Goal: Task Accomplishment & Management: Complete application form

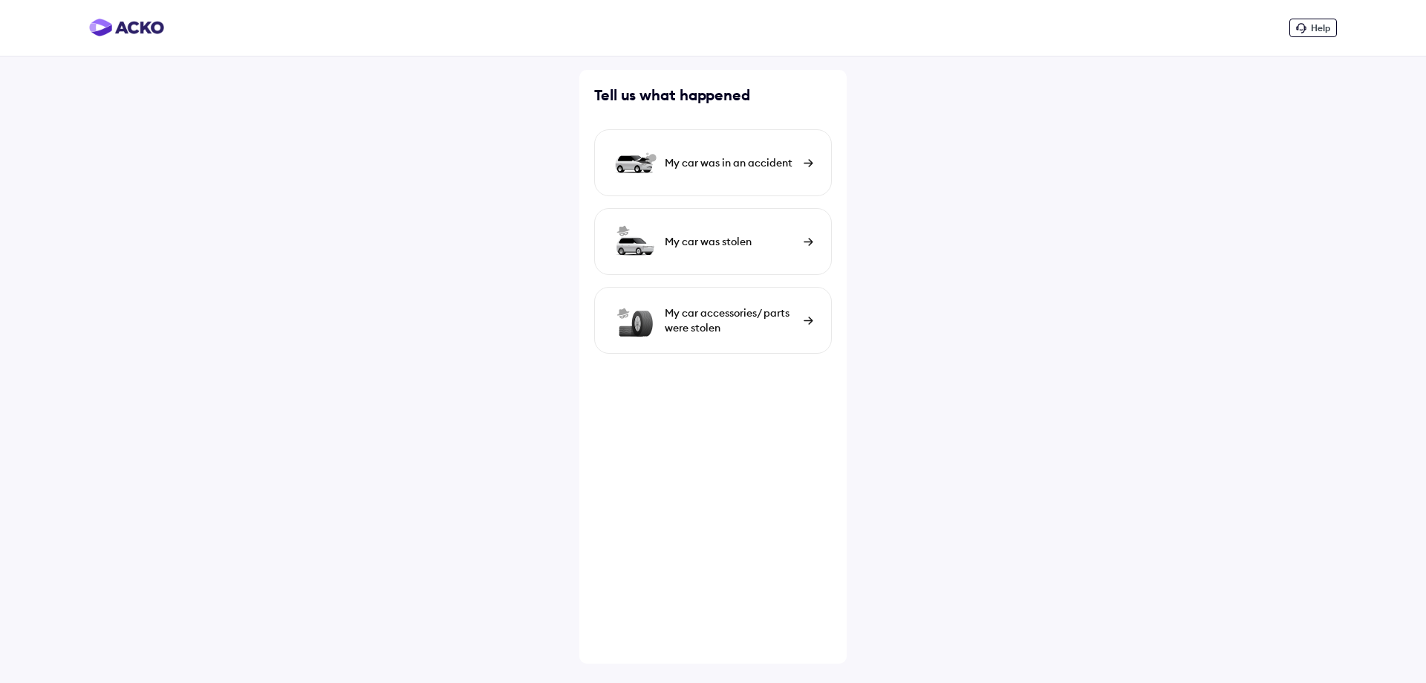
click at [784, 174] on div "My car was in an accident" at bounding box center [713, 162] width 238 height 67
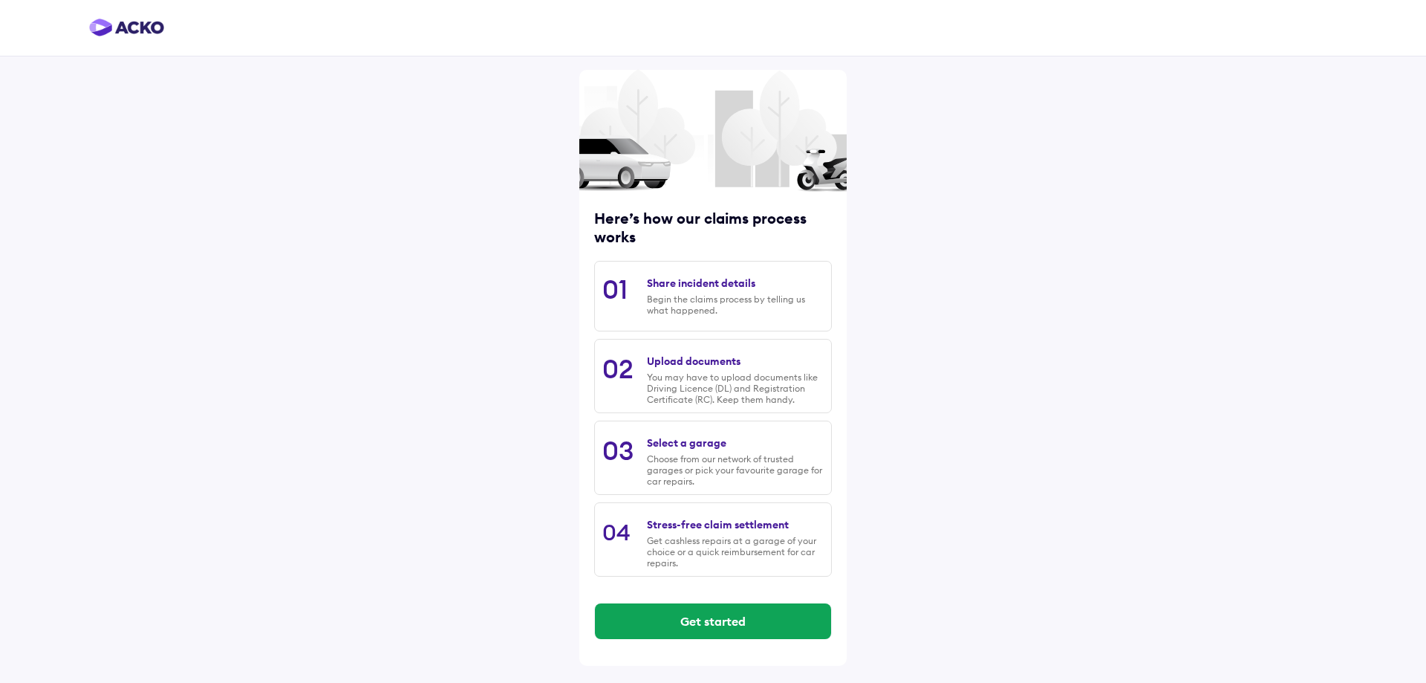
click at [711, 317] on div "Share incident details Begin the claims process by telling us what happened." at bounding box center [735, 296] width 177 height 54
click at [733, 608] on button "Get started" at bounding box center [713, 621] width 236 height 36
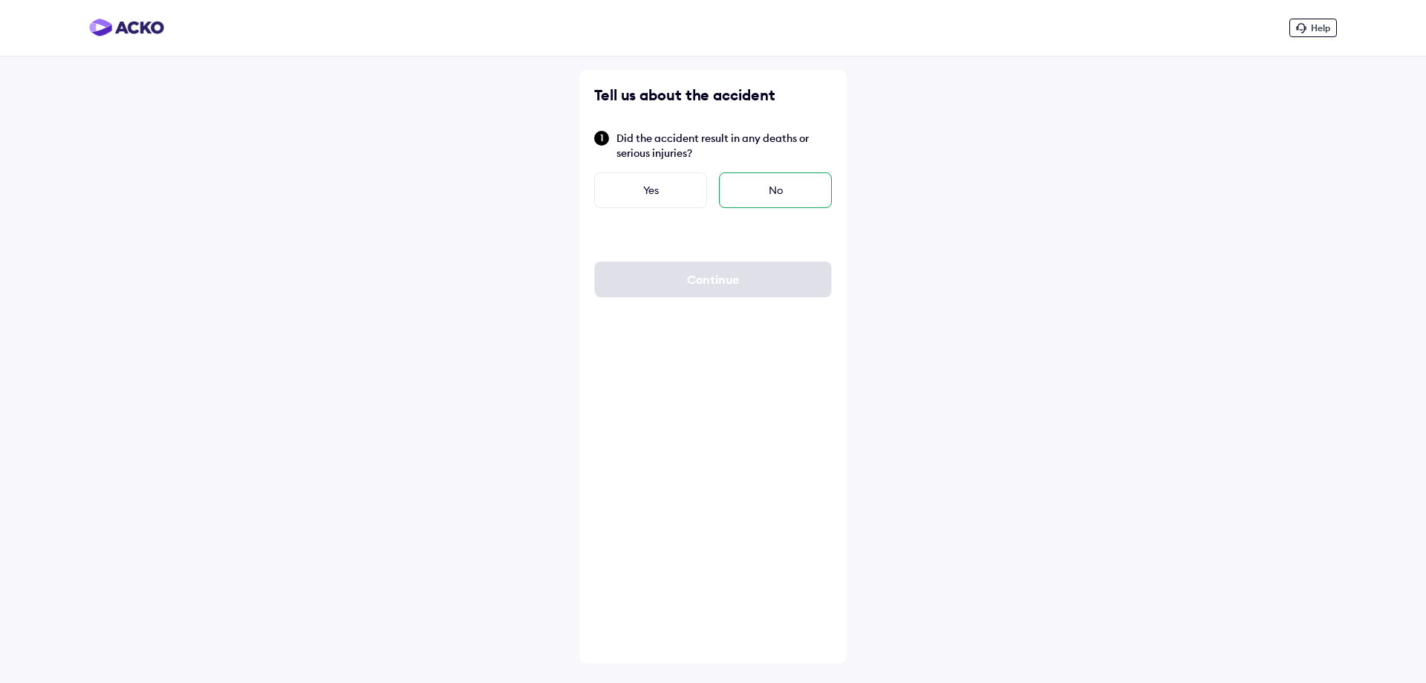
click at [785, 180] on div "No" at bounding box center [775, 190] width 113 height 36
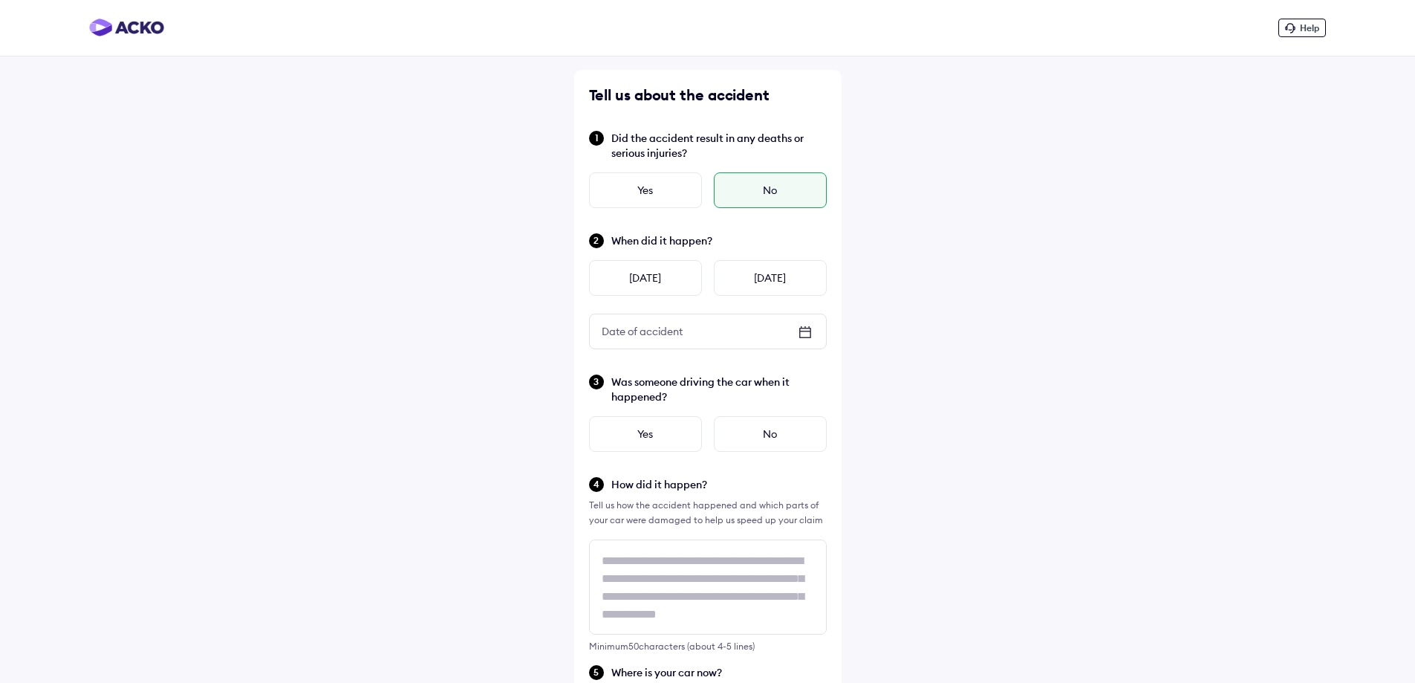
click at [802, 329] on icon at bounding box center [805, 332] width 18 height 18
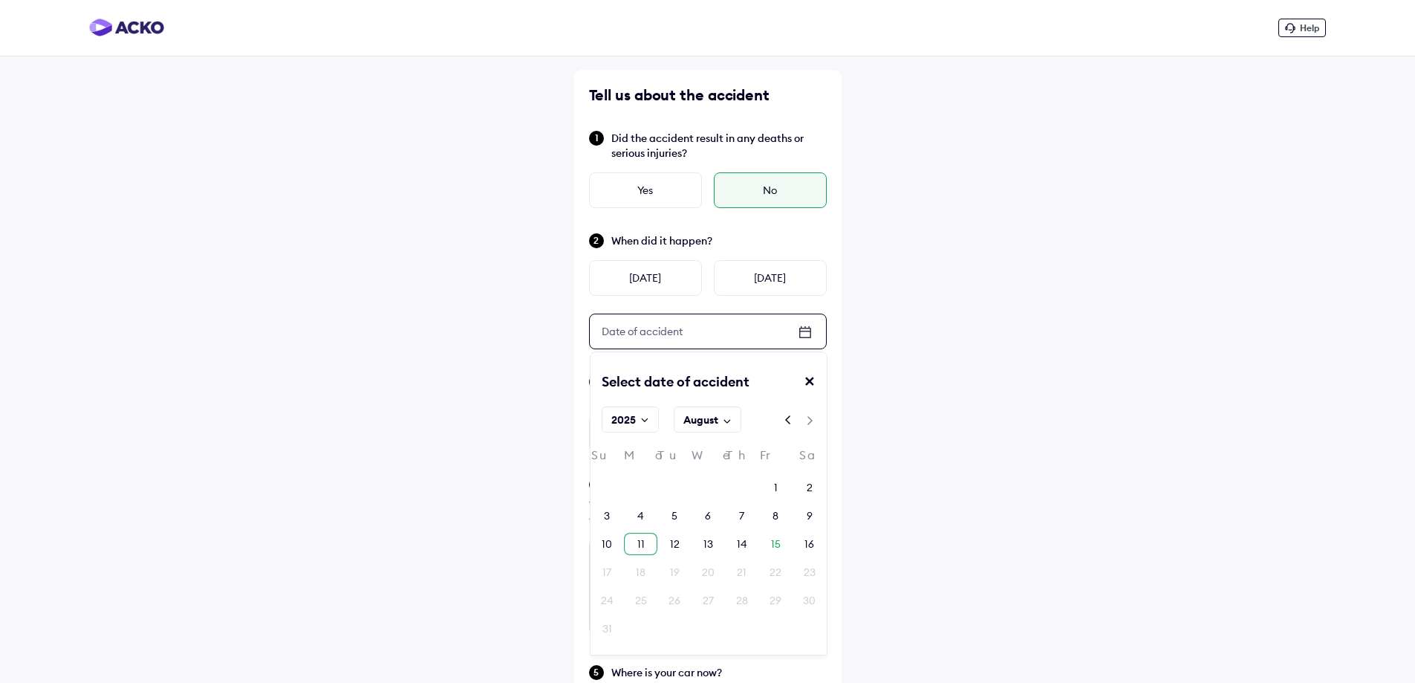
click at [642, 548] on div "11" at bounding box center [640, 543] width 7 height 15
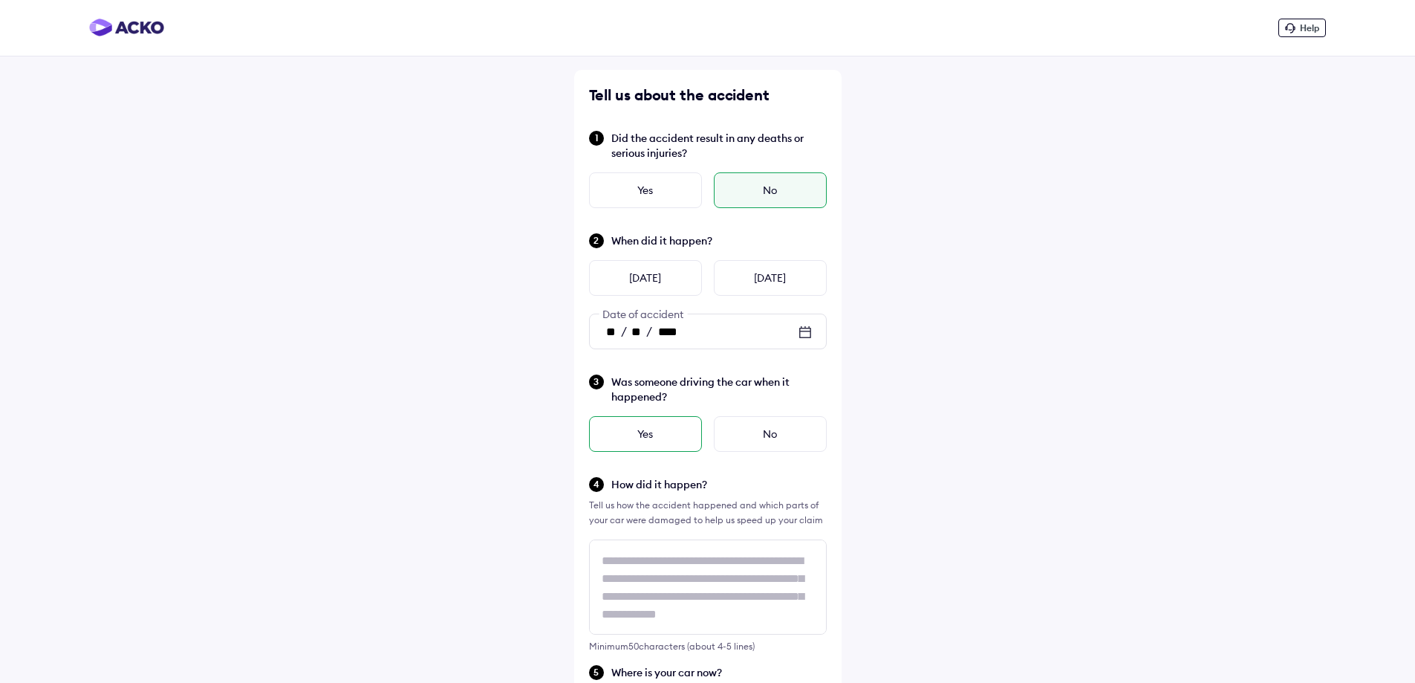
click at [670, 438] on div "Yes" at bounding box center [645, 434] width 113 height 36
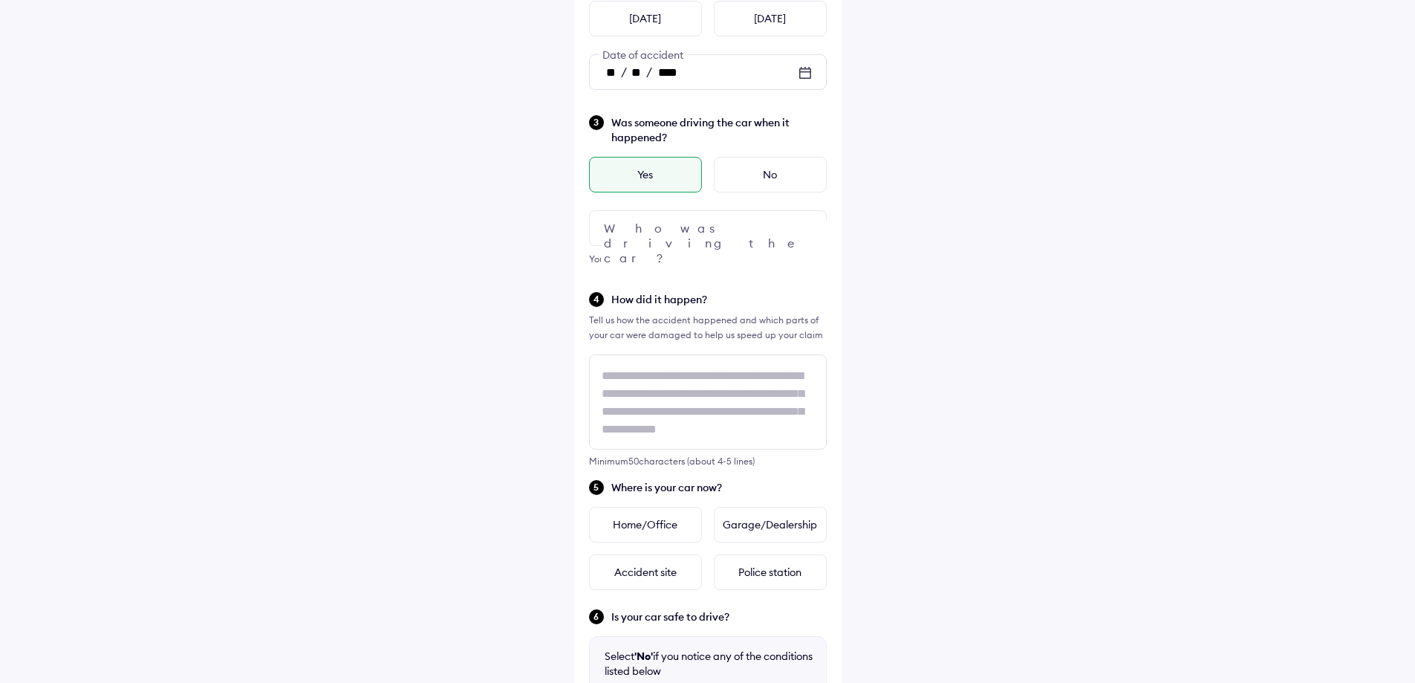
scroll to position [371, 0]
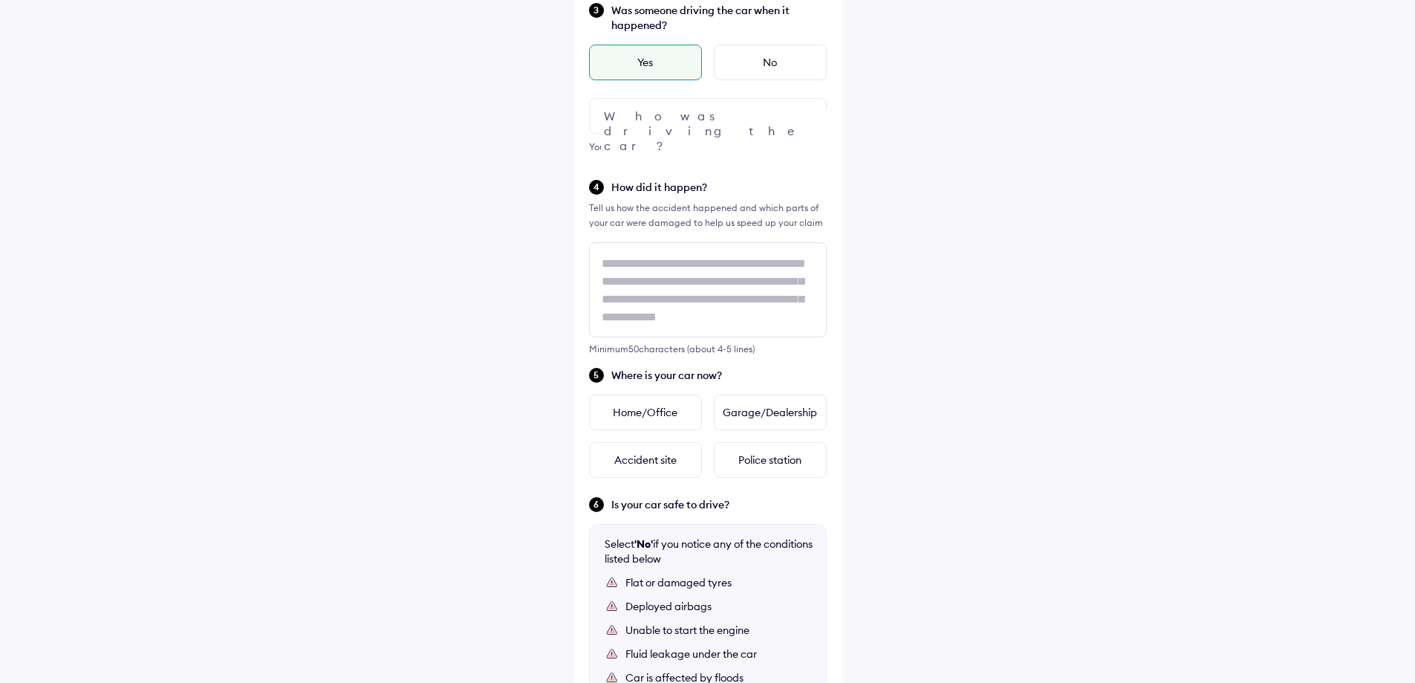
click at [688, 120] on div at bounding box center [708, 116] width 238 height 36
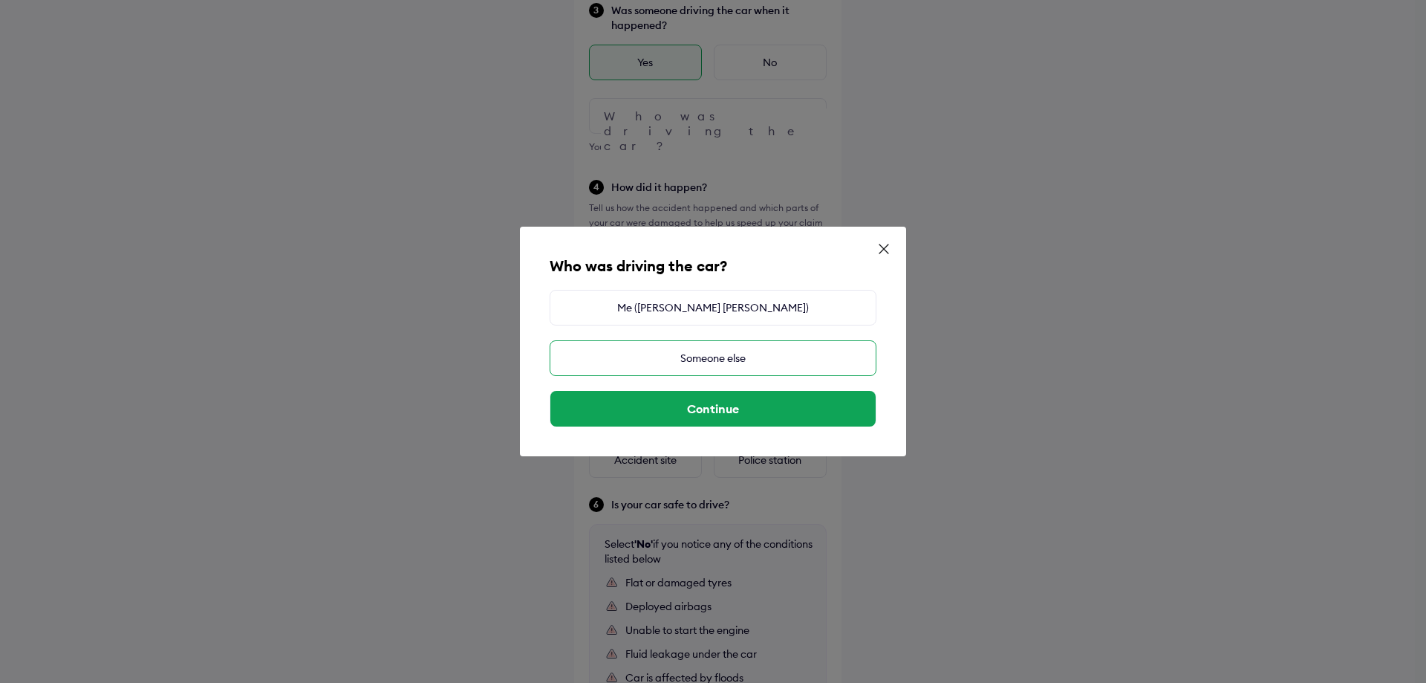
click at [778, 357] on div "Someone else" at bounding box center [713, 358] width 327 height 36
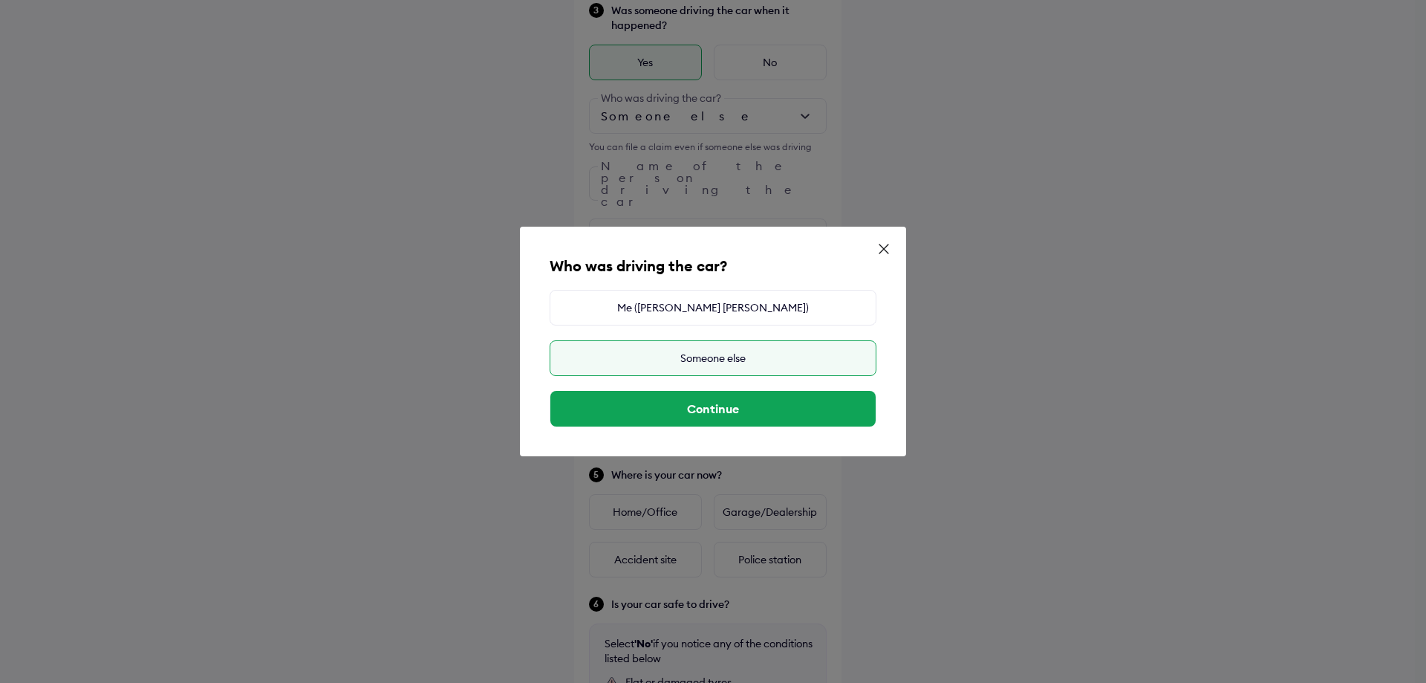
click at [689, 365] on div "Someone else" at bounding box center [713, 358] width 327 height 36
click at [706, 357] on div "Someone else" at bounding box center [713, 358] width 327 height 36
click at [756, 355] on div "Someone else" at bounding box center [713, 358] width 327 height 36
click at [766, 403] on button "Continue" at bounding box center [712, 409] width 325 height 36
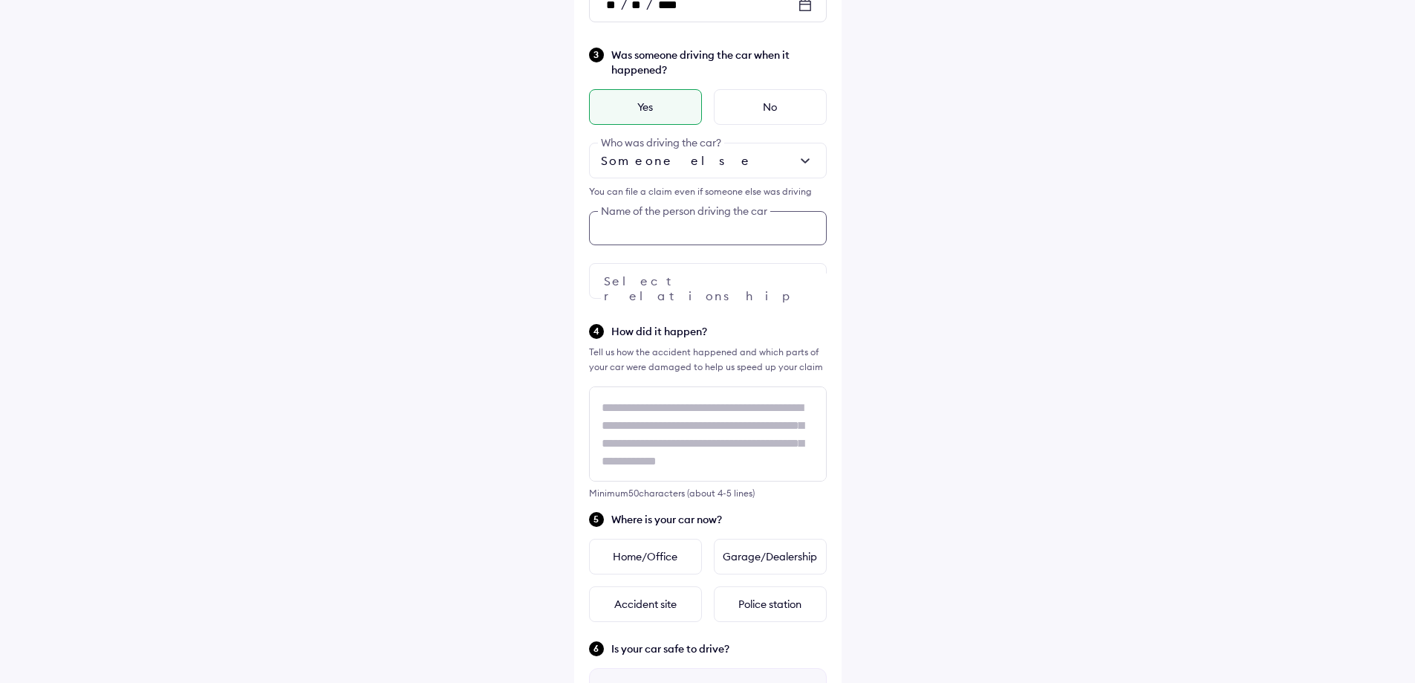
click at [703, 183] on div "Was someone driving the car when it happened? Yes No Someone else Who was drivi…" at bounding box center [708, 172] width 238 height 253
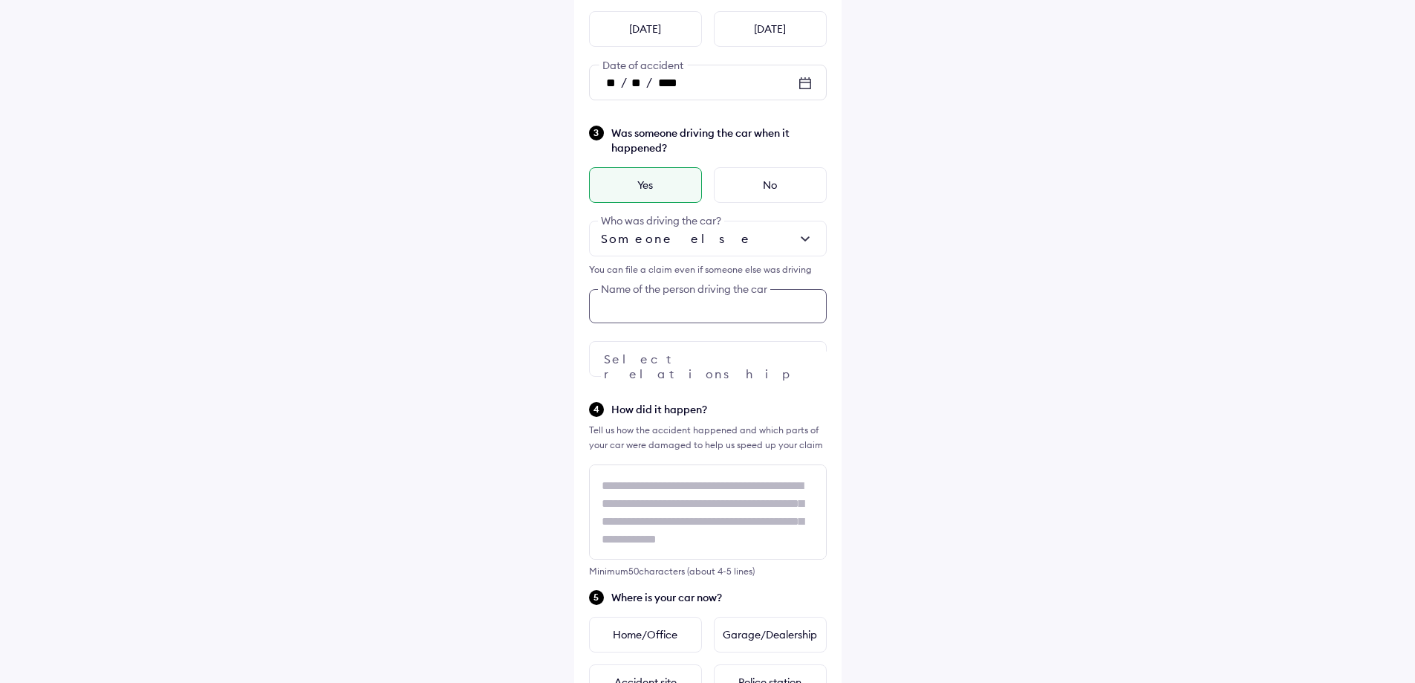
scroll to position [214, 0]
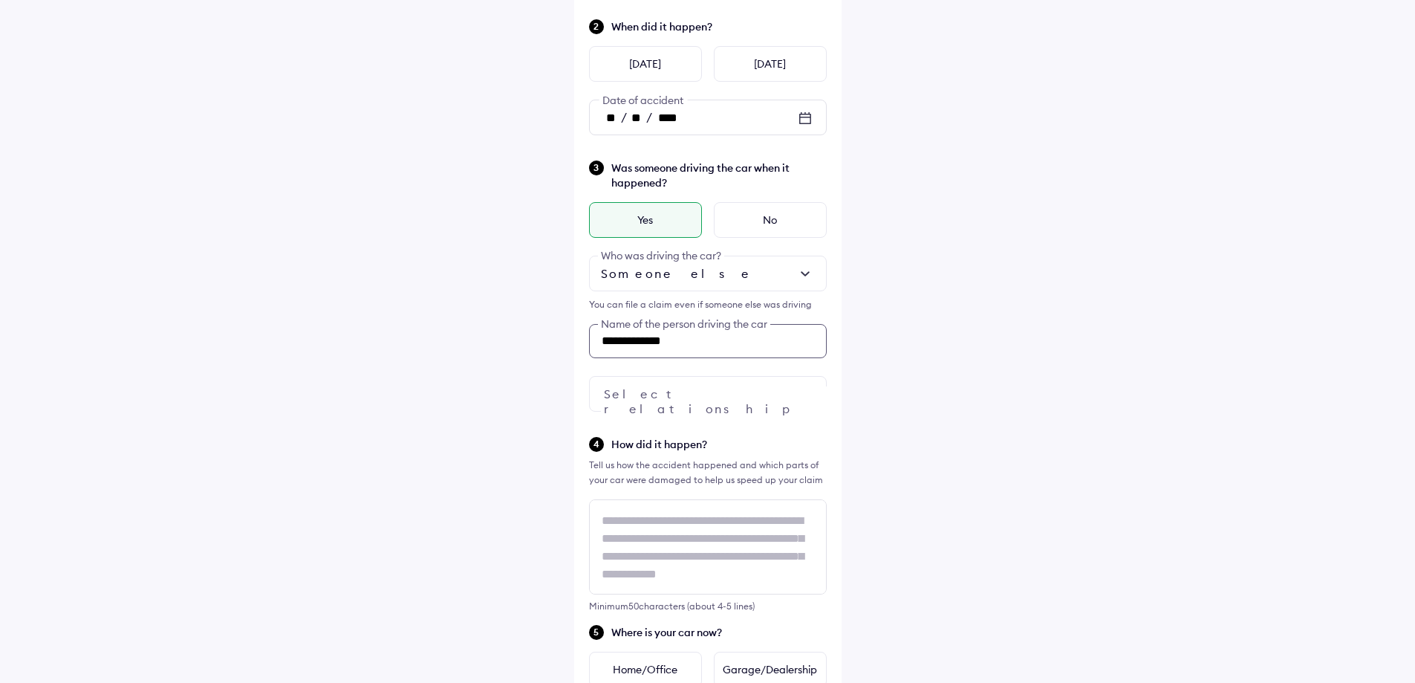
type input "**********"
click at [643, 399] on div at bounding box center [708, 394] width 238 height 36
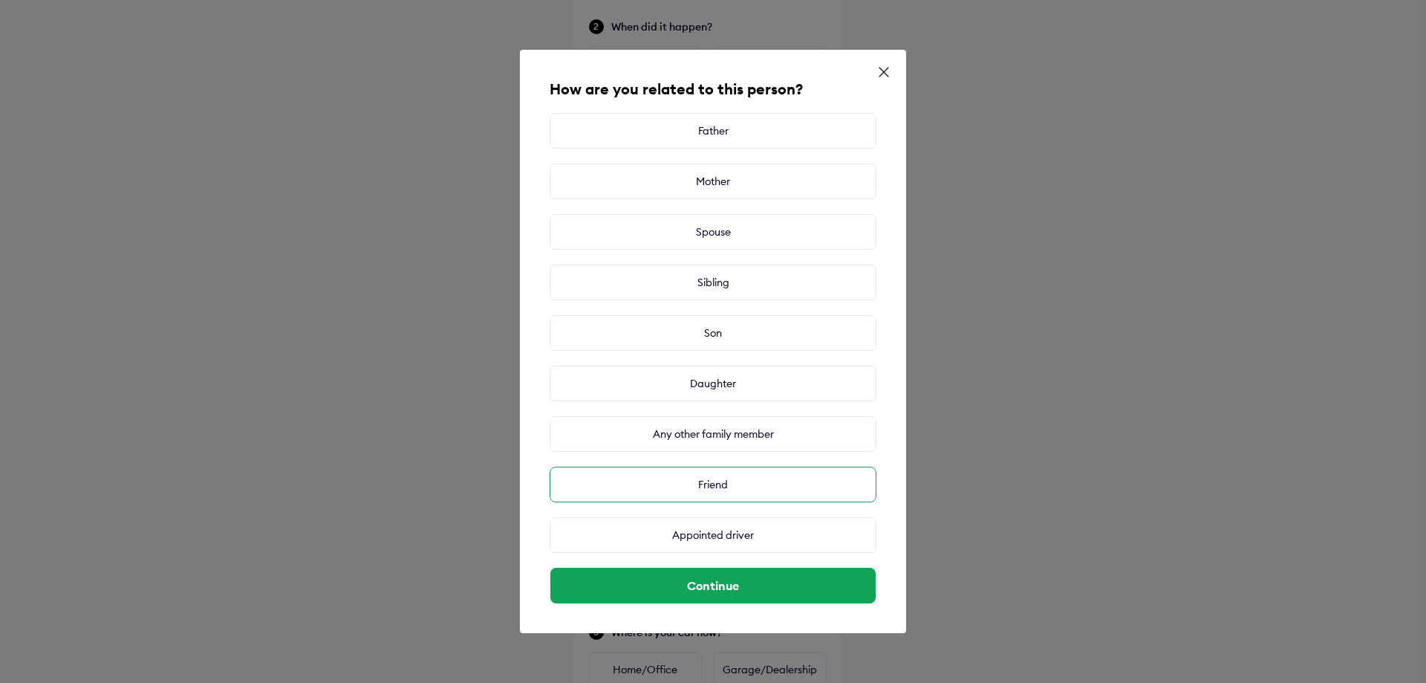
click at [710, 484] on div "Friend" at bounding box center [713, 485] width 327 height 36
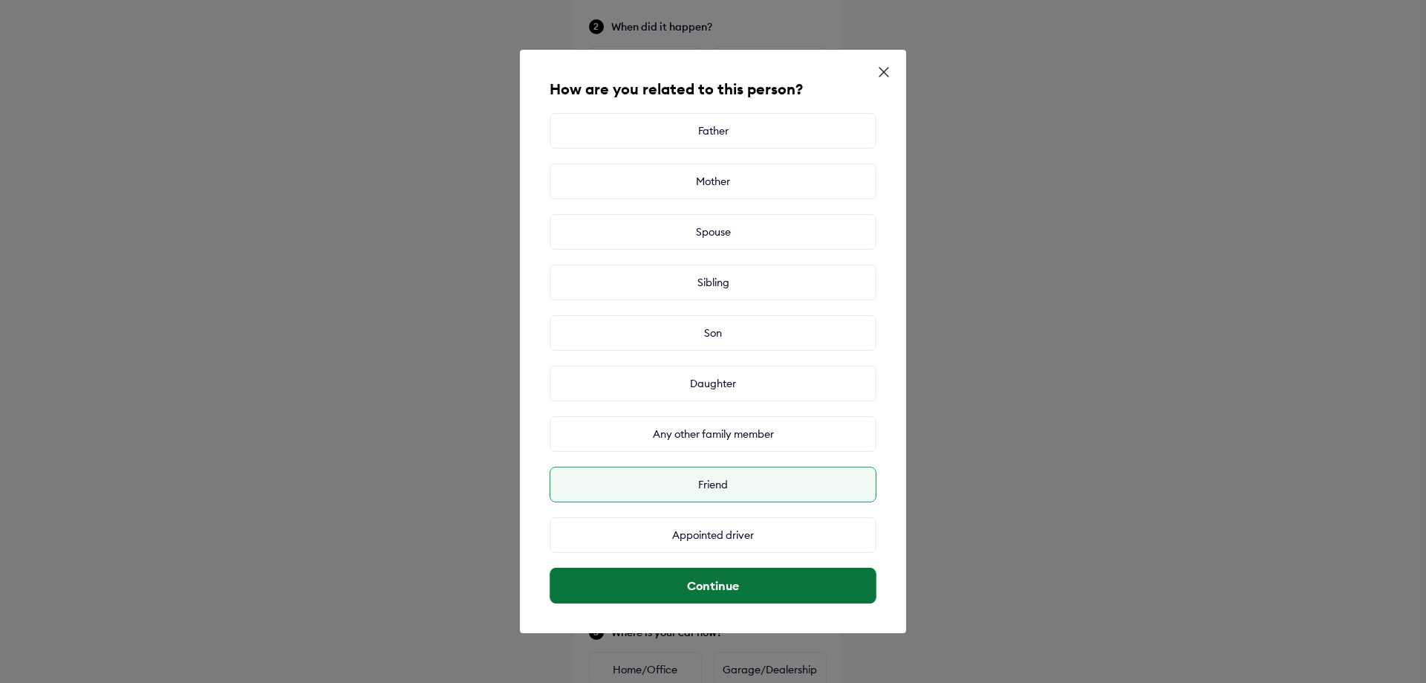
click at [715, 586] on button "Continue" at bounding box center [712, 586] width 325 height 36
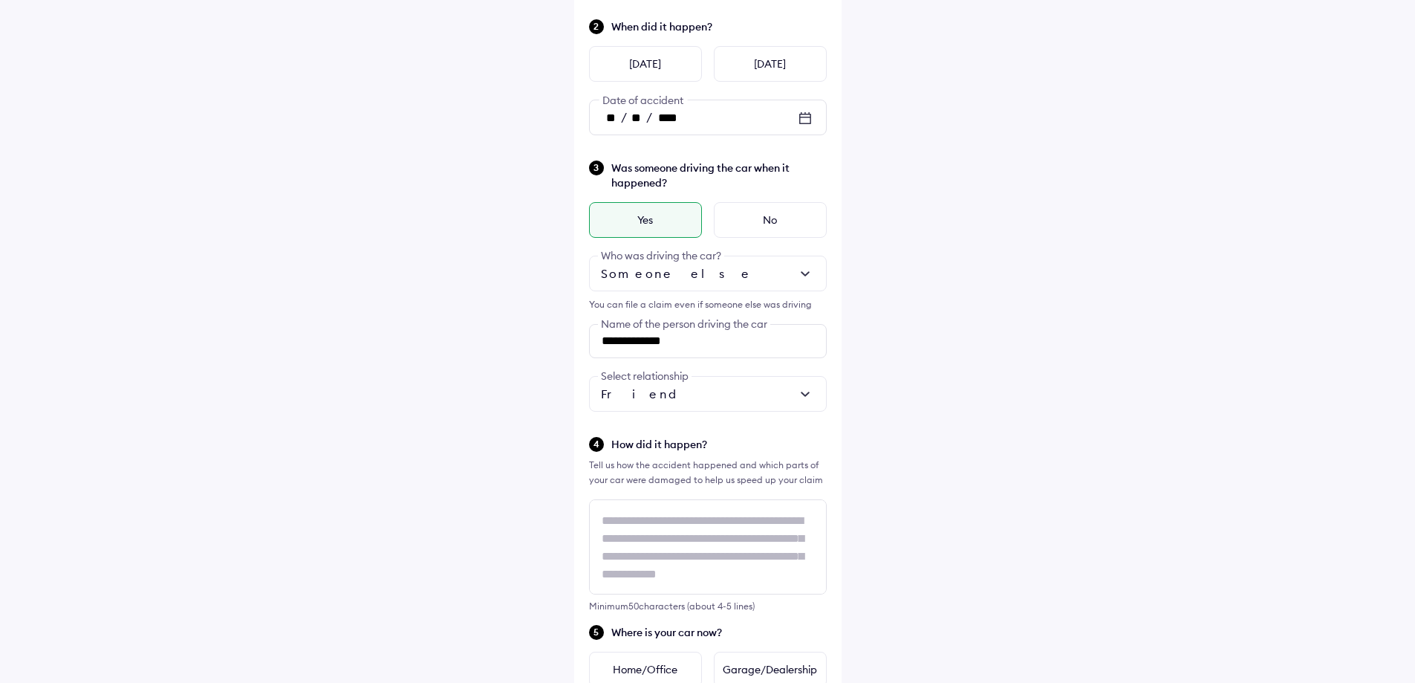
scroll to position [1, 0]
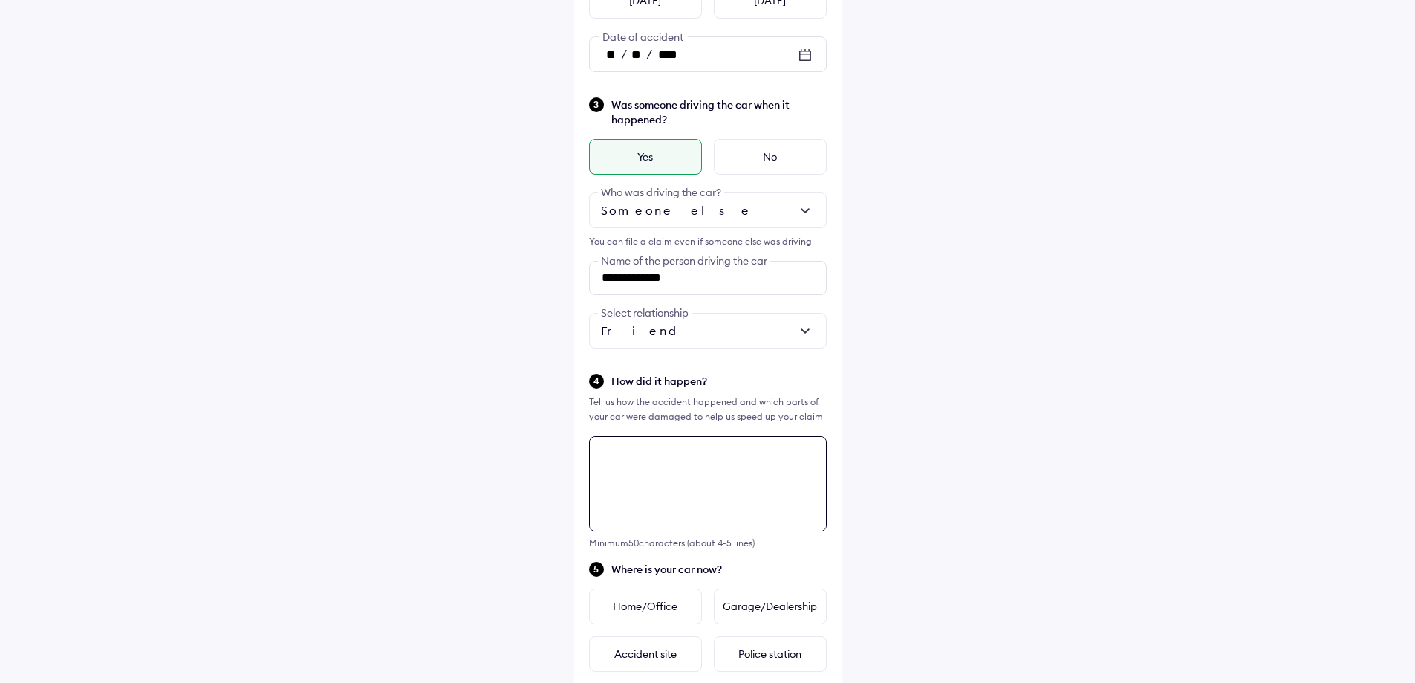
click at [645, 512] on textarea at bounding box center [708, 483] width 238 height 95
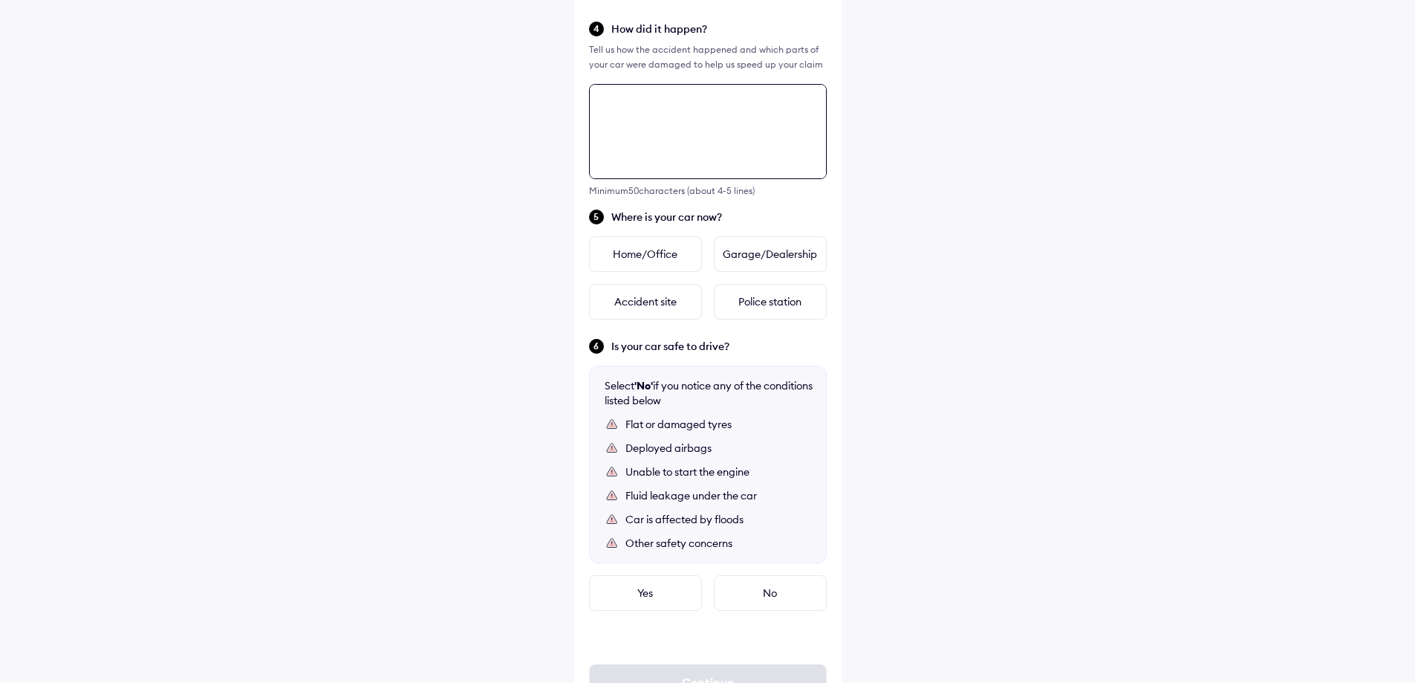
scroll to position [691, 0]
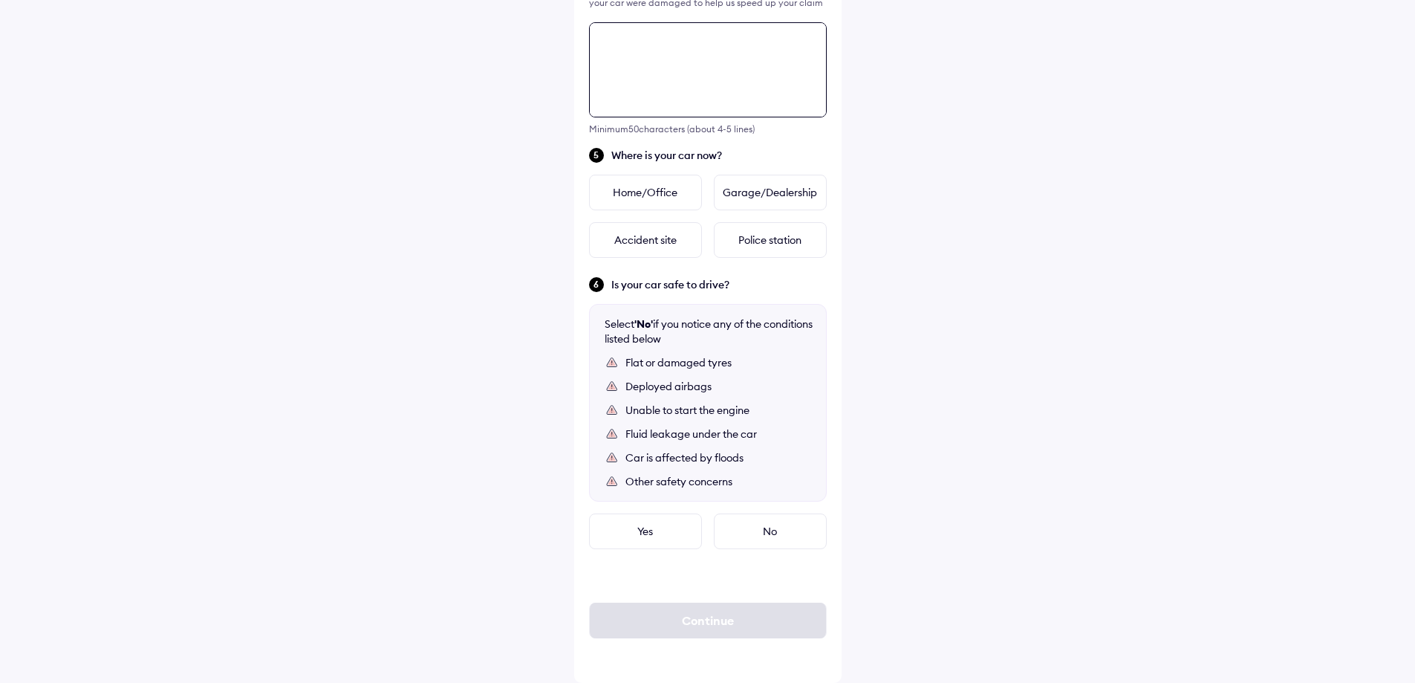
type textarea "*"
click at [738, 47] on textarea "**********" at bounding box center [708, 69] width 238 height 95
click at [810, 39] on textarea "**********" at bounding box center [708, 69] width 238 height 95
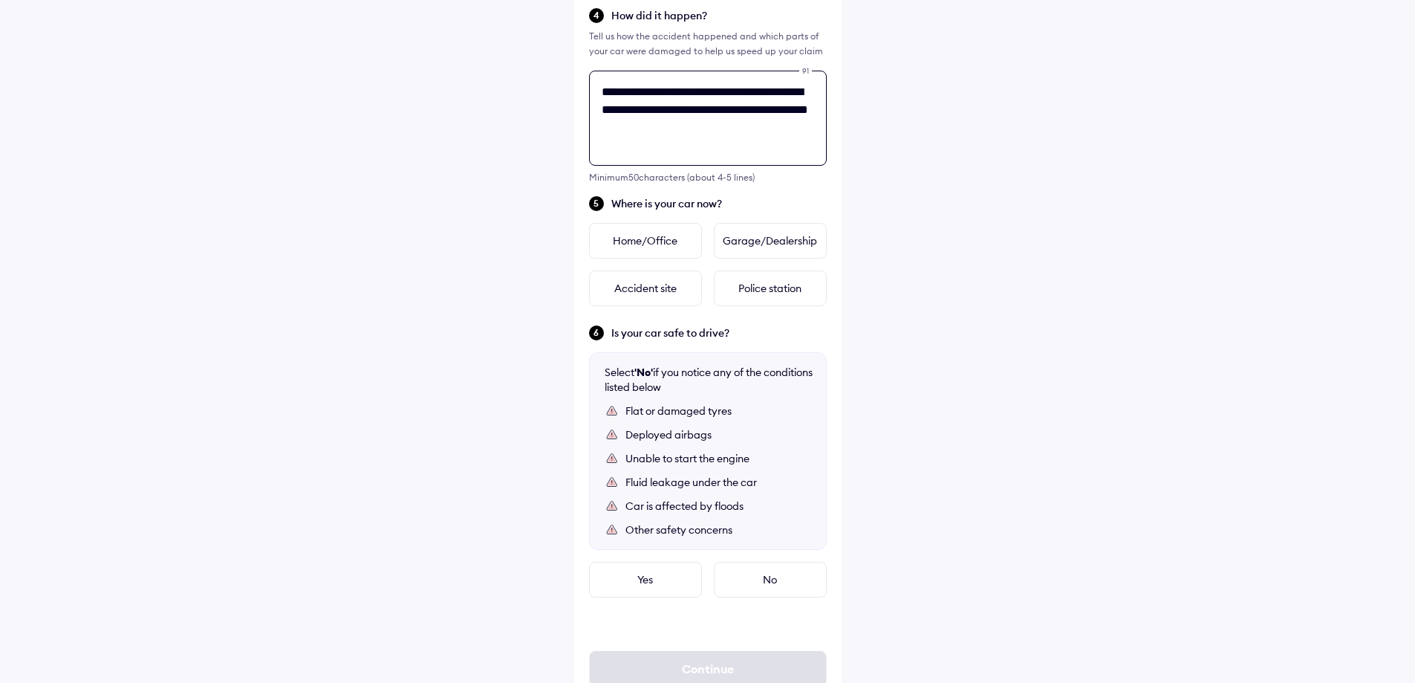
scroll to position [617, 0]
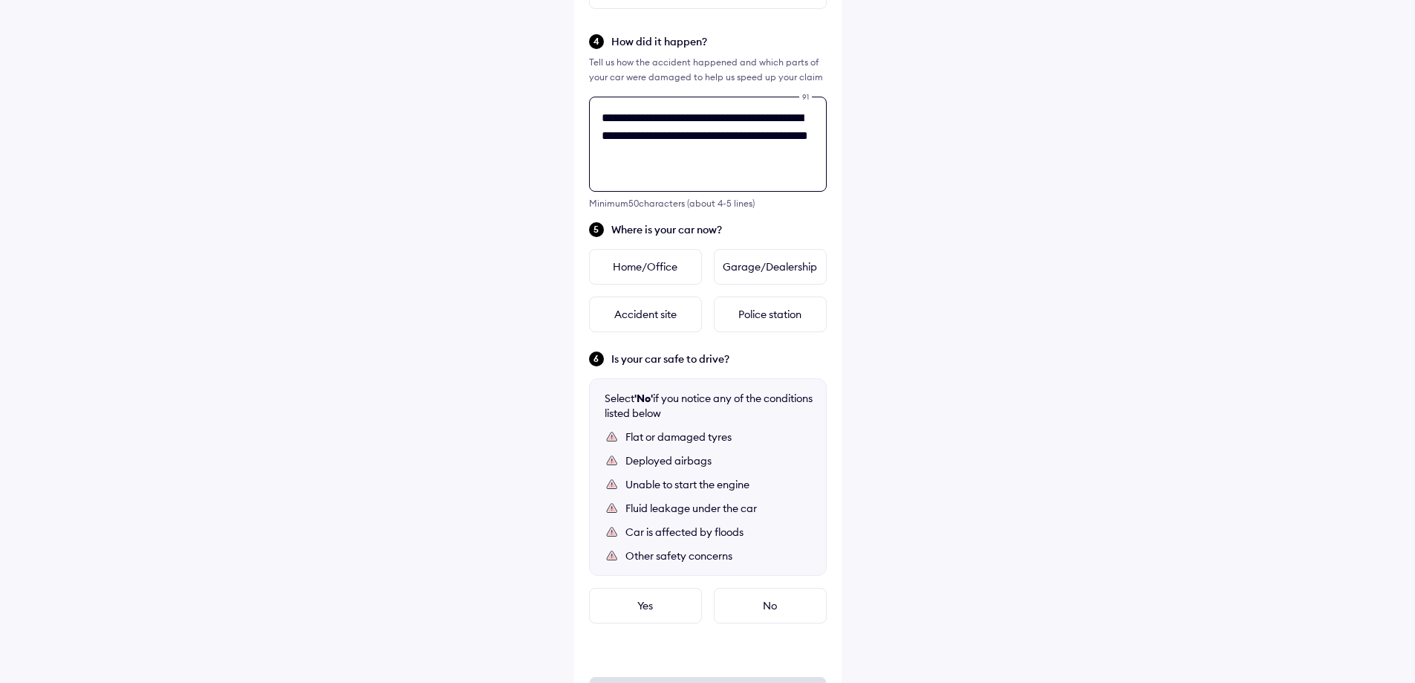
click at [783, 140] on textarea "**********" at bounding box center [708, 144] width 238 height 95
click at [718, 161] on textarea "**********" at bounding box center [708, 144] width 238 height 95
type textarea "**********"
click at [786, 282] on div "Garage/Dealership" at bounding box center [770, 267] width 113 height 36
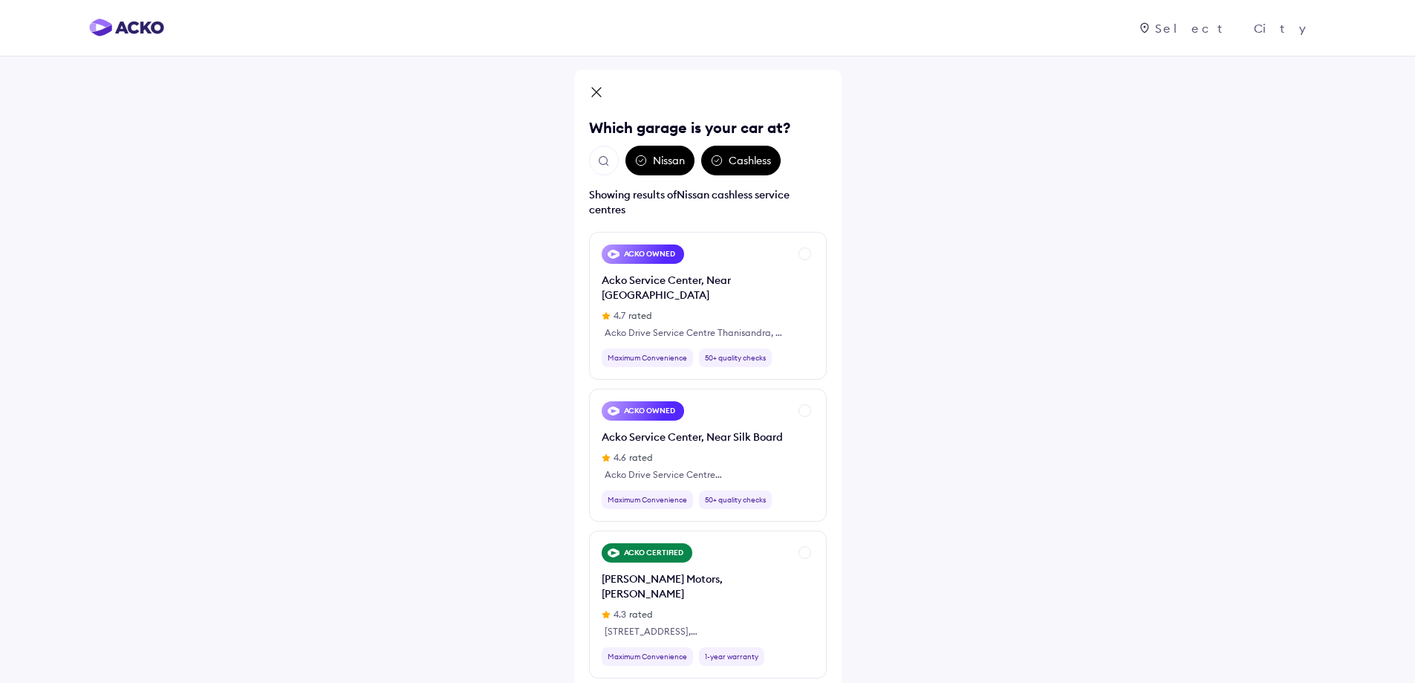
click at [670, 166] on div "Nissan" at bounding box center [660, 161] width 69 height 30
click at [660, 160] on div "Nissan" at bounding box center [660, 161] width 69 height 30
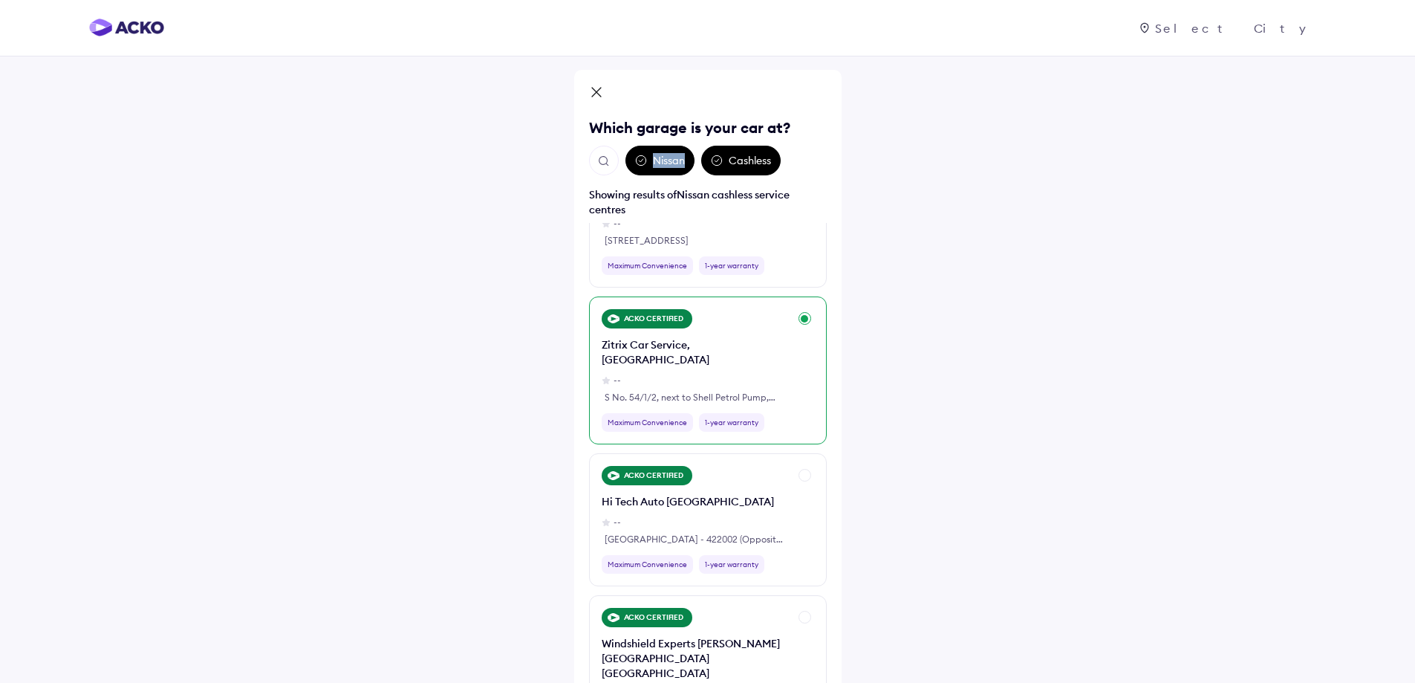
scroll to position [1932, 0]
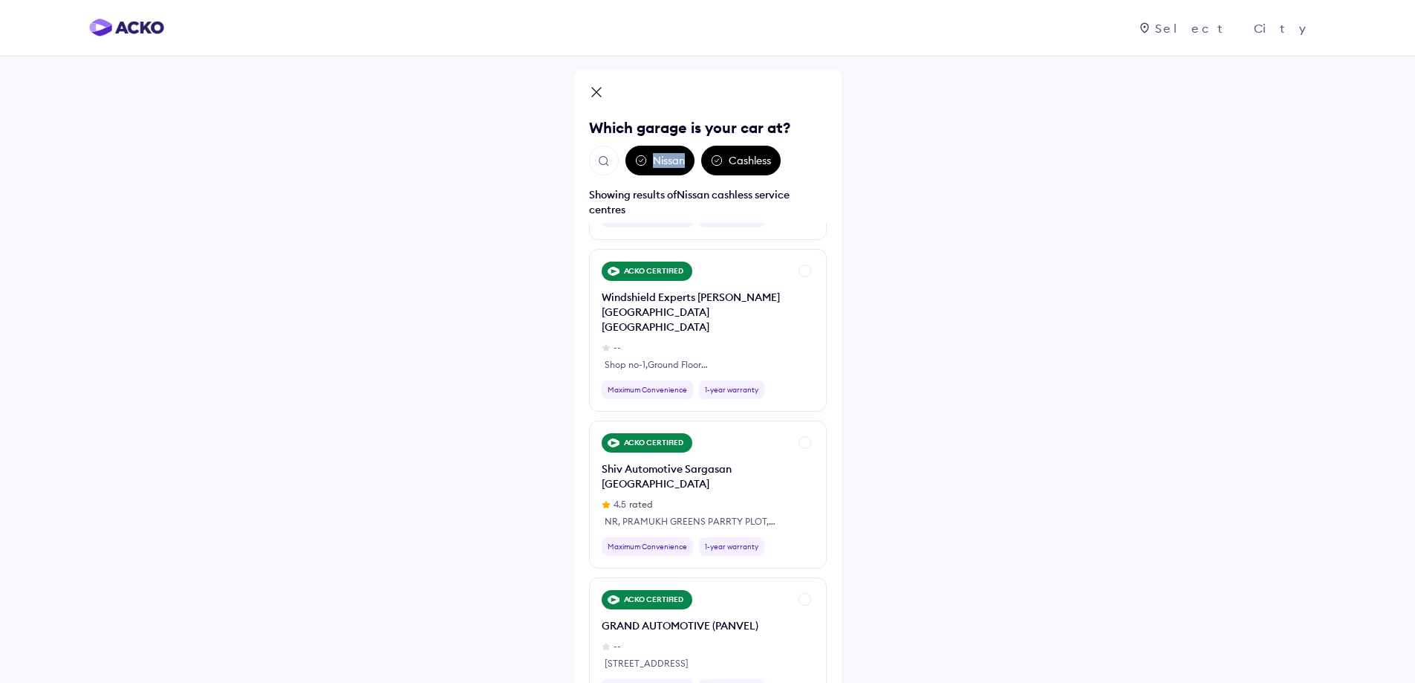
click at [605, 160] on img "Open search" at bounding box center [603, 161] width 13 height 13
click at [683, 169] on input "text" at bounding box center [685, 161] width 193 height 30
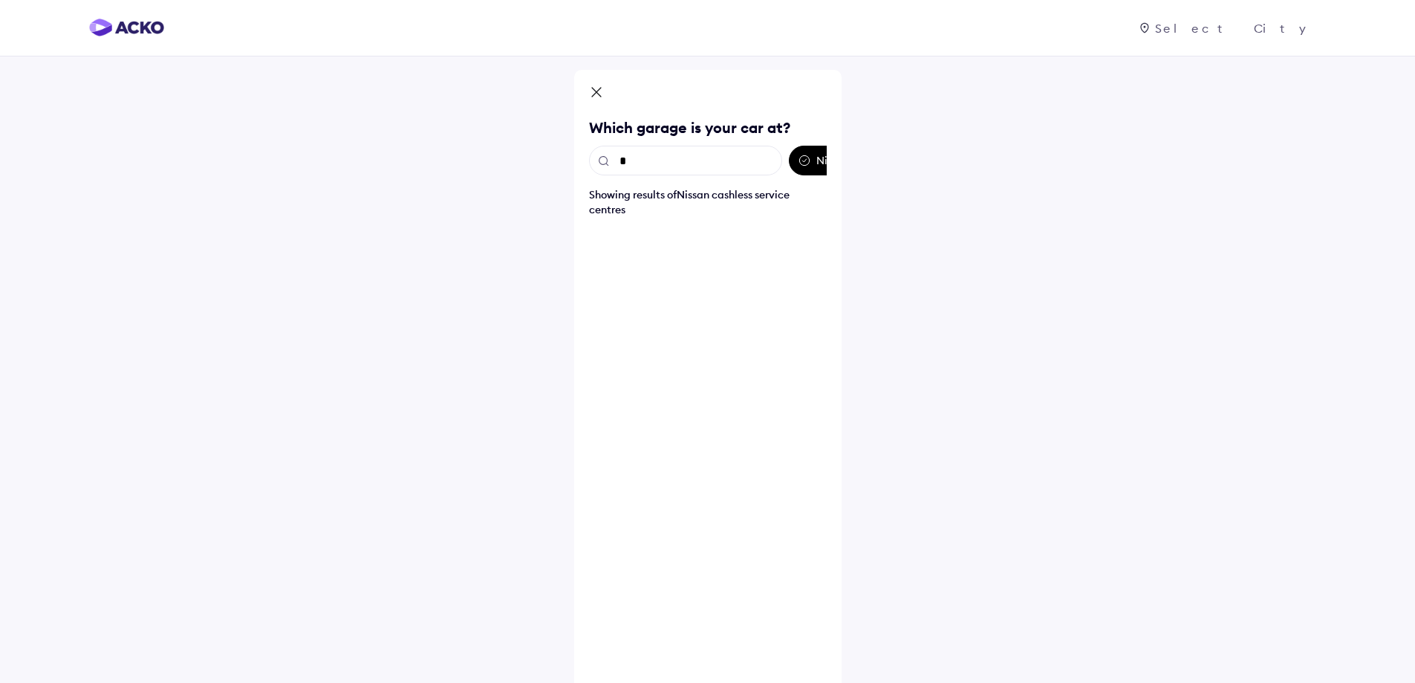
scroll to position [0, 0]
type input "*"
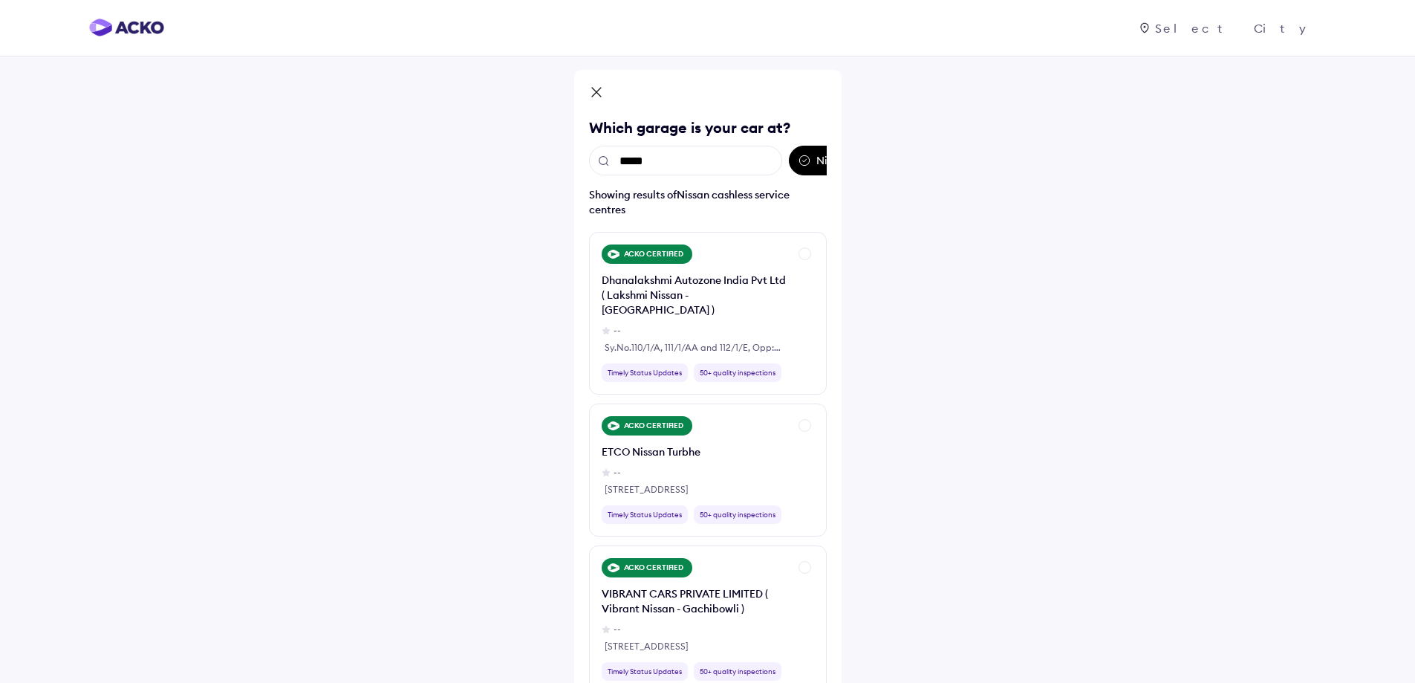
type input "******"
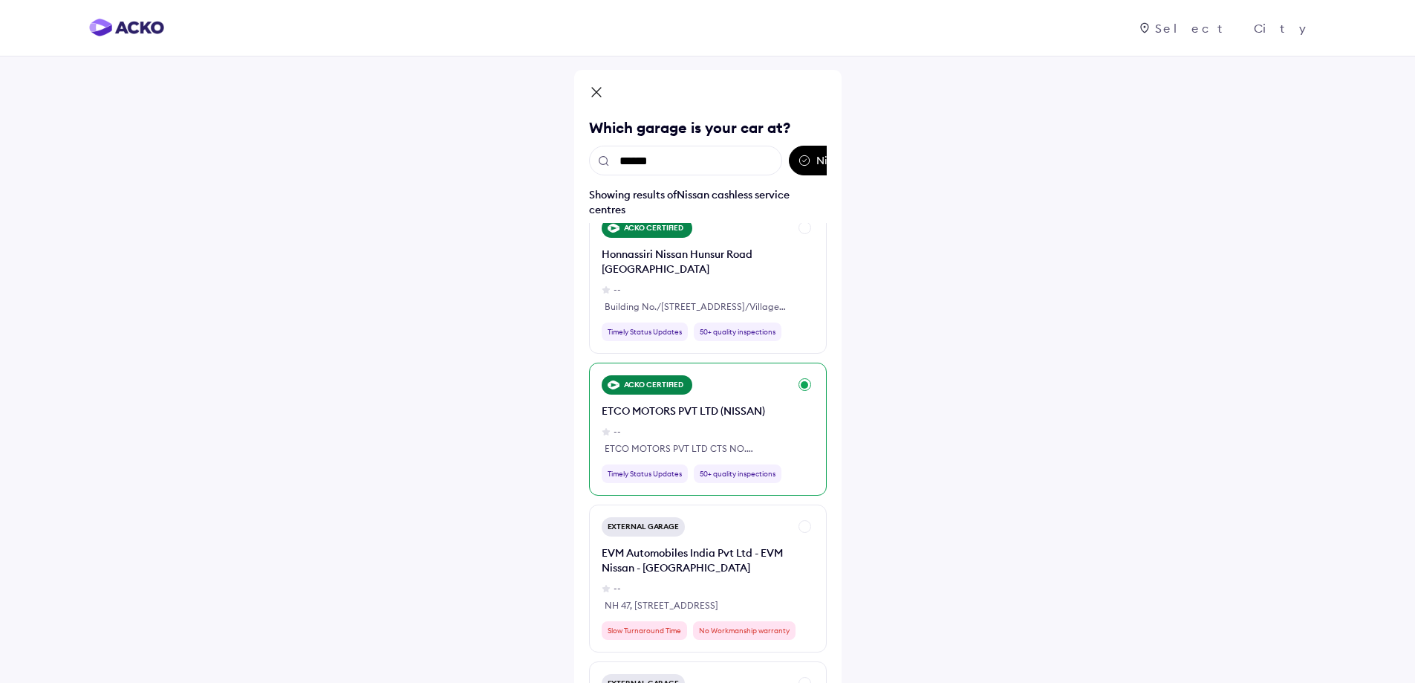
scroll to position [966, 0]
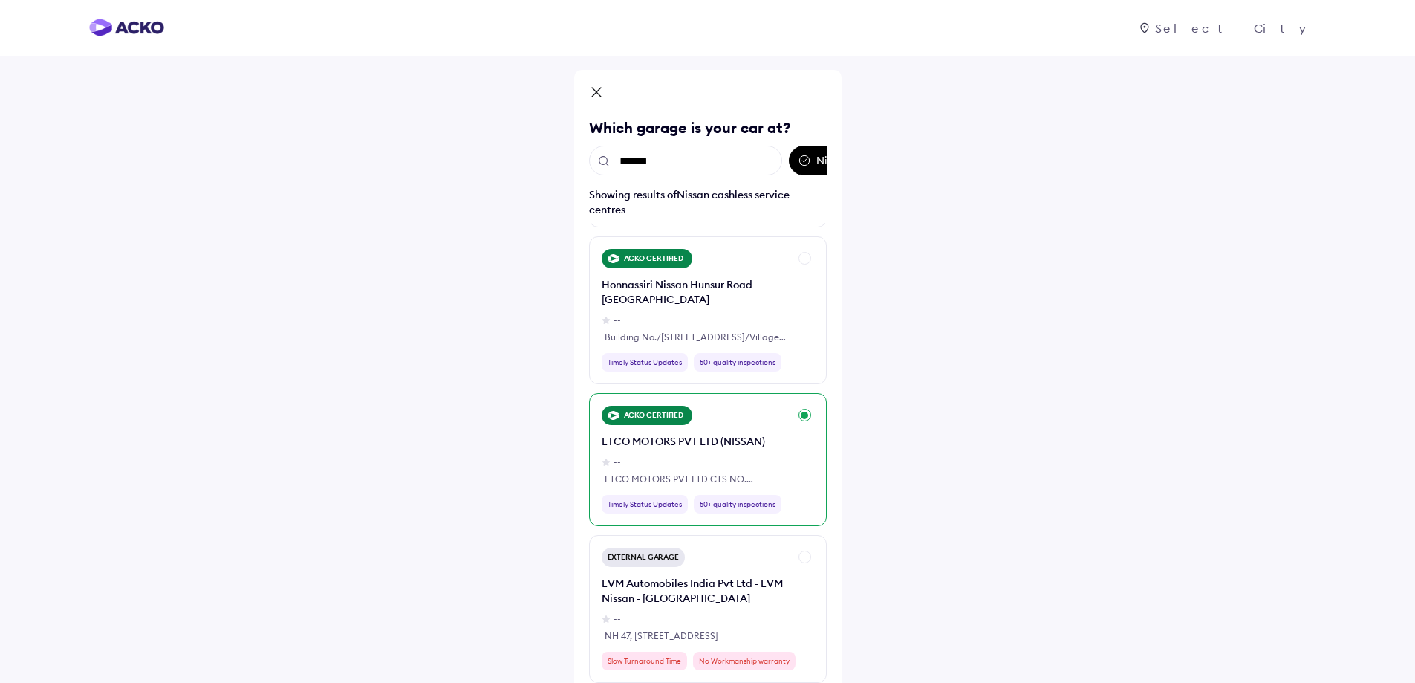
click at [739, 434] on div "ETCO MOTORS PVT LTD (NISSAN) -- ETCO MOTORS PVT LTD CTS NO. [STREET_ADDRESS][PE…" at bounding box center [695, 460] width 187 height 52
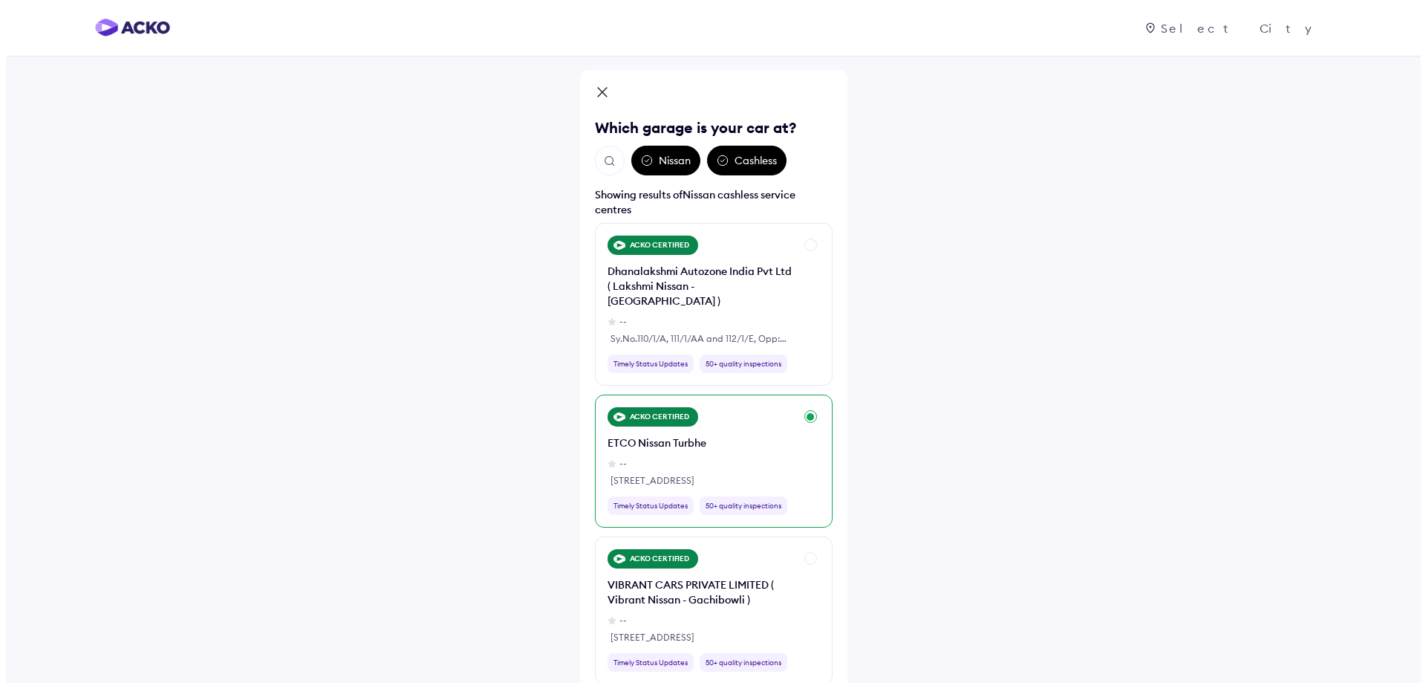
scroll to position [0, 0]
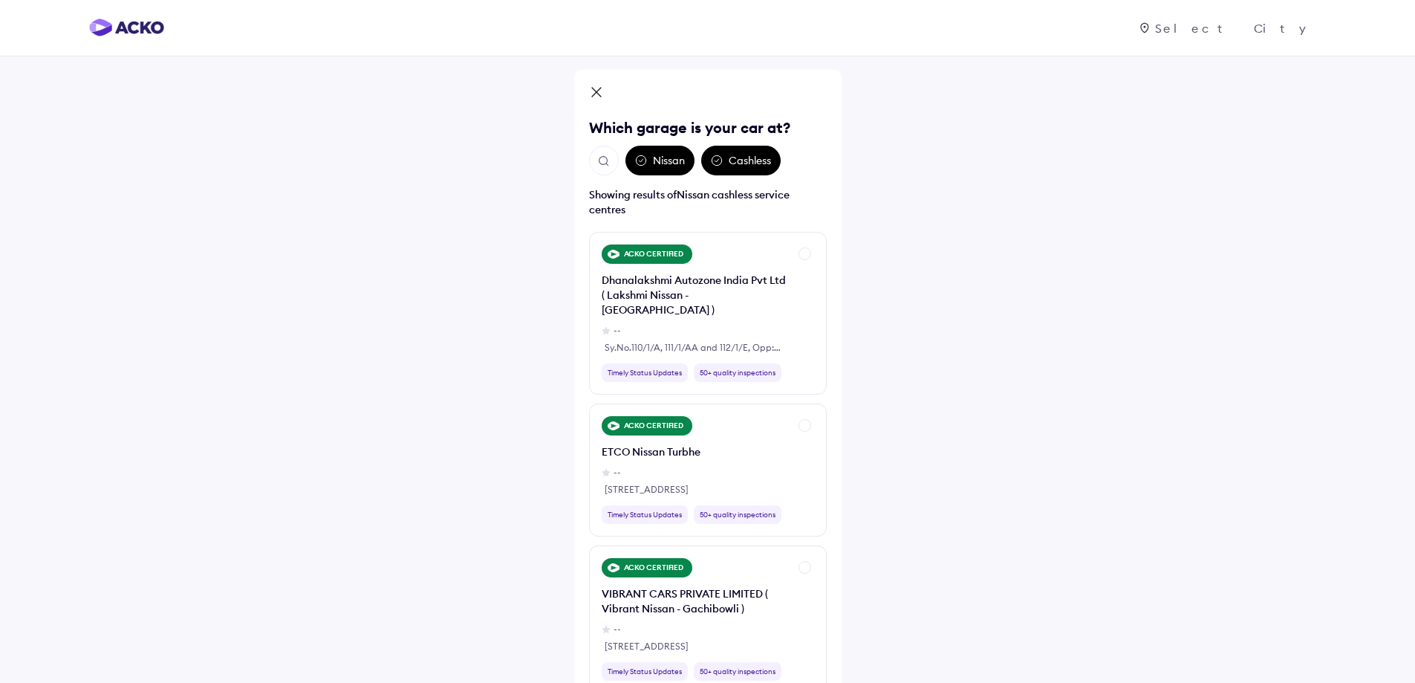
click at [608, 164] on img "Open search" at bounding box center [603, 161] width 13 height 13
click at [657, 156] on input "******" at bounding box center [685, 161] width 193 height 30
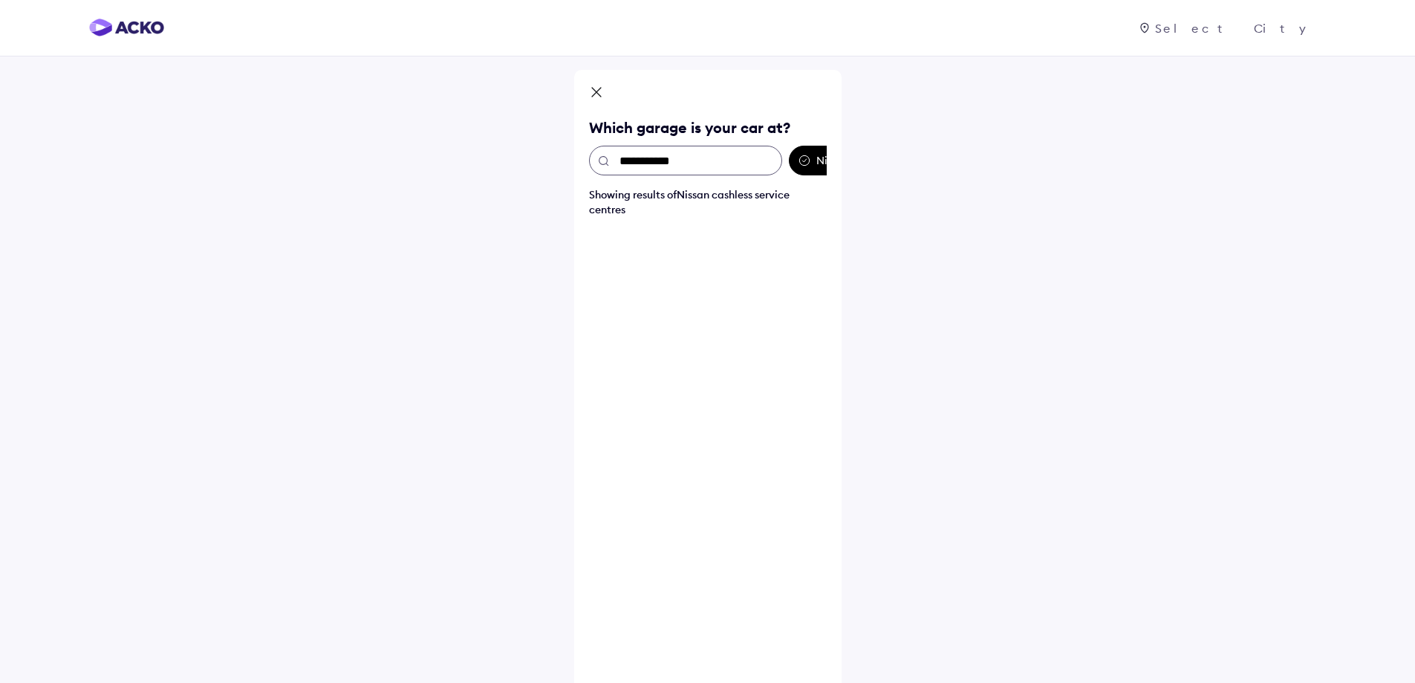
type input "**********"
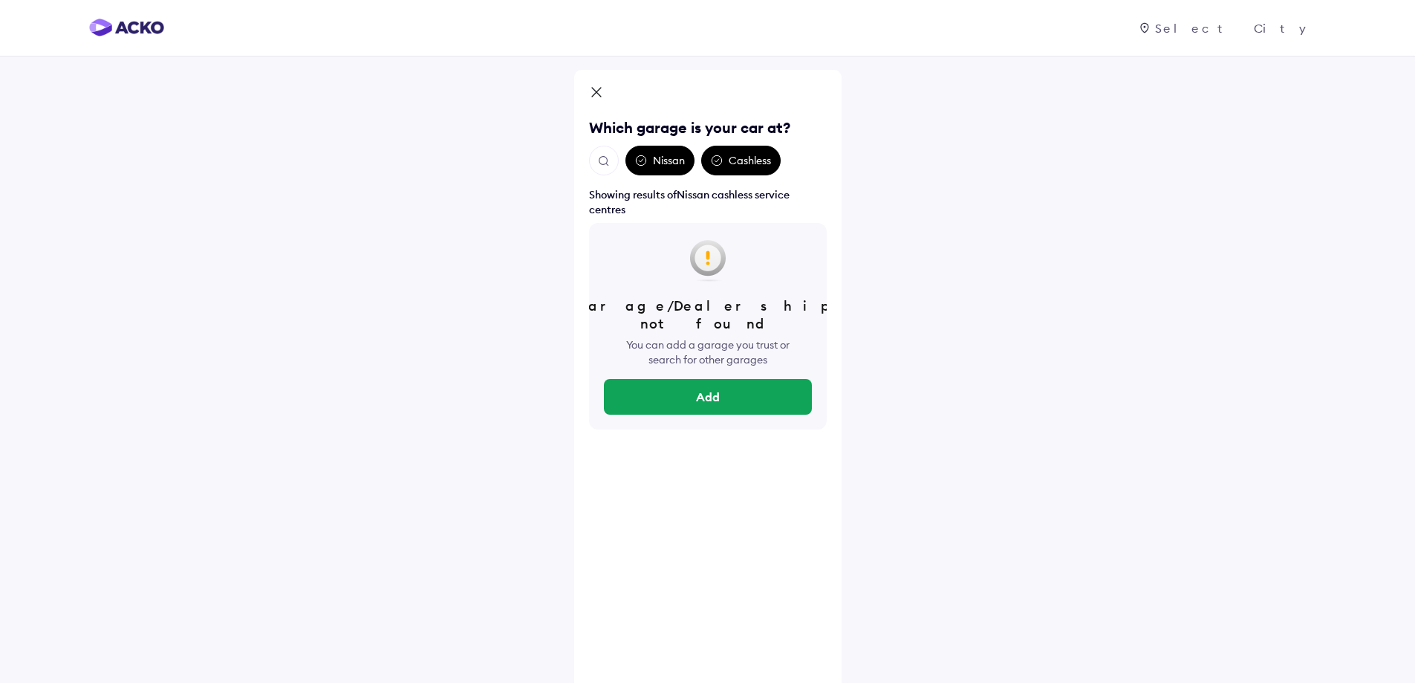
click at [698, 300] on div "Garage/Dealership not found" at bounding box center [708, 315] width 260 height 36
click at [717, 379] on button "Add" at bounding box center [708, 397] width 208 height 36
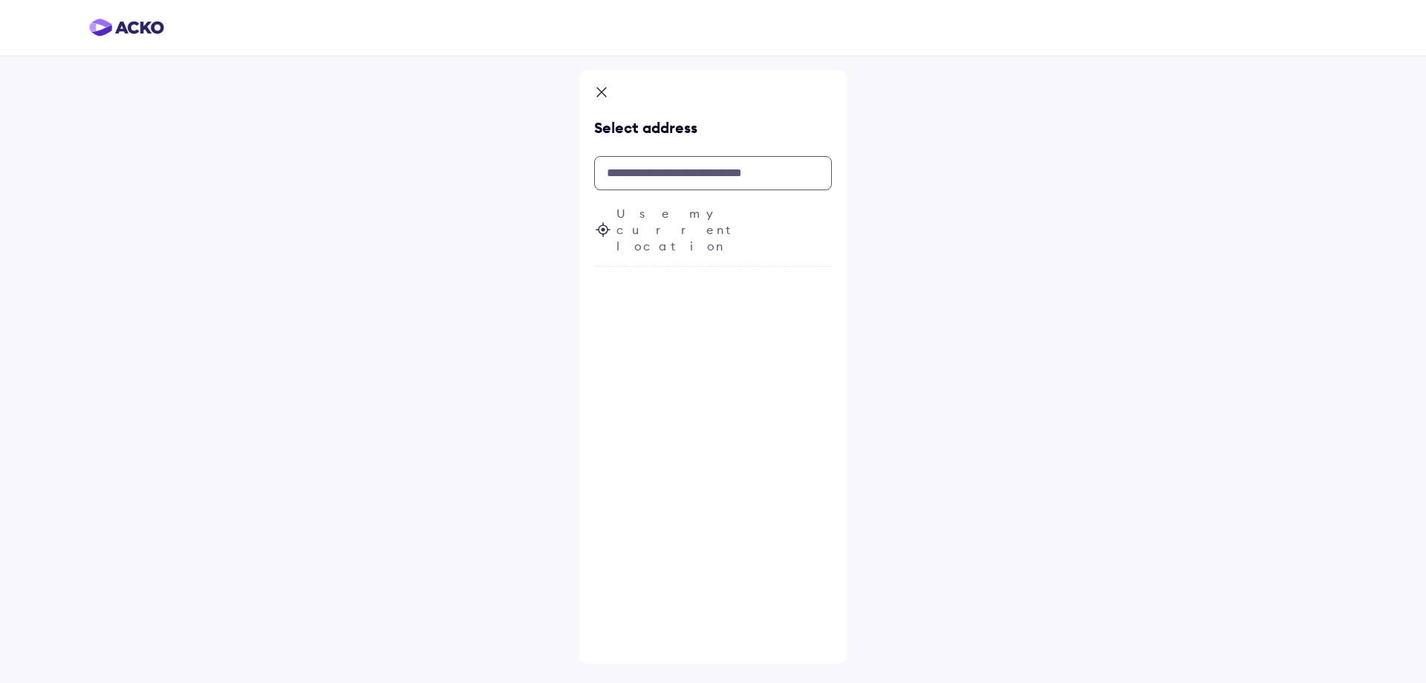
click at [663, 173] on input "text" at bounding box center [713, 173] width 238 height 34
click at [656, 224] on div "Use my current location" at bounding box center [713, 236] width 238 height 62
click at [635, 215] on span "Fetching your current location..." at bounding box center [724, 229] width 215 height 49
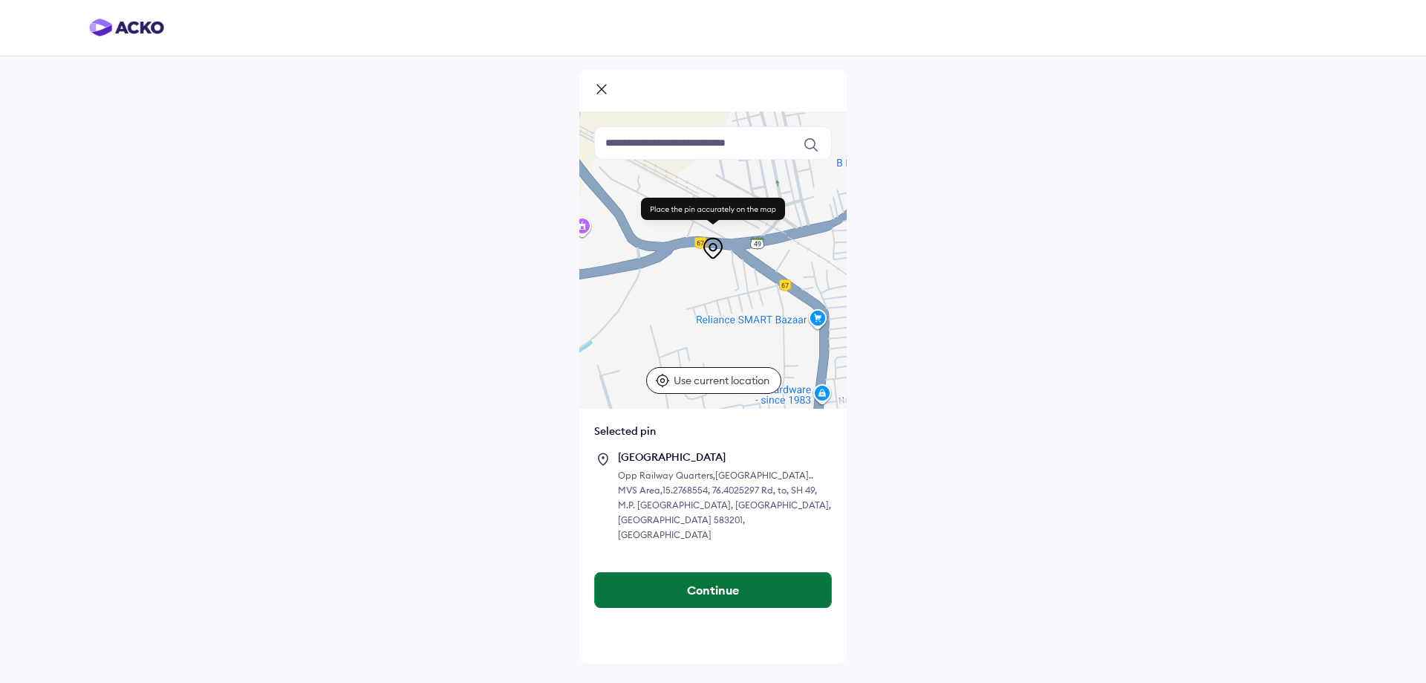
click at [694, 572] on button "Continue" at bounding box center [713, 590] width 236 height 36
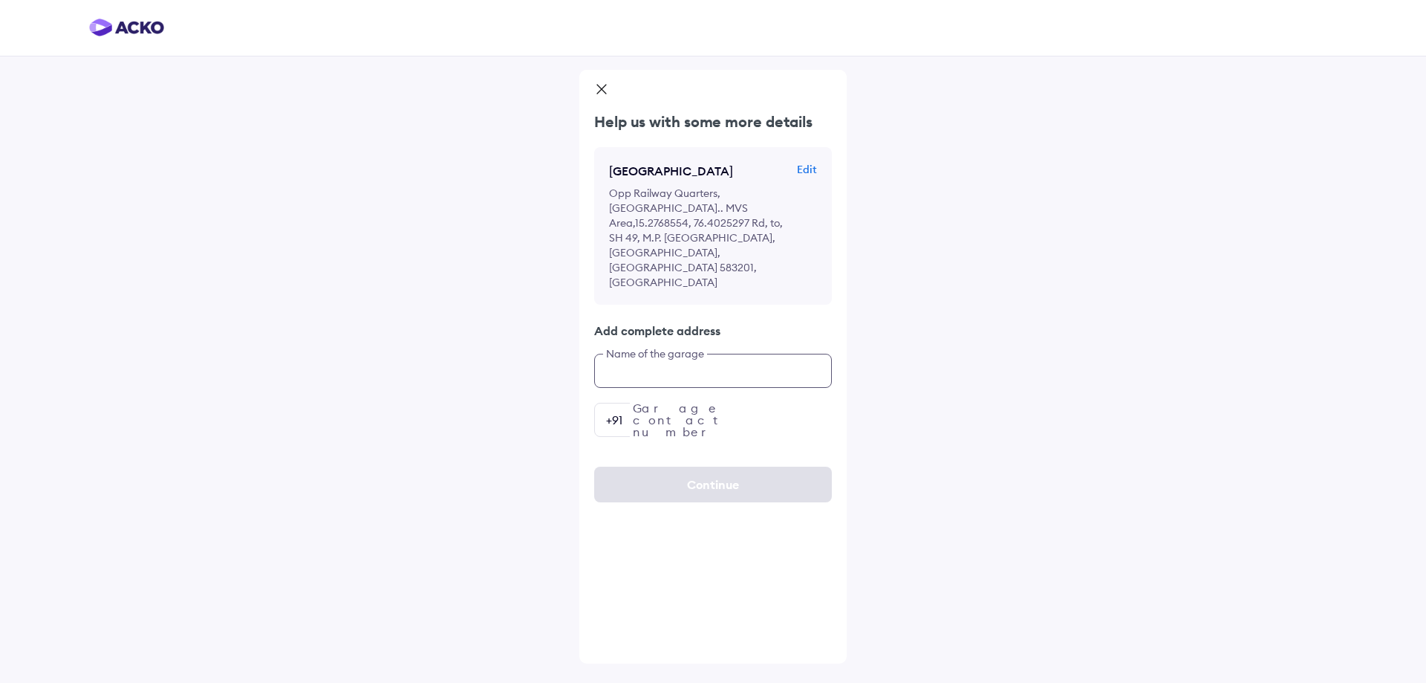
click at [665, 354] on input "text" at bounding box center [713, 371] width 238 height 34
drag, startPoint x: 633, startPoint y: 327, endPoint x: 619, endPoint y: 319, distance: 16.0
click at [619, 354] on input "**********" at bounding box center [713, 371] width 238 height 34
click at [647, 354] on input "**********" at bounding box center [713, 371] width 238 height 34
click at [723, 354] on input "**********" at bounding box center [713, 371] width 238 height 34
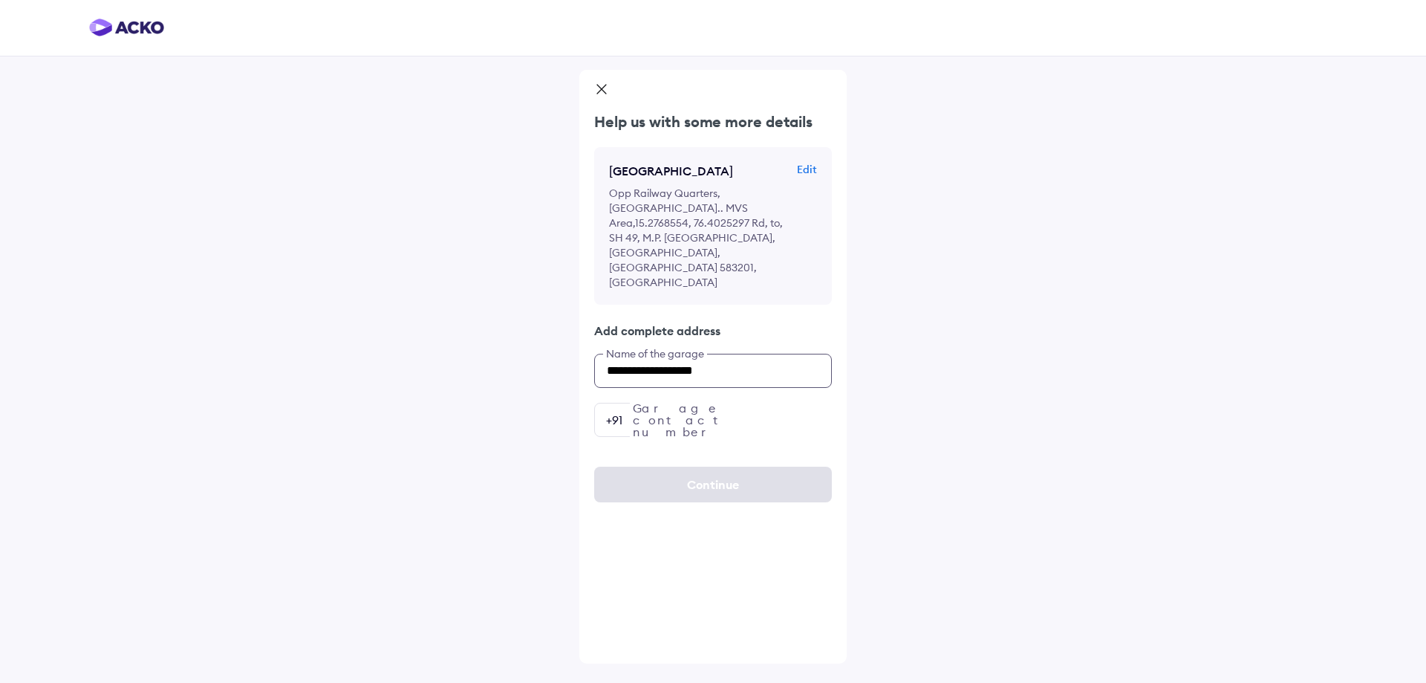
type input "**********"
click at [707, 403] on input "number" at bounding box center [713, 420] width 238 height 34
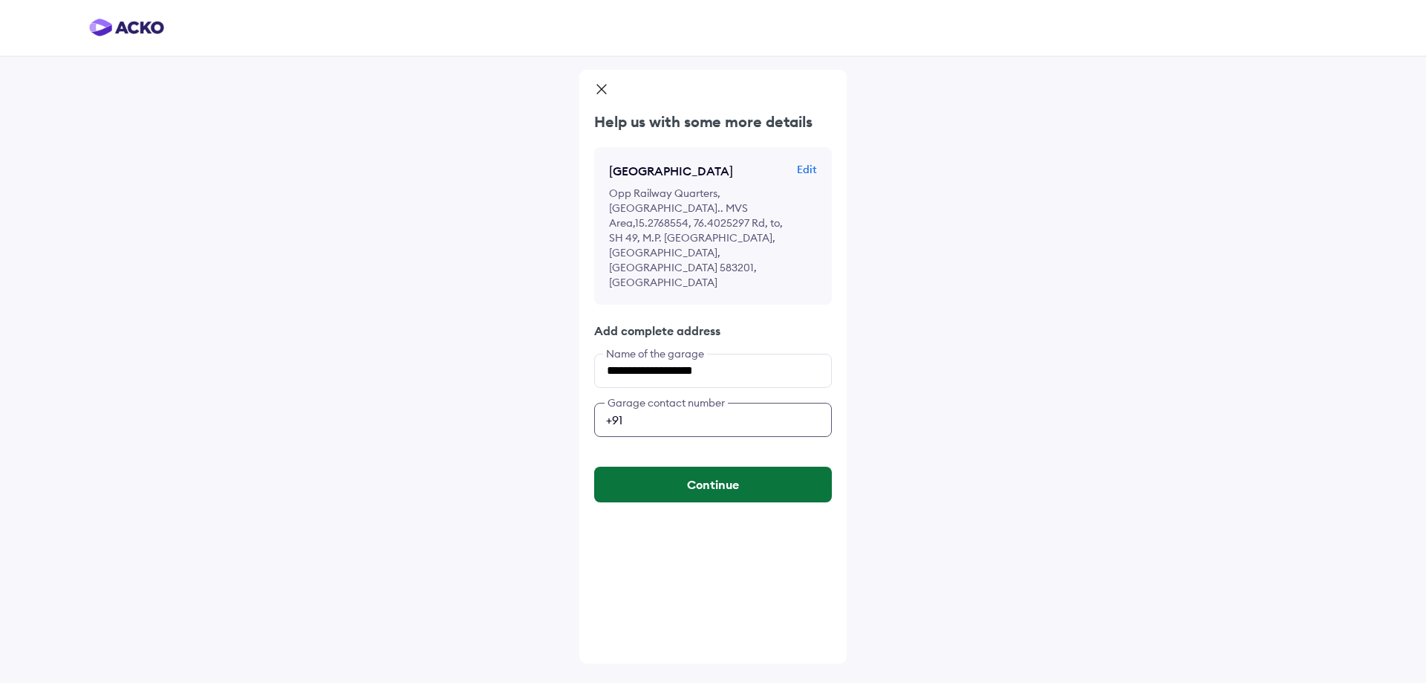
type input "**********"
click at [712, 467] on button "Continue" at bounding box center [713, 485] width 238 height 36
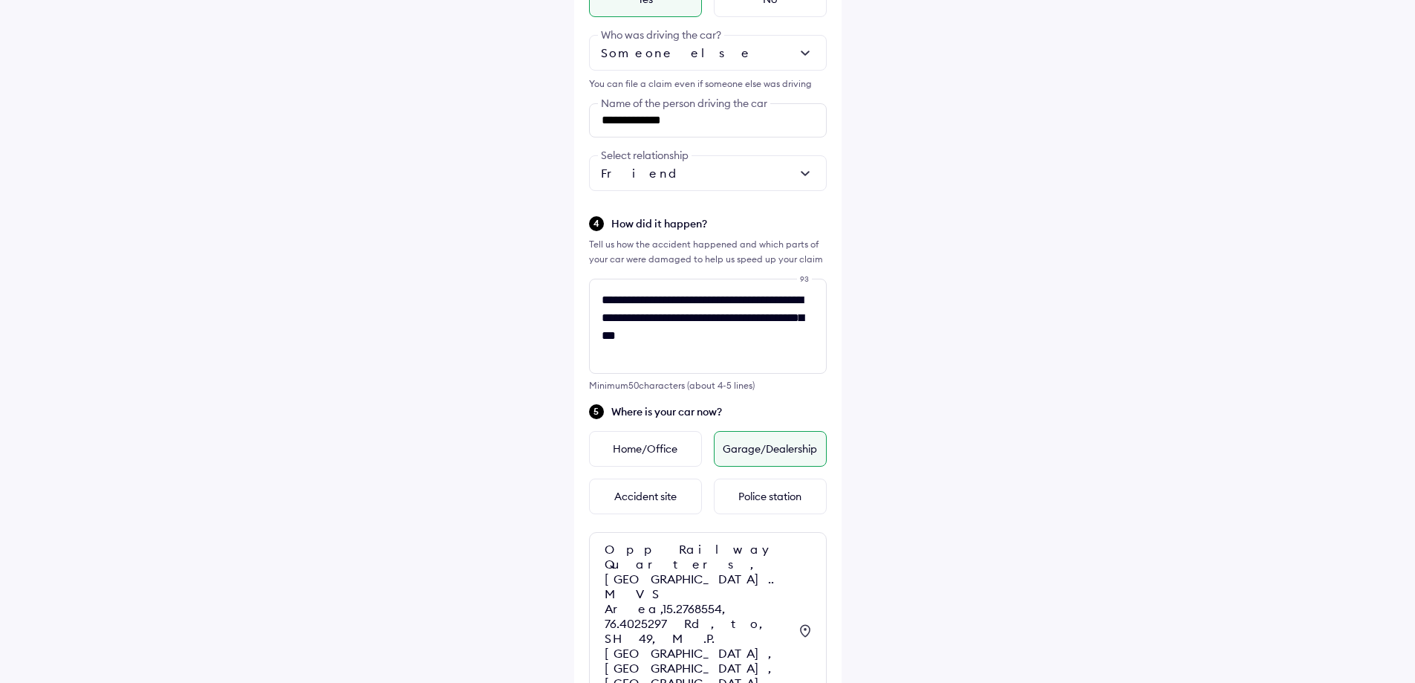
scroll to position [505, 0]
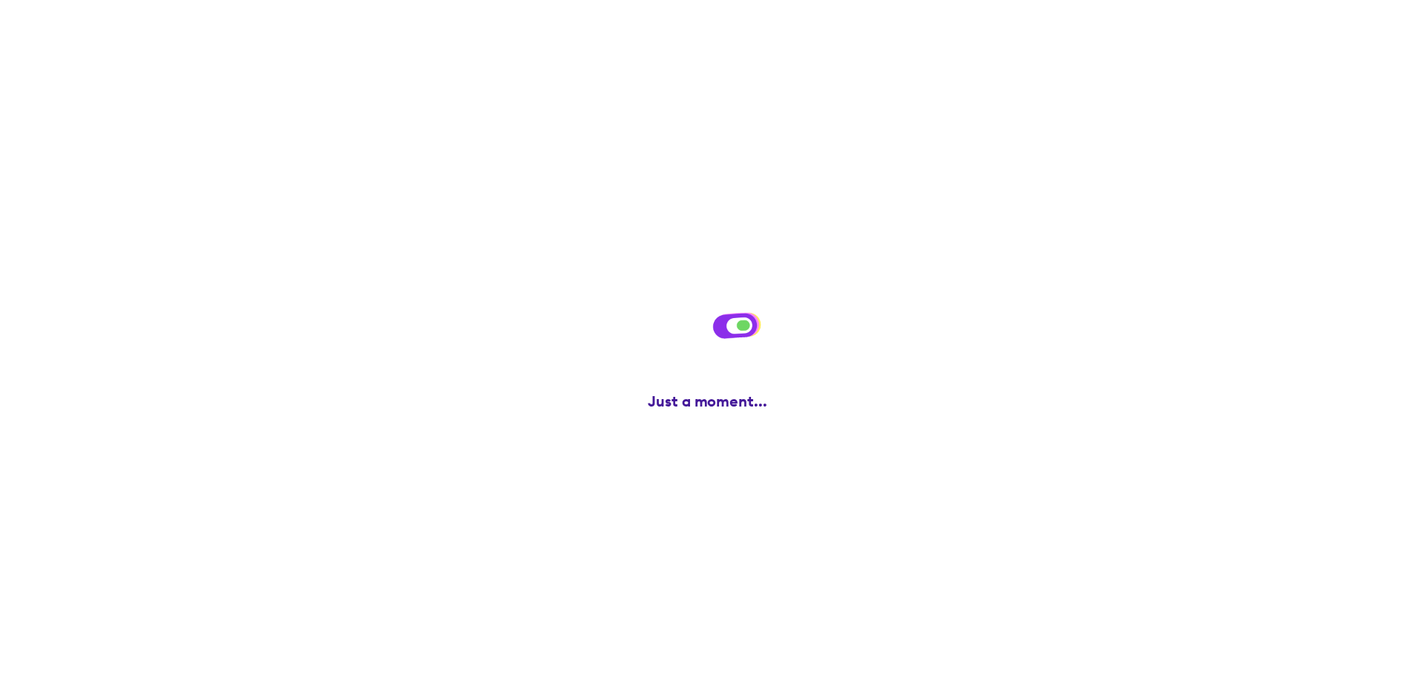
scroll to position [0, 0]
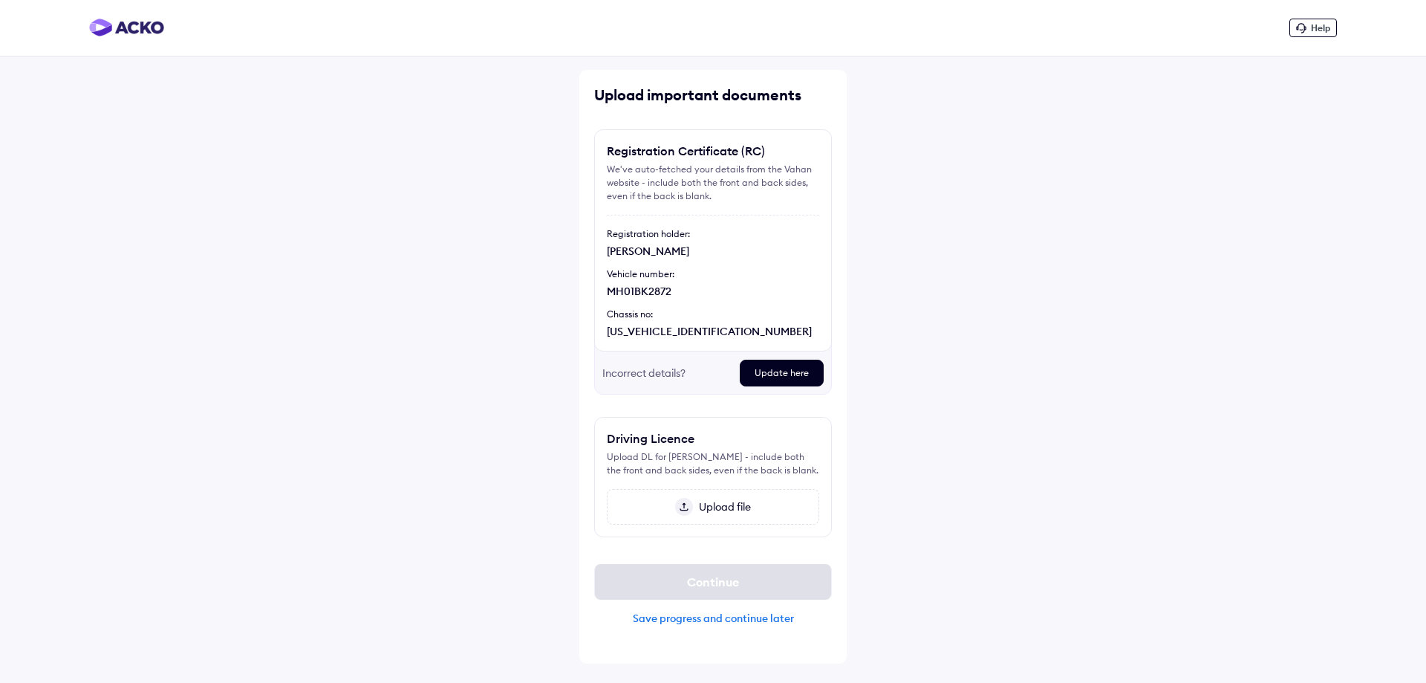
click at [780, 380] on div "Update here" at bounding box center [782, 373] width 84 height 27
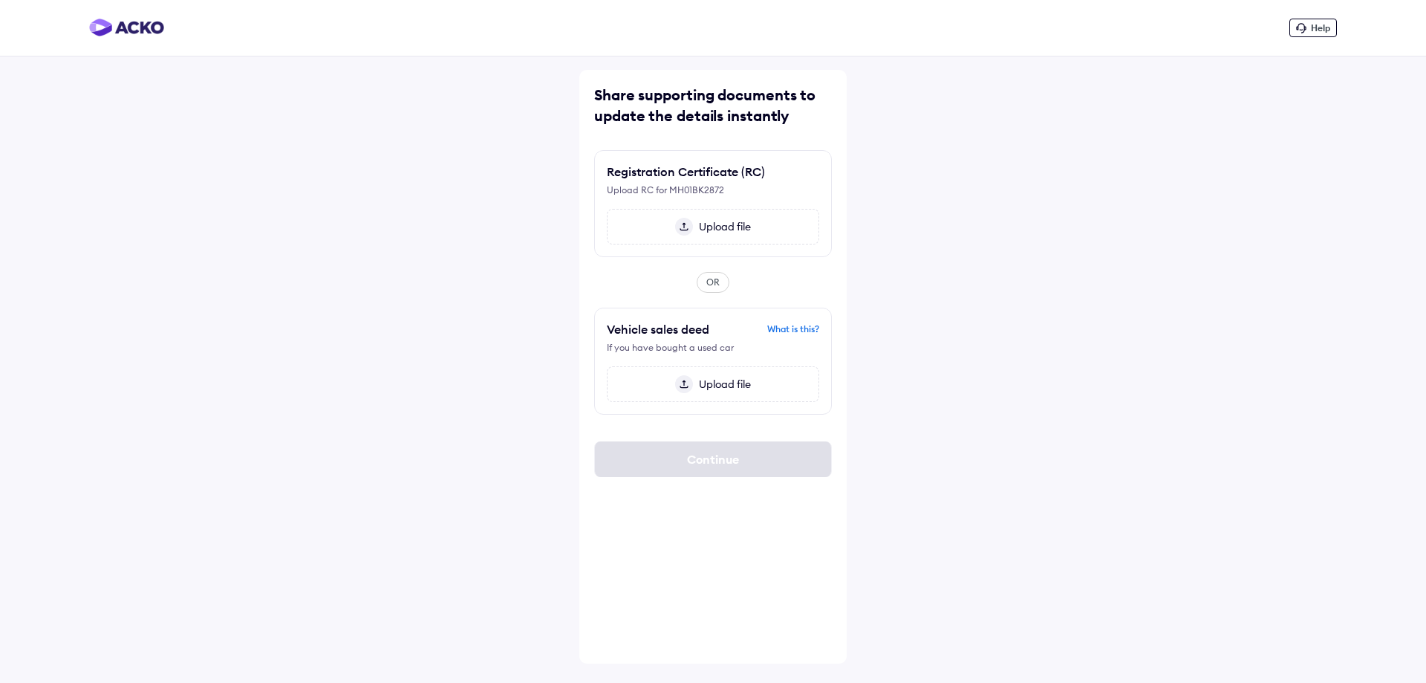
click at [691, 226] on img at bounding box center [684, 227] width 18 height 18
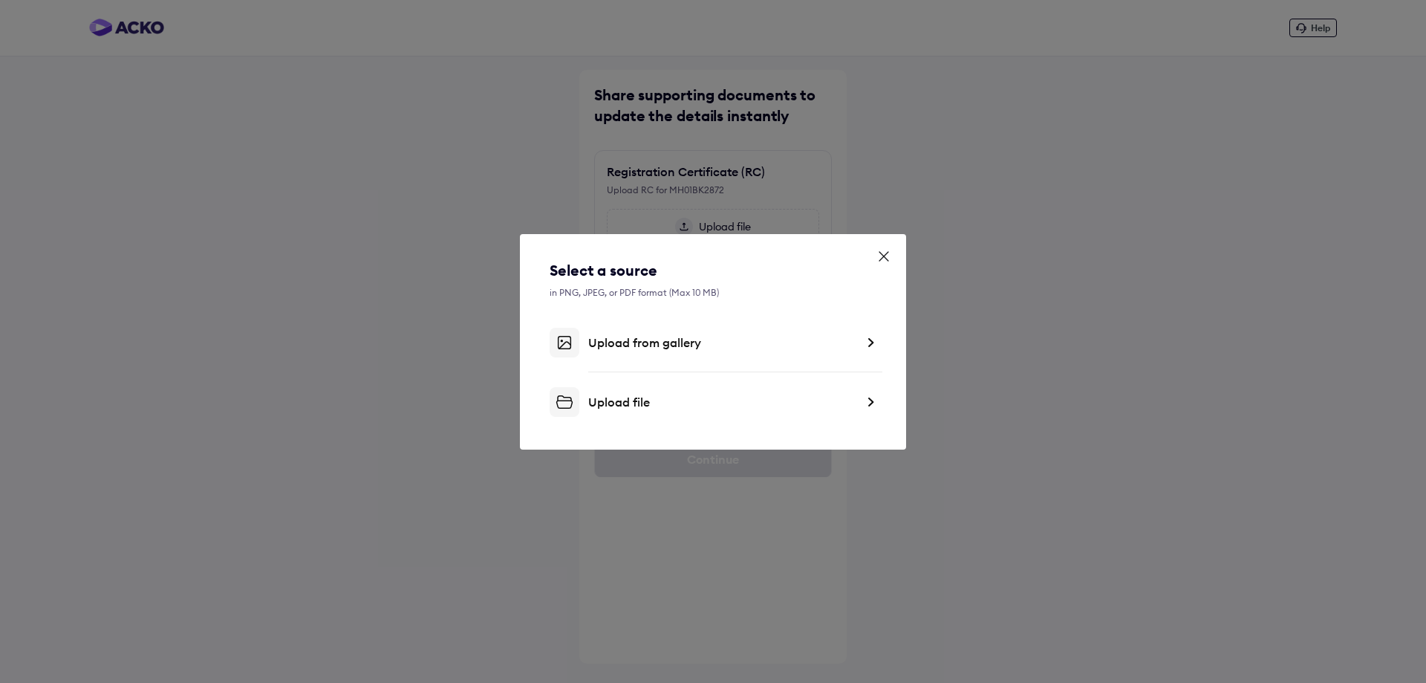
click at [627, 347] on div "Upload from gallery" at bounding box center [721, 342] width 267 height 15
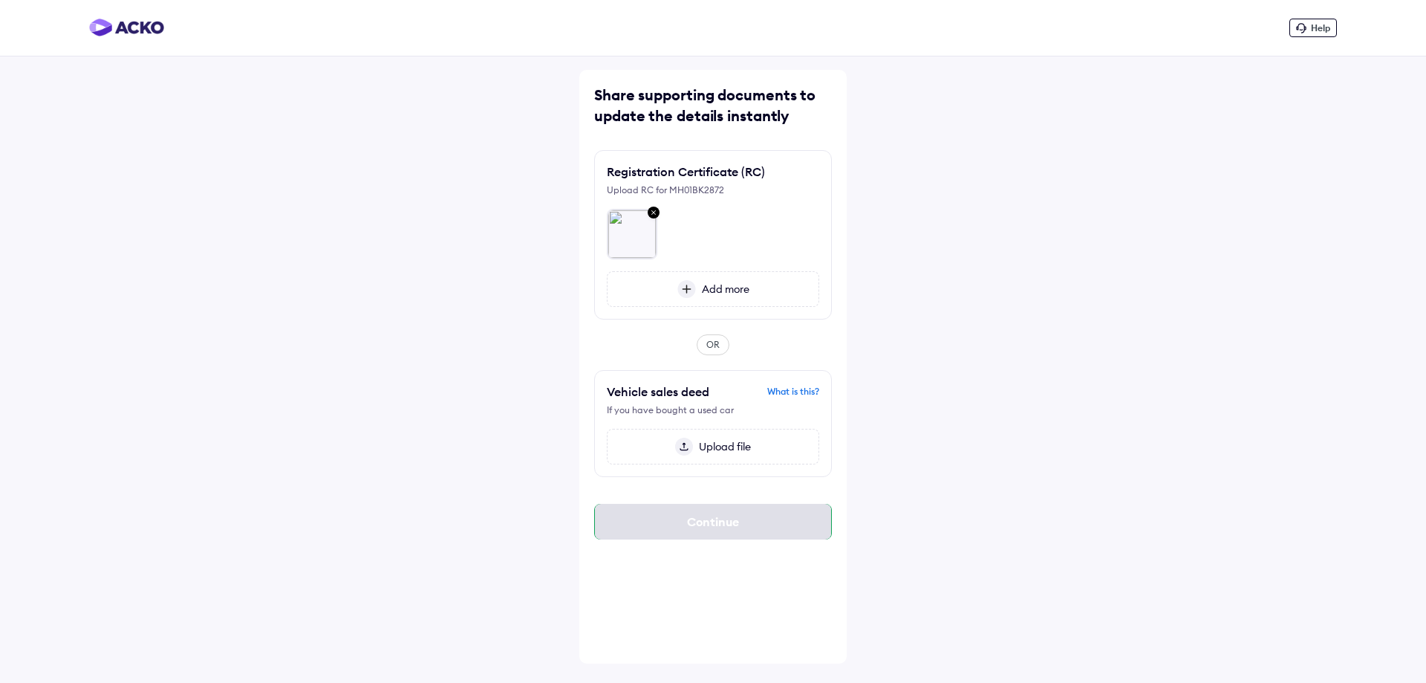
click at [766, 516] on div "Continue" at bounding box center [713, 522] width 238 height 36
click at [695, 520] on div "Continue" at bounding box center [713, 522] width 238 height 36
click at [755, 411] on div "If you have bought a used car" at bounding box center [713, 409] width 212 height 13
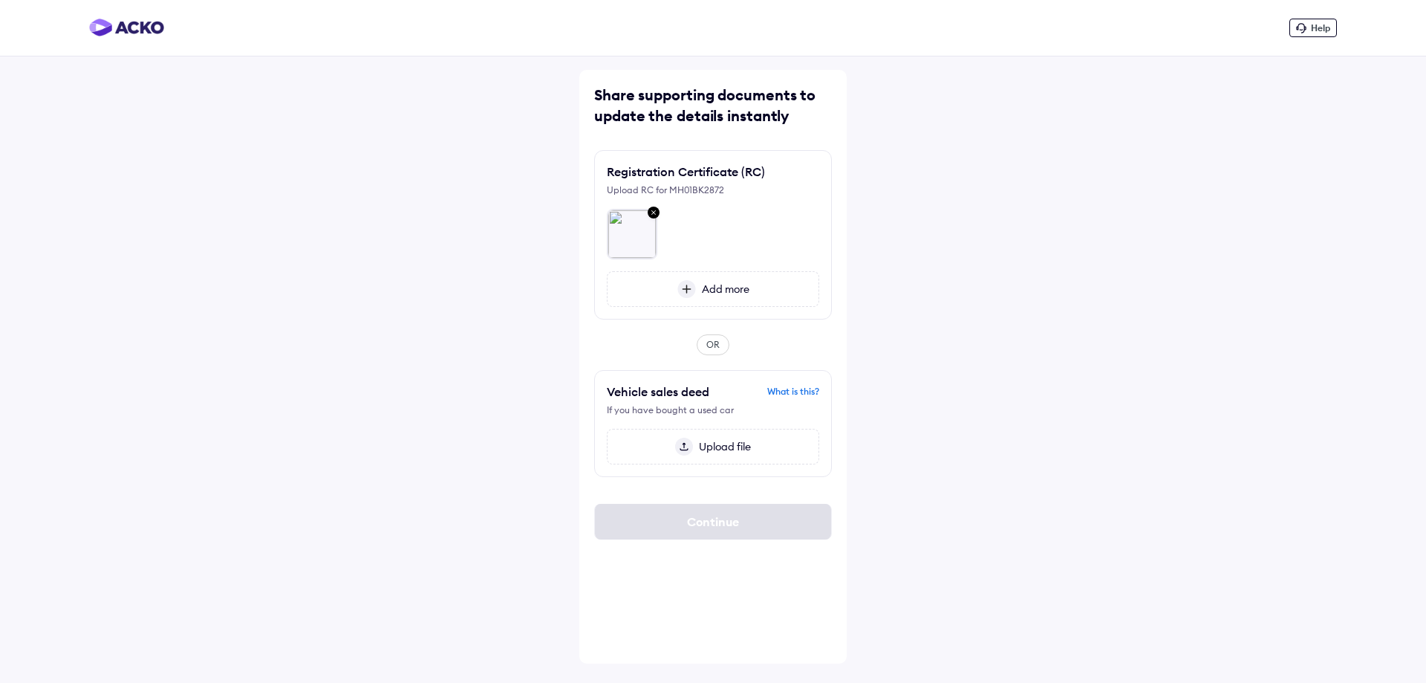
click at [715, 127] on div "Share supporting documents to update the details instantly Registration Certifi…" at bounding box center [712, 367] width 267 height 594
drag, startPoint x: 770, startPoint y: 169, endPoint x: 580, endPoint y: 184, distance: 190.0
click at [580, 184] on div "Share supporting documents to update the details instantly Registration Certifi…" at bounding box center [712, 367] width 267 height 594
click at [716, 201] on div at bounding box center [713, 228] width 212 height 62
click at [709, 342] on div "OR" at bounding box center [713, 344] width 33 height 21
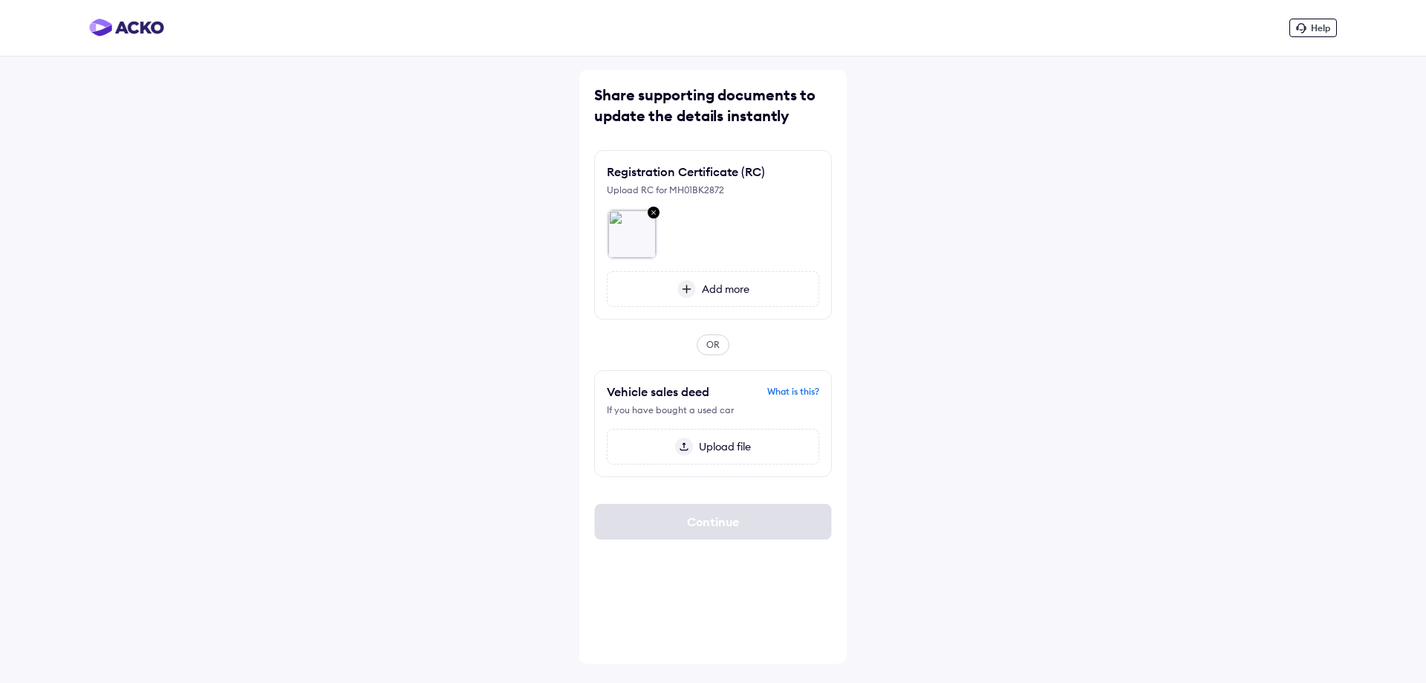
click at [791, 389] on div "What is this?" at bounding box center [793, 391] width 52 height 13
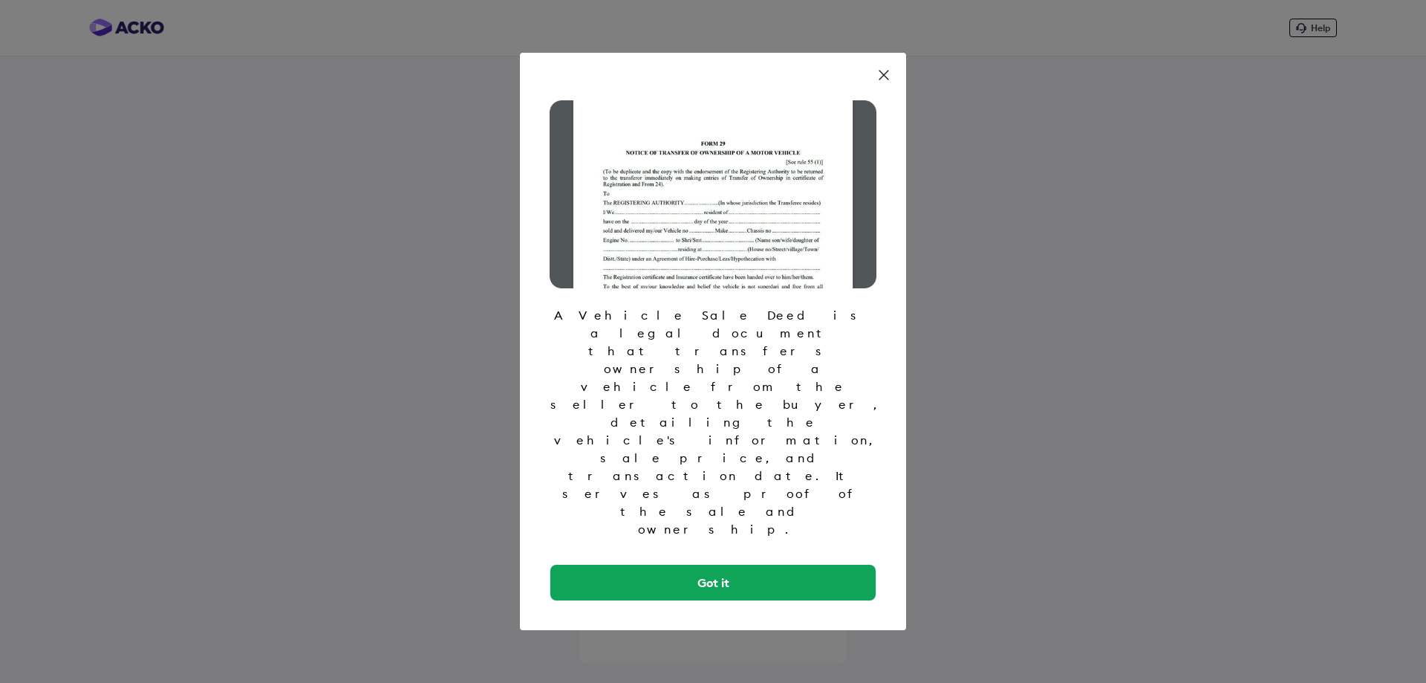
click at [882, 82] on icon at bounding box center [884, 75] width 15 height 15
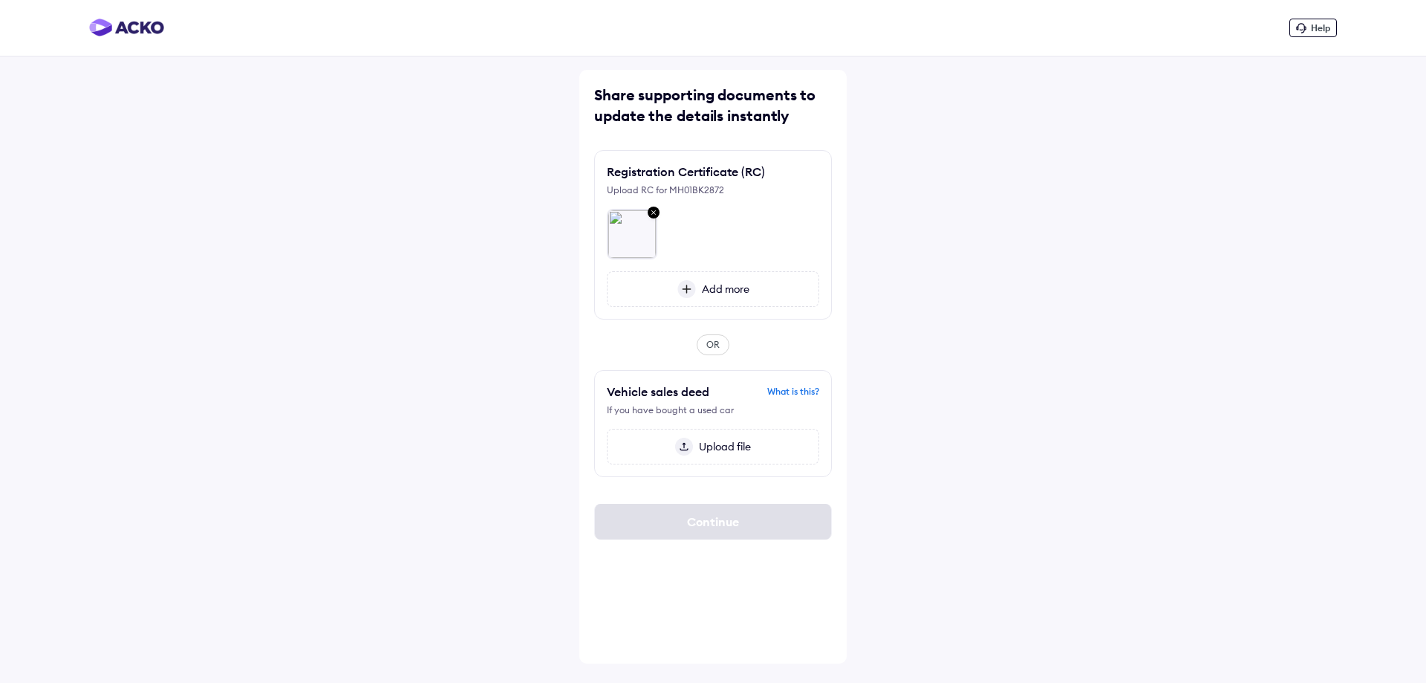
click at [698, 445] on span "Upload file" at bounding box center [722, 446] width 58 height 13
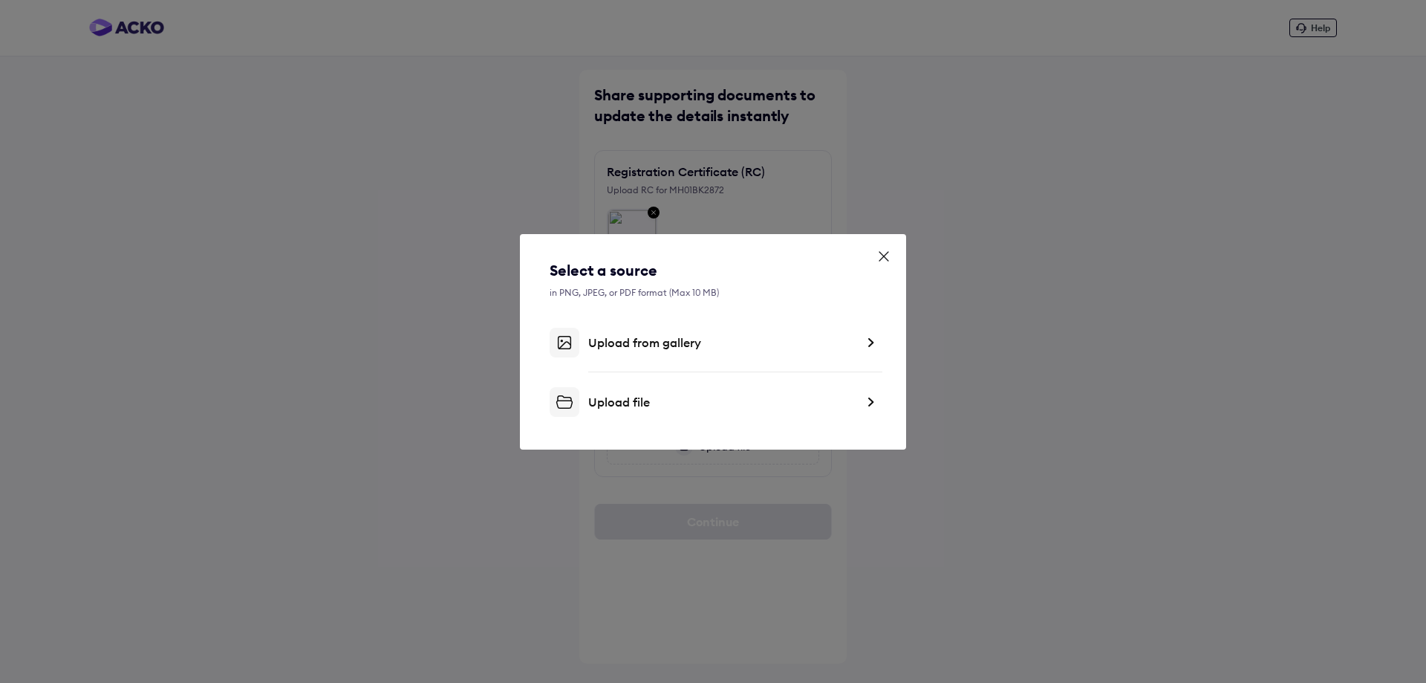
click at [678, 345] on div "Upload from gallery" at bounding box center [721, 342] width 267 height 15
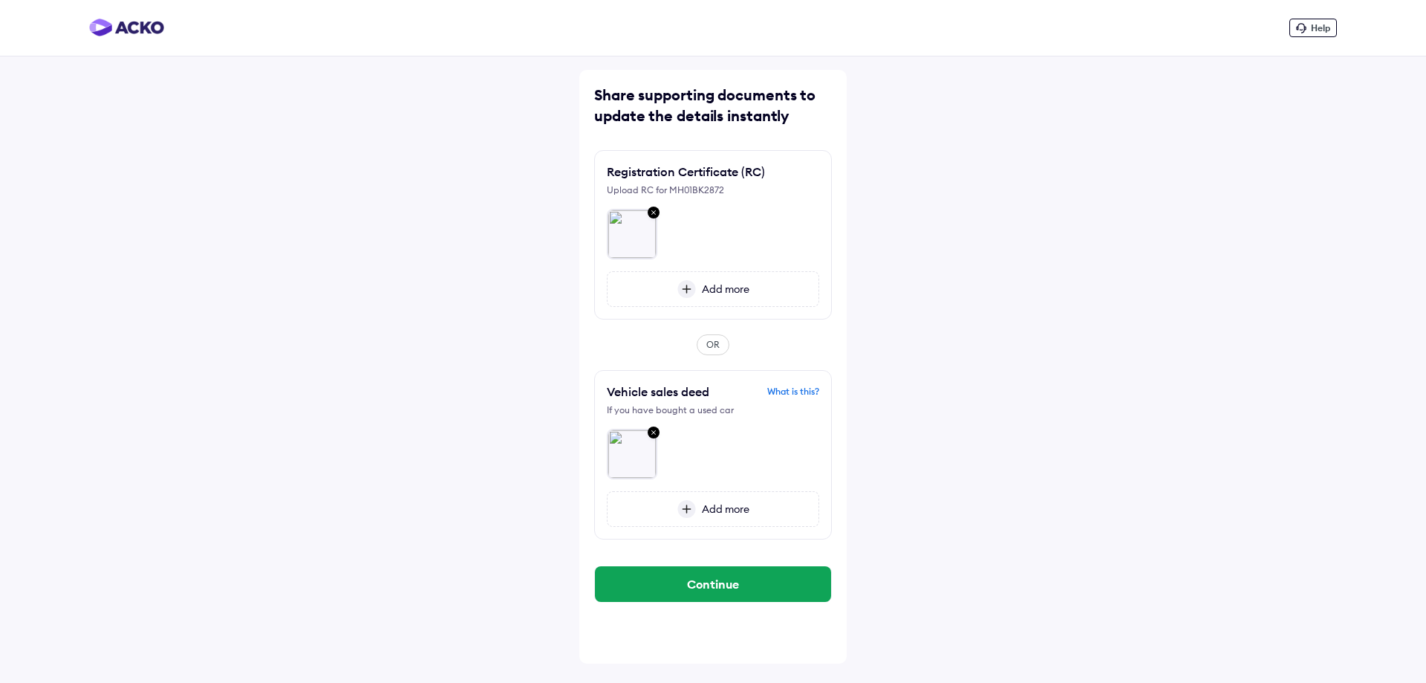
click at [681, 503] on img at bounding box center [687, 509] width 19 height 18
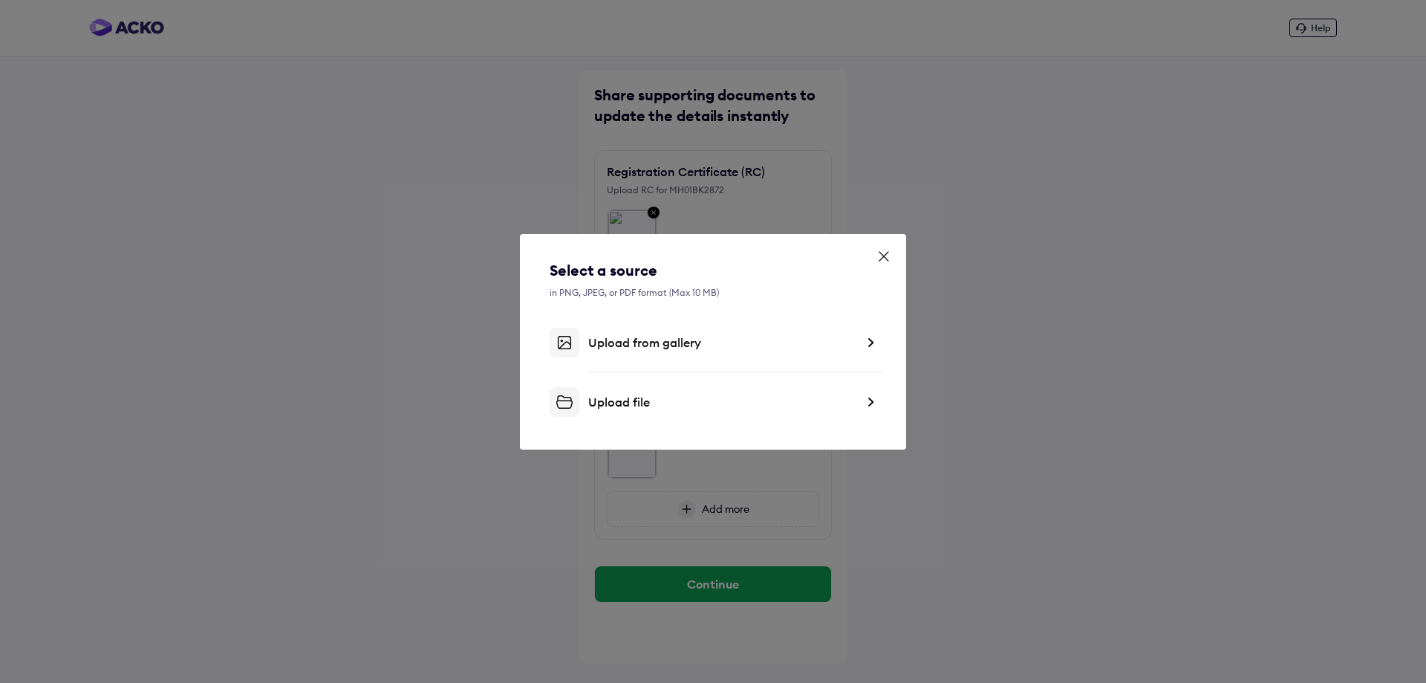
click at [1004, 464] on div "Select a source in PNG, JPEG, or PDF format (Max 10 MB) Upload from gallery Upl…" at bounding box center [713, 341] width 1426 height 683
click at [882, 256] on icon at bounding box center [884, 256] width 15 height 15
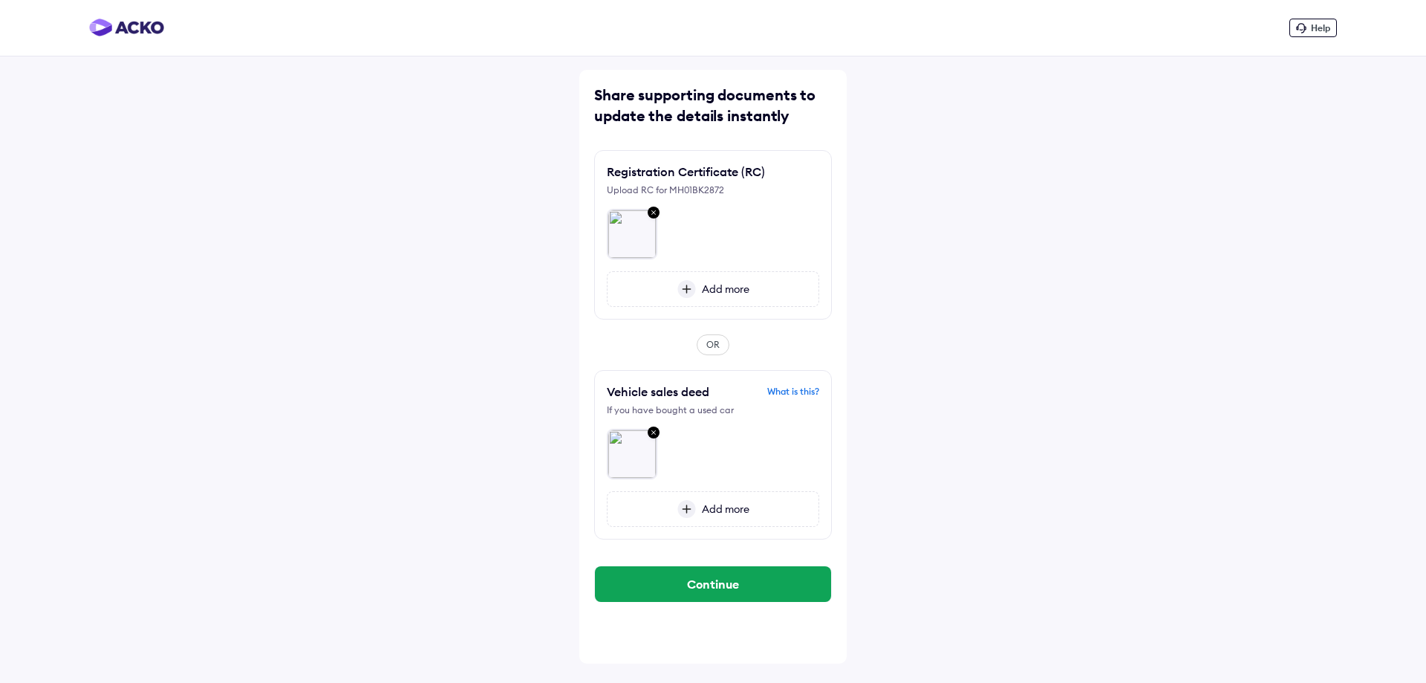
click at [686, 274] on div "Add more" at bounding box center [713, 289] width 212 height 36
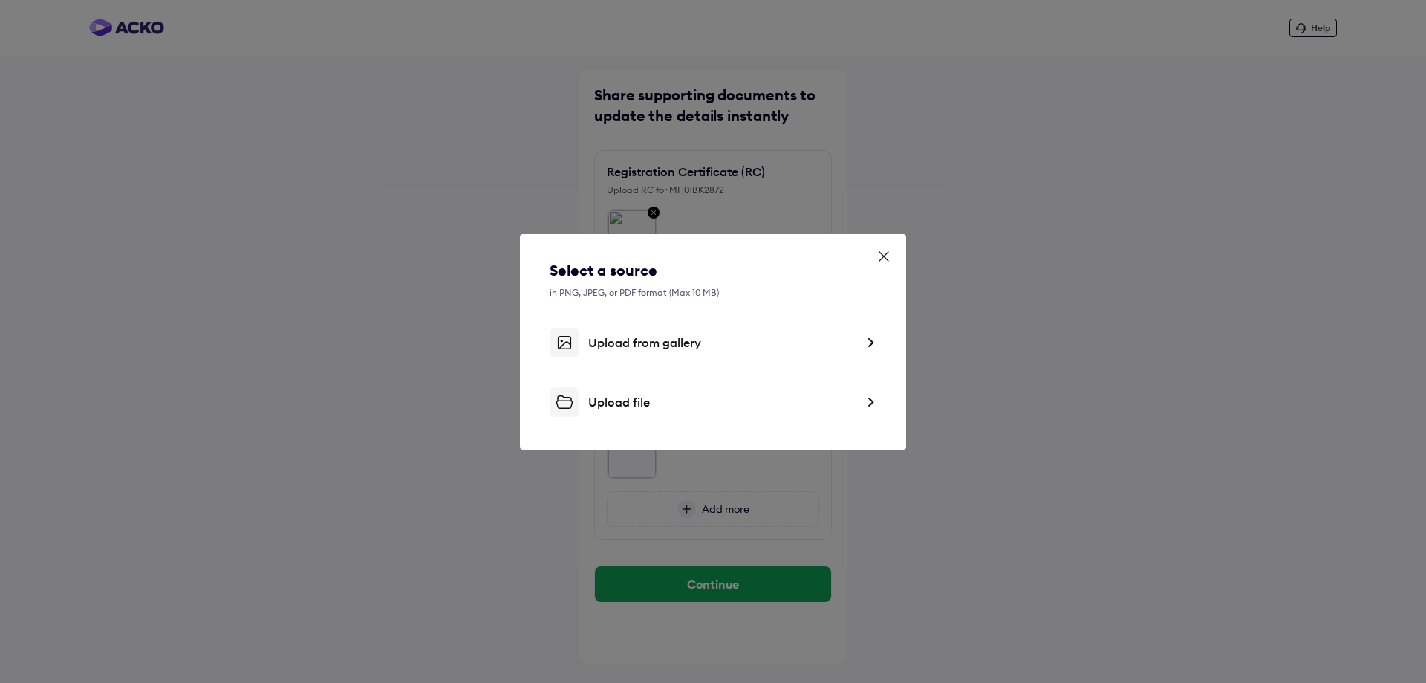
click at [631, 352] on div "Upload from gallery" at bounding box center [713, 343] width 327 height 30
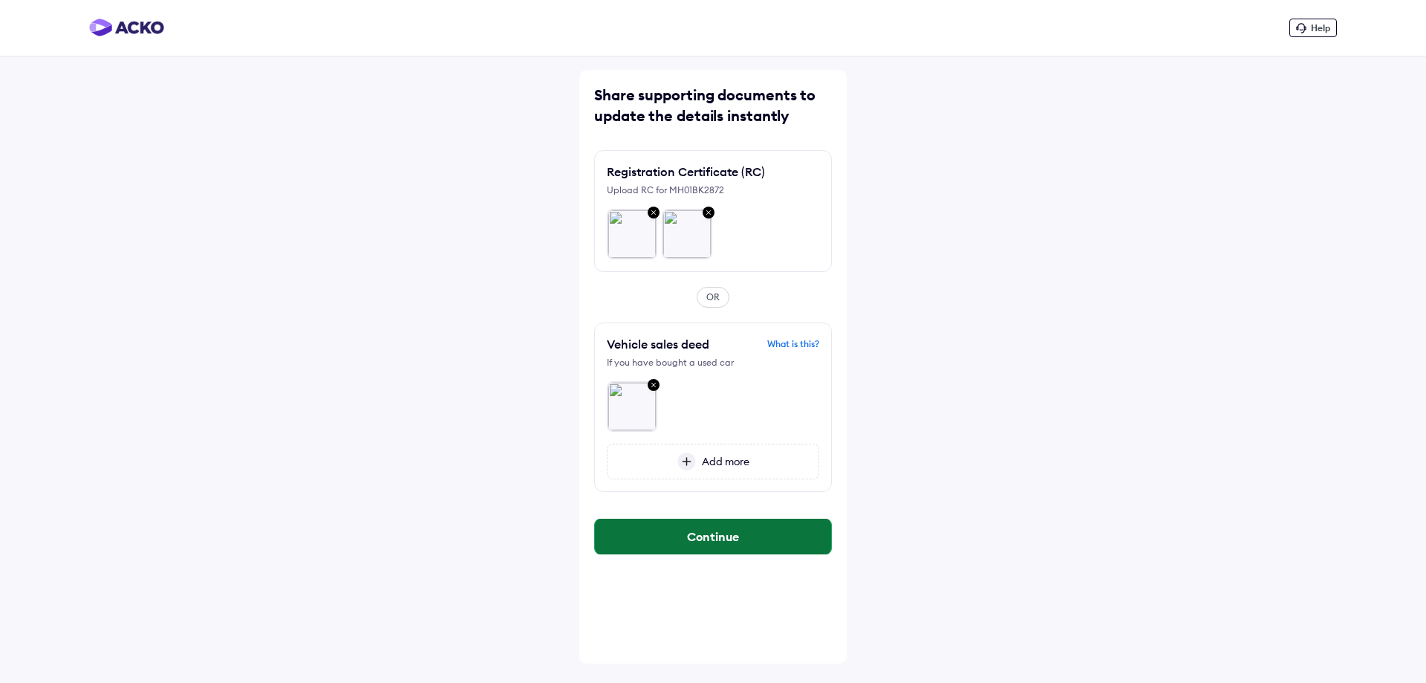
click at [652, 539] on button "Continue" at bounding box center [713, 537] width 236 height 36
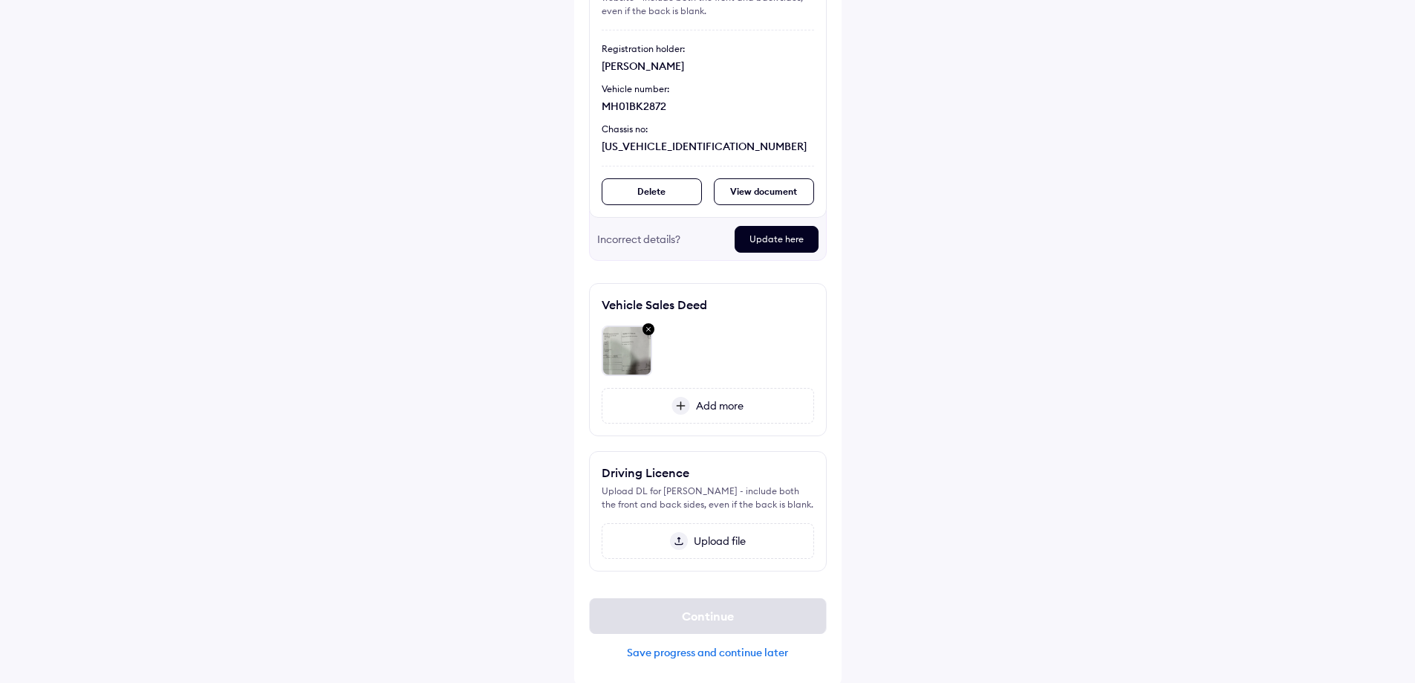
scroll to position [188, 0]
click at [688, 531] on span "Upload file" at bounding box center [717, 537] width 58 height 13
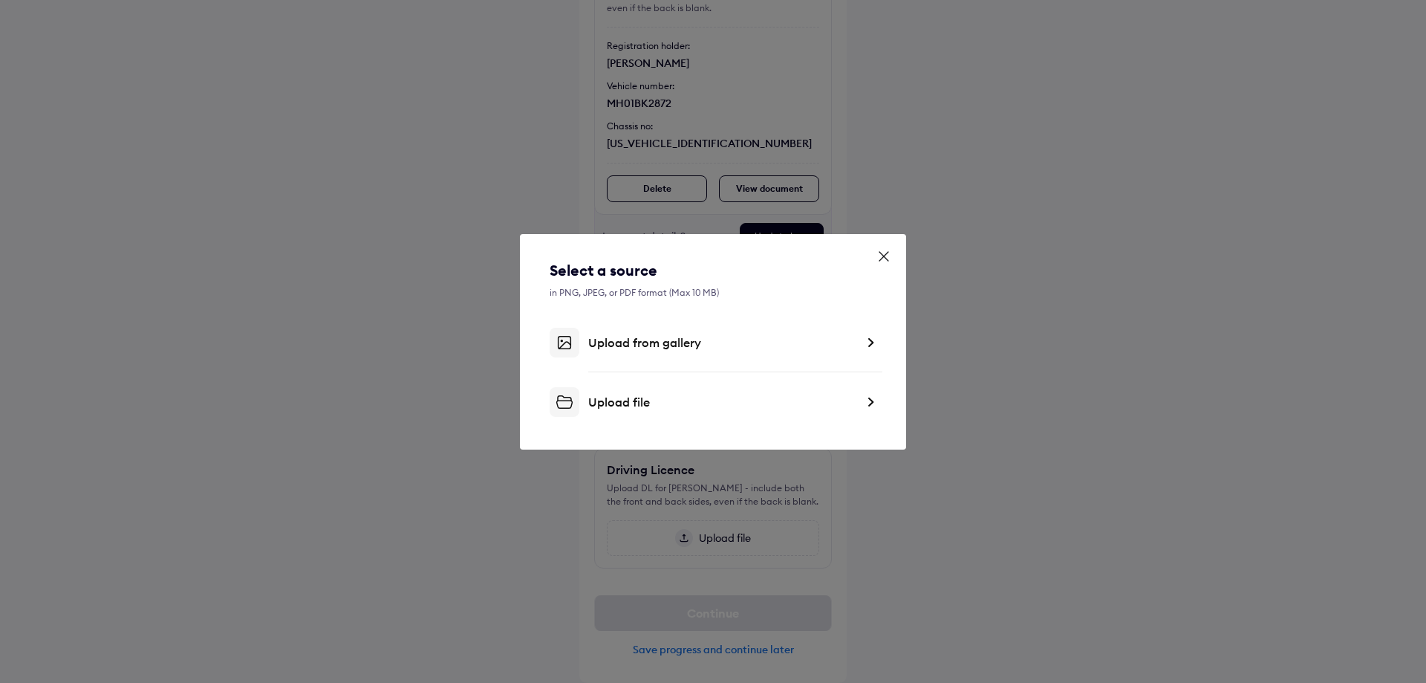
click at [669, 354] on div "Upload from gallery" at bounding box center [713, 343] width 327 height 30
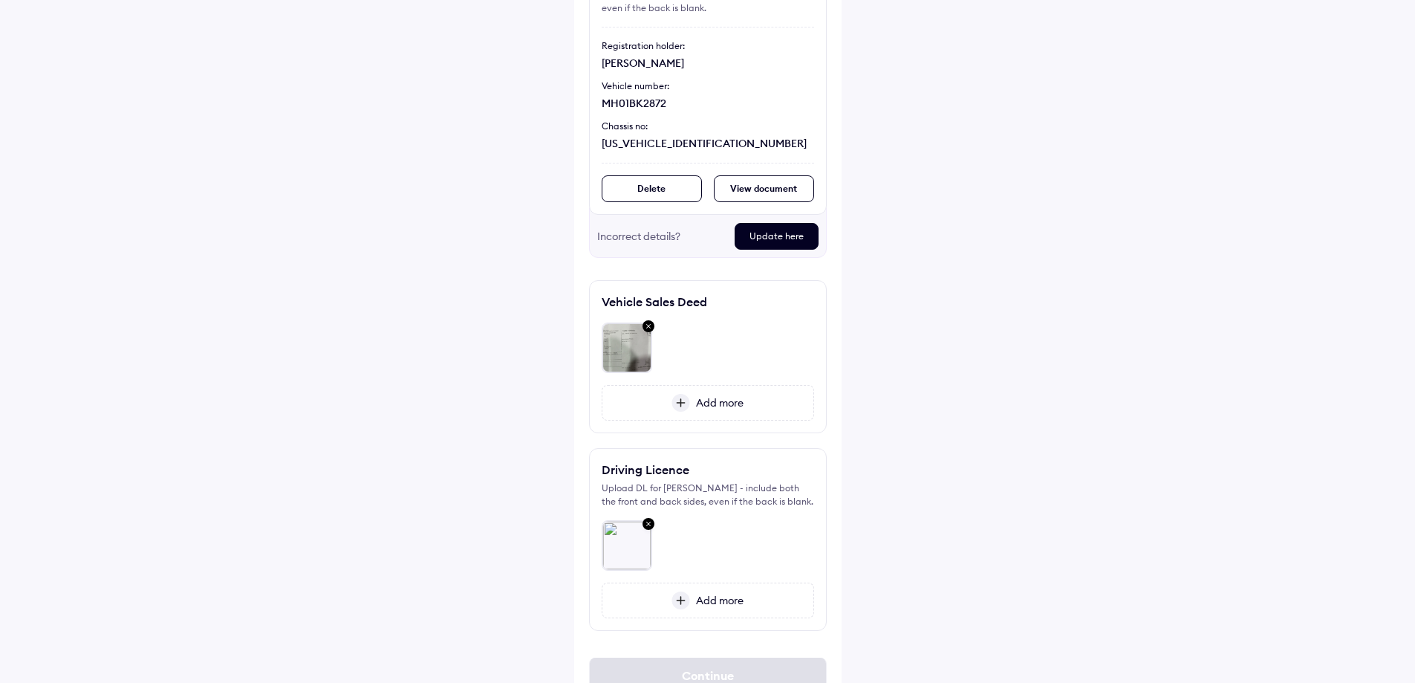
scroll to position [250, 0]
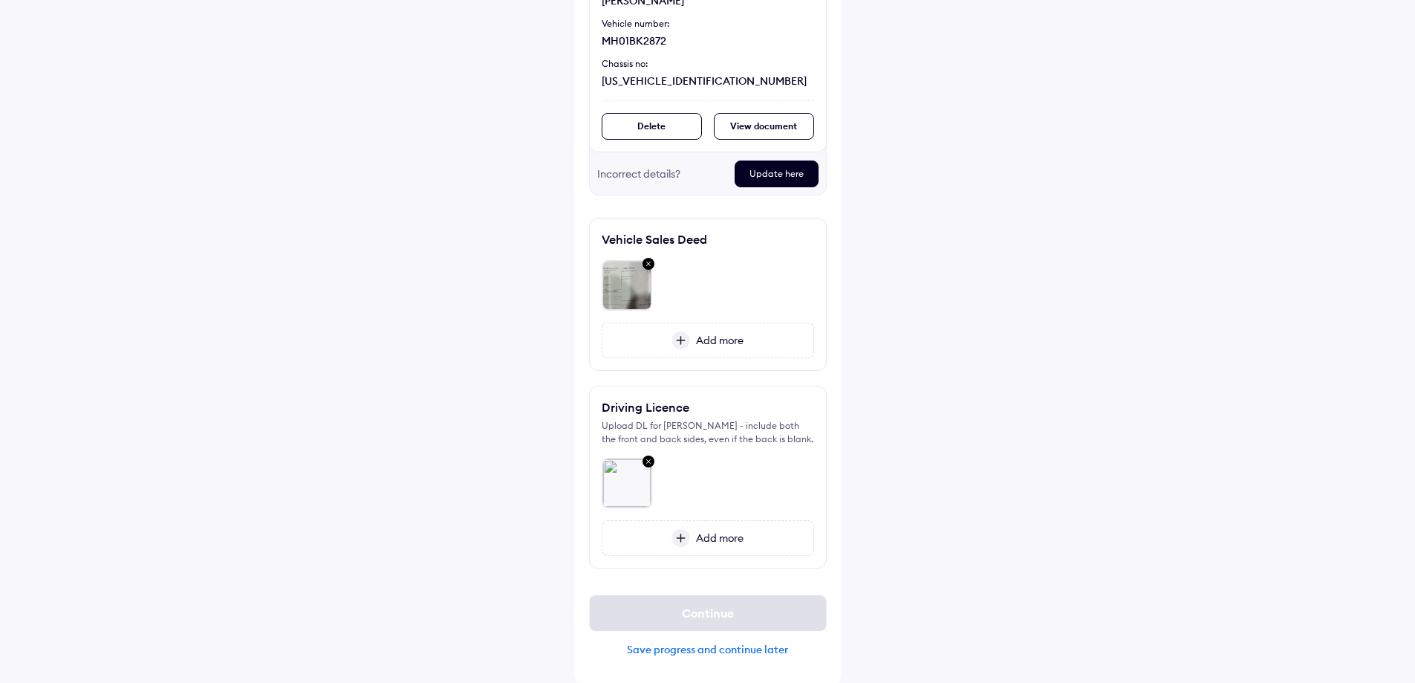
click at [735, 539] on span "Add more" at bounding box center [716, 537] width 53 height 13
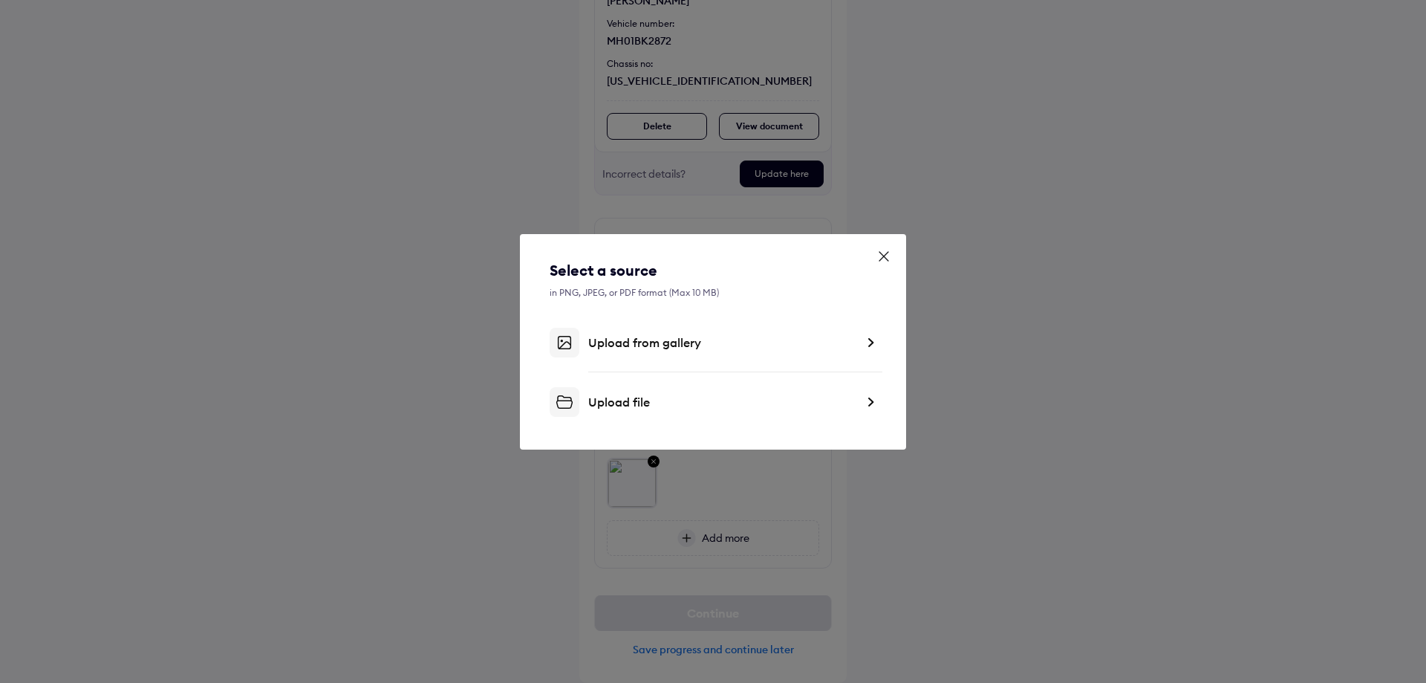
click at [619, 339] on div "Upload from gallery" at bounding box center [721, 342] width 267 height 15
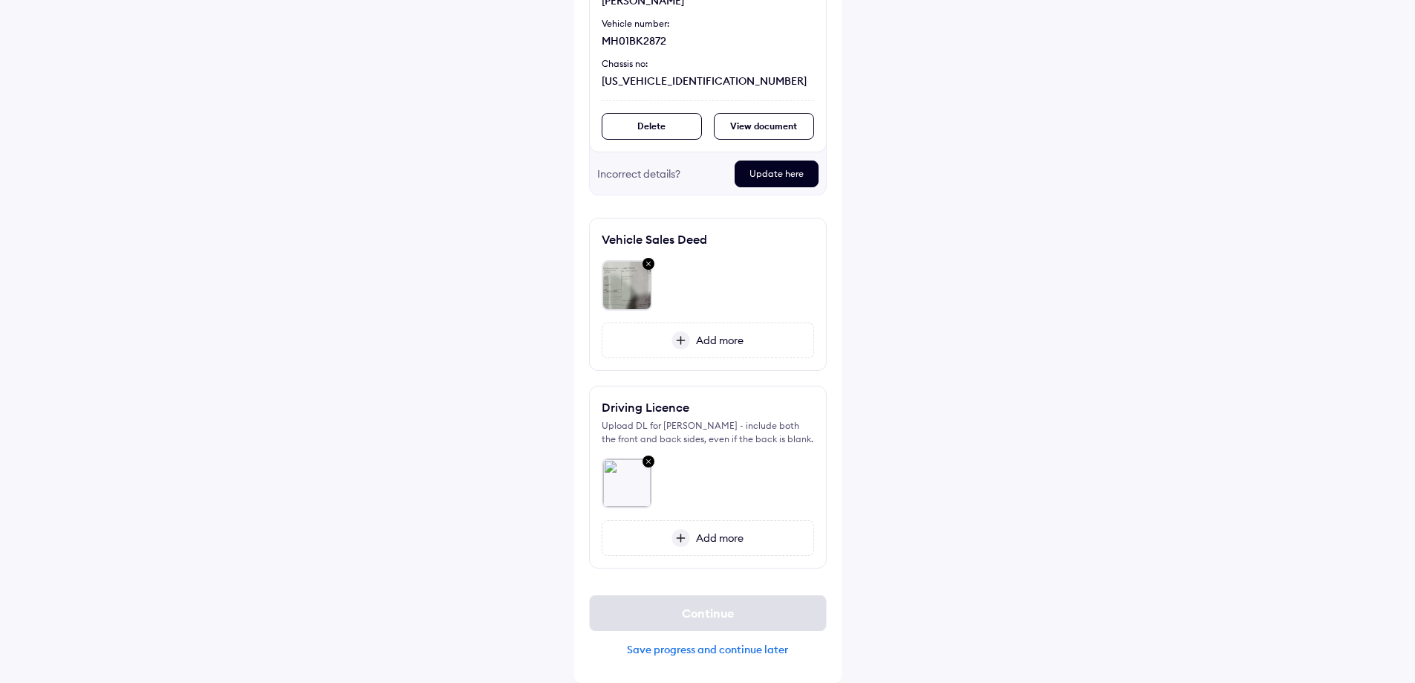
scroll to position [203, 0]
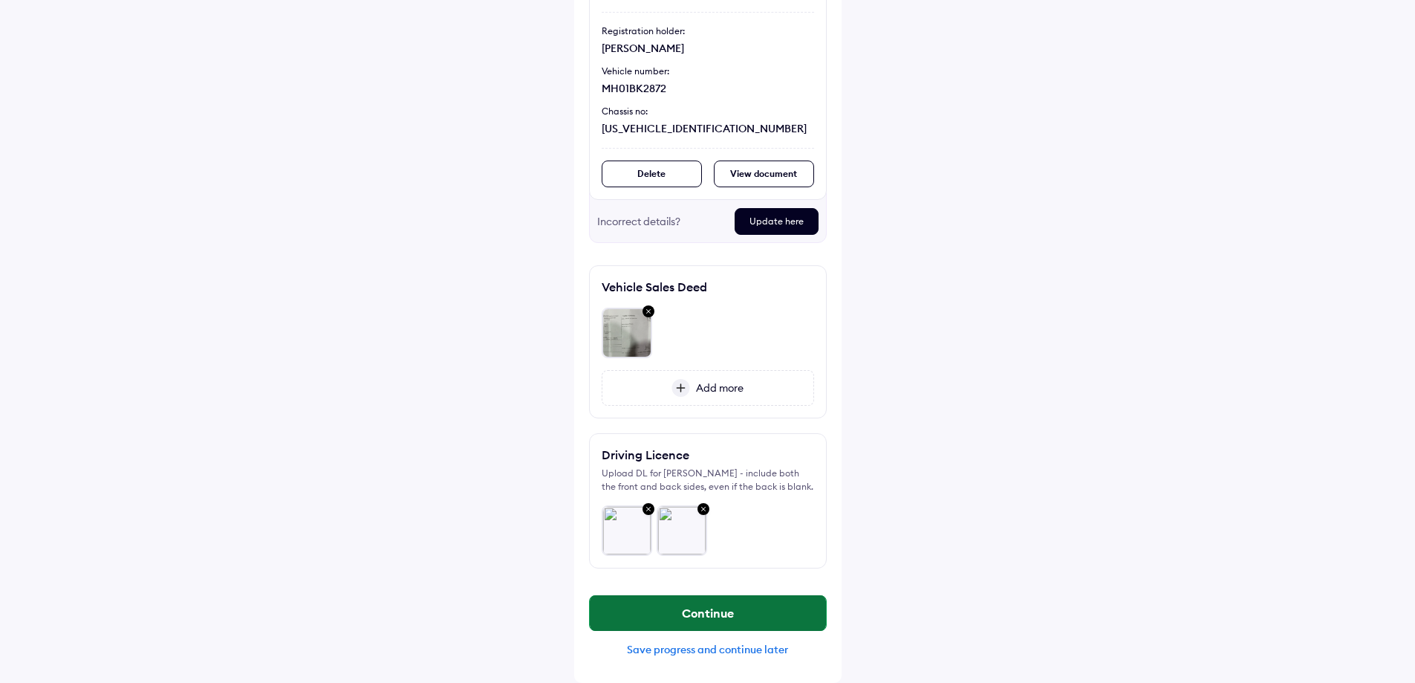
click at [761, 605] on button "Continue" at bounding box center [708, 613] width 236 height 36
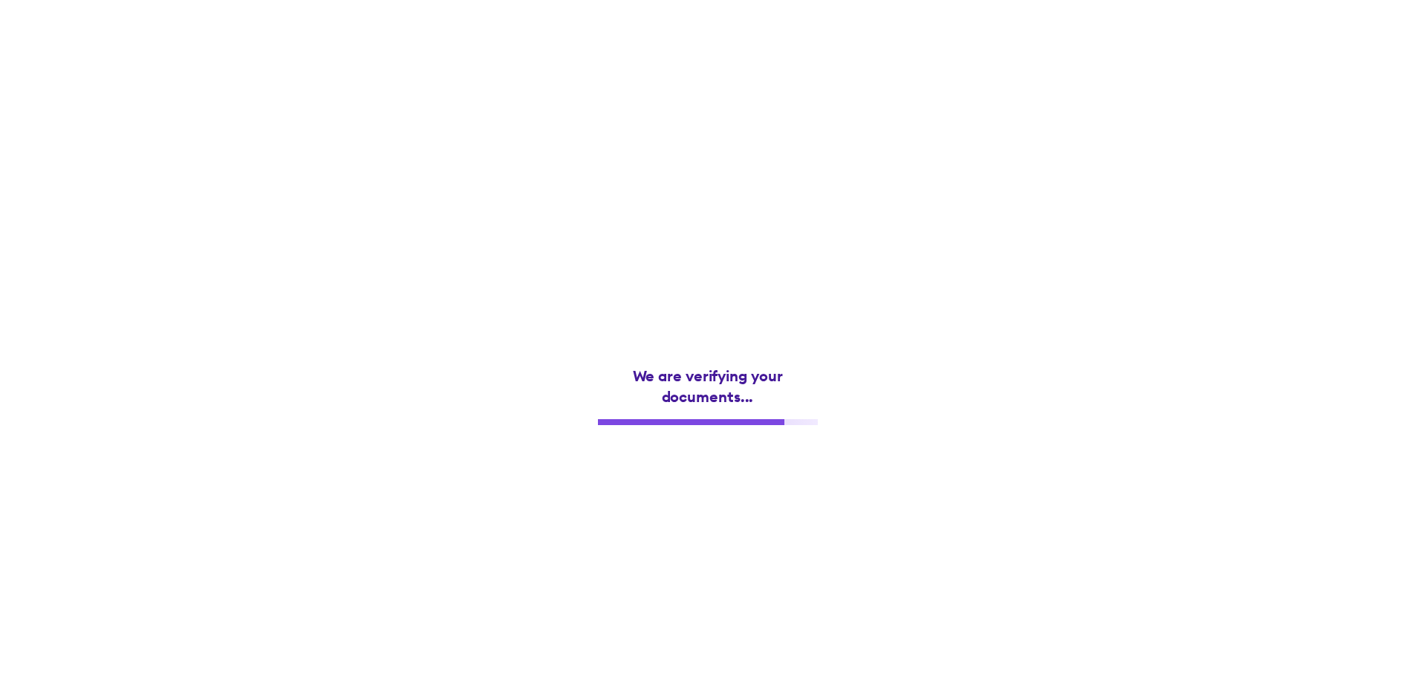
scroll to position [0, 0]
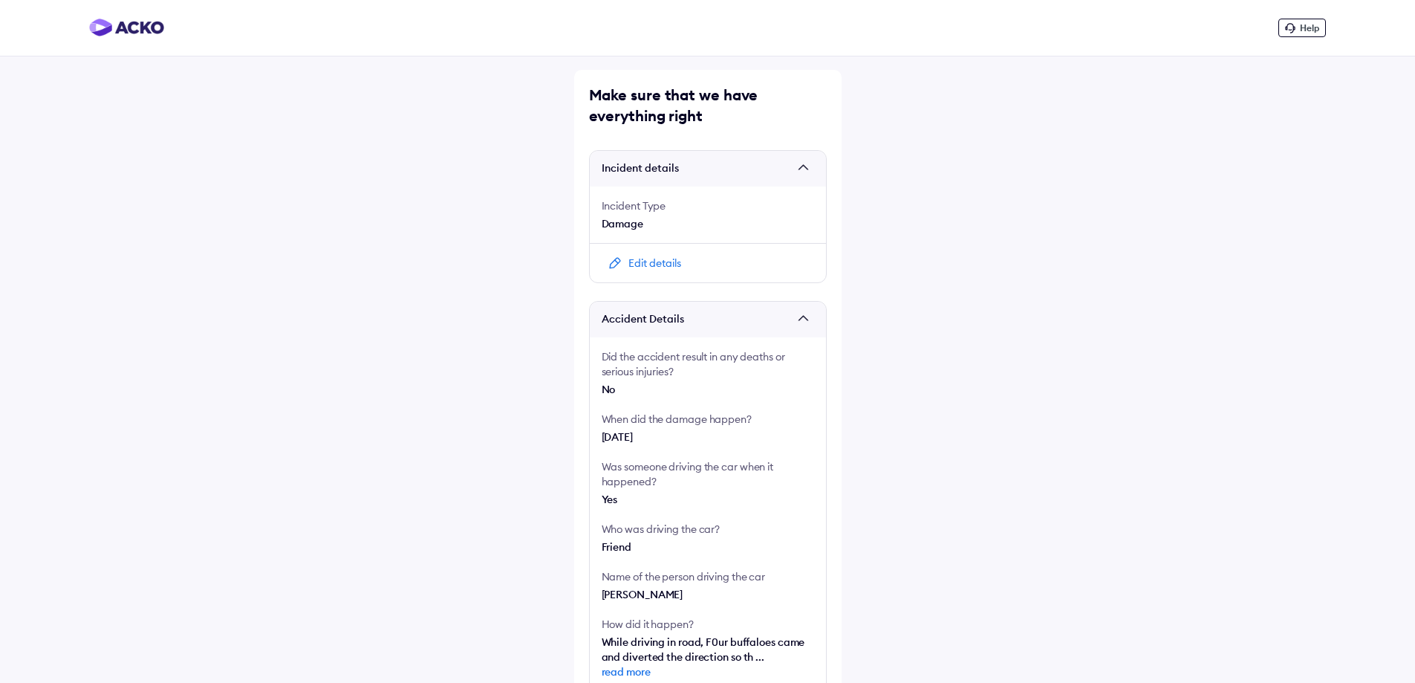
click at [649, 230] on div "Damage" at bounding box center [708, 223] width 212 height 15
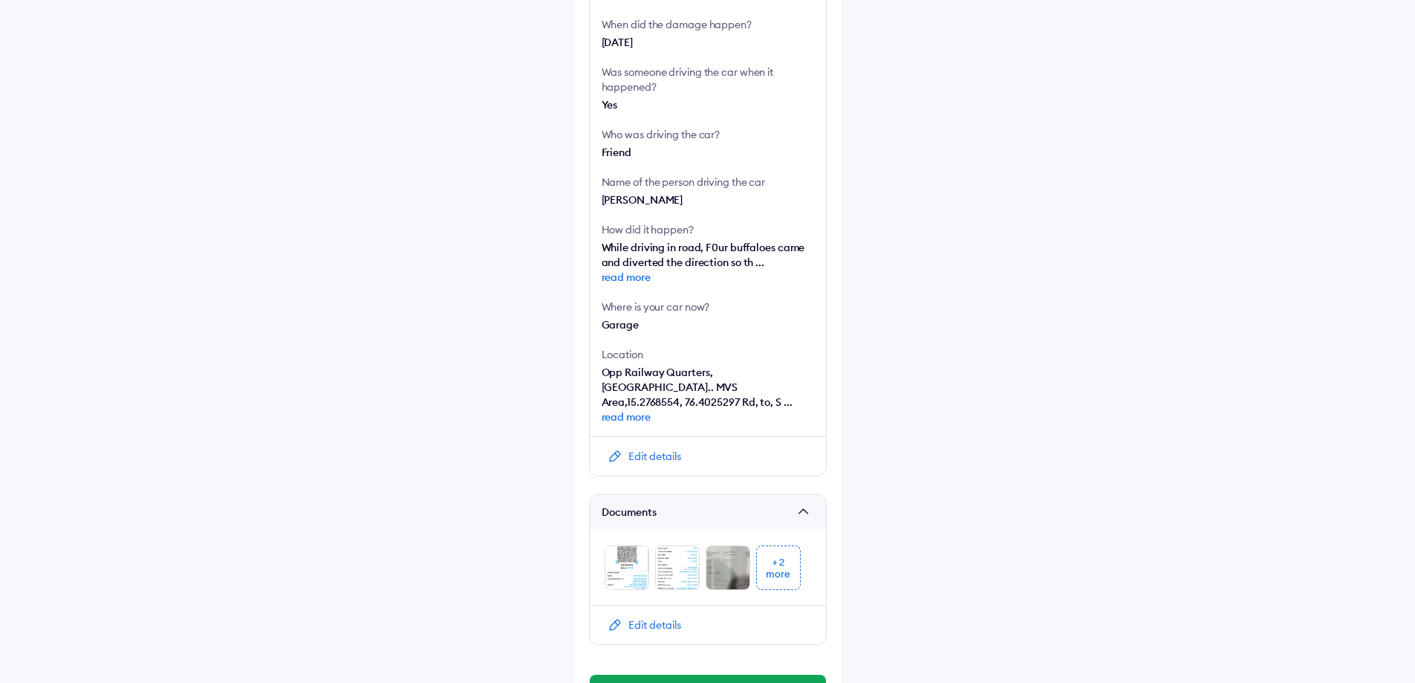
scroll to position [434, 0]
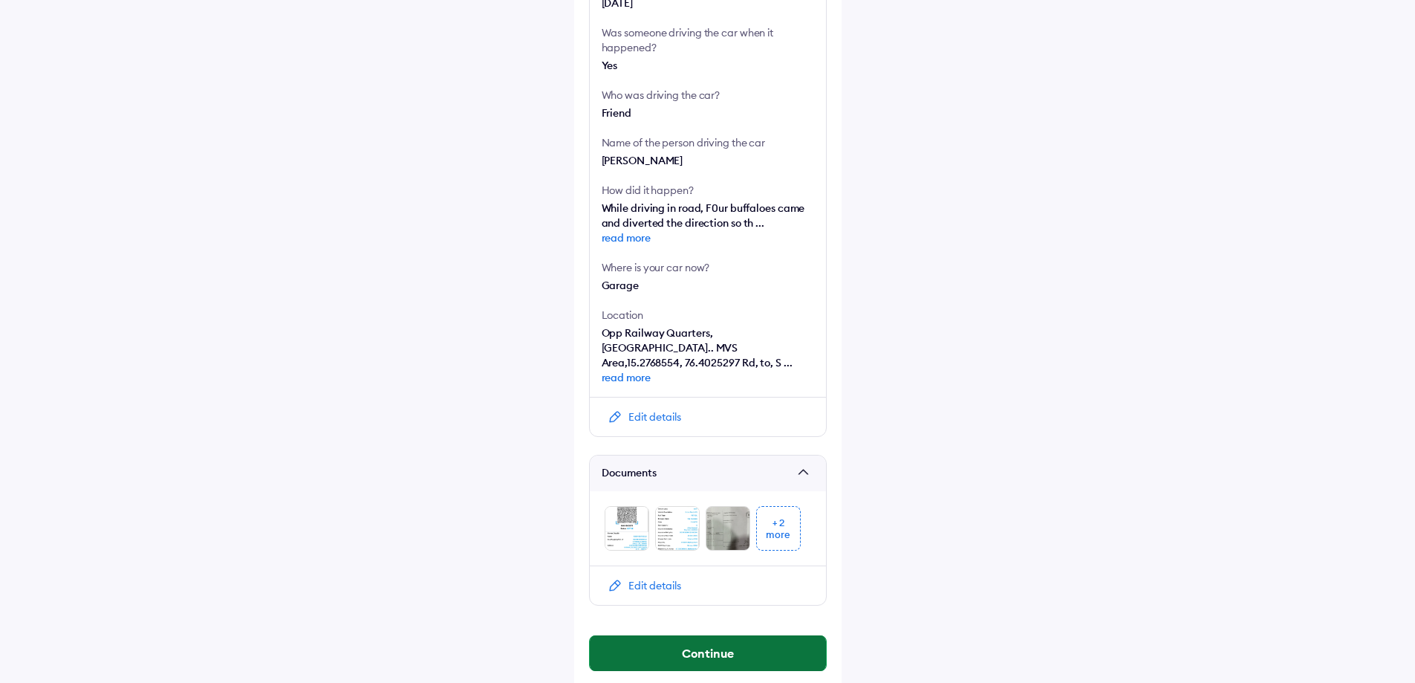
click at [756, 636] on button "Continue" at bounding box center [708, 653] width 236 height 36
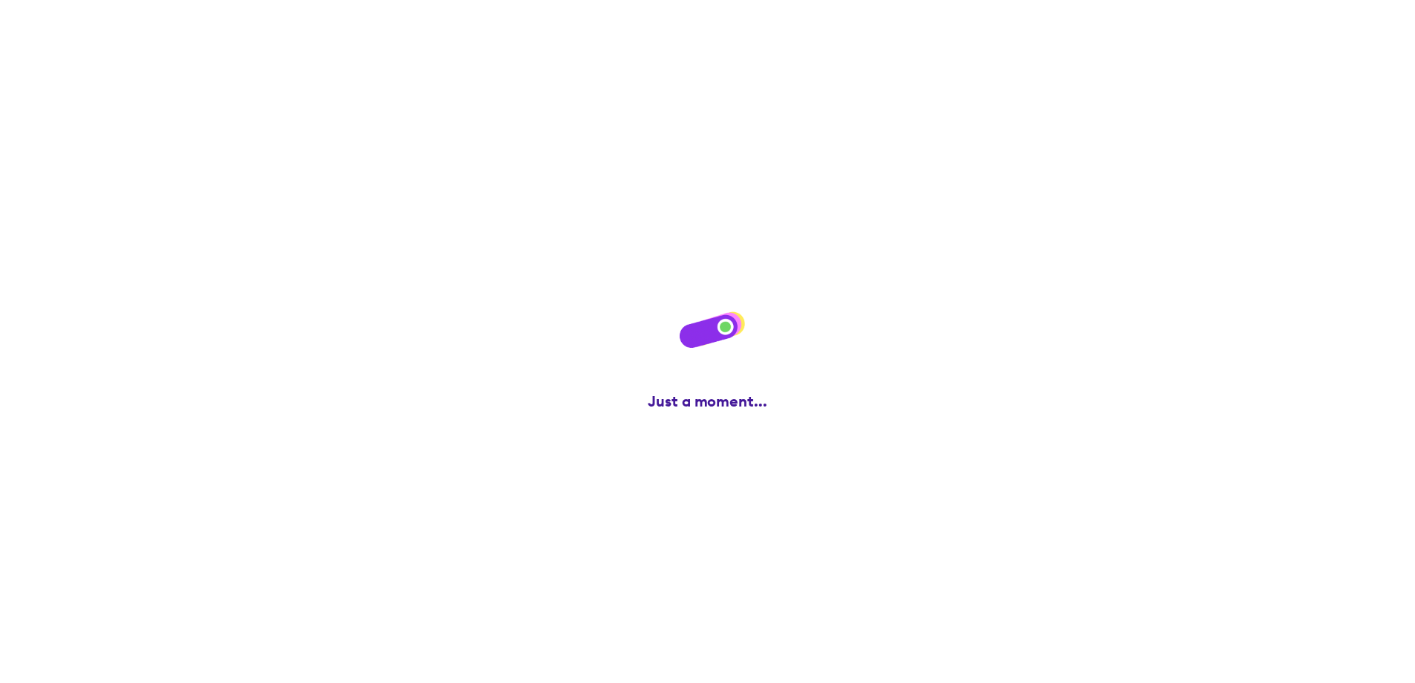
scroll to position [0, 0]
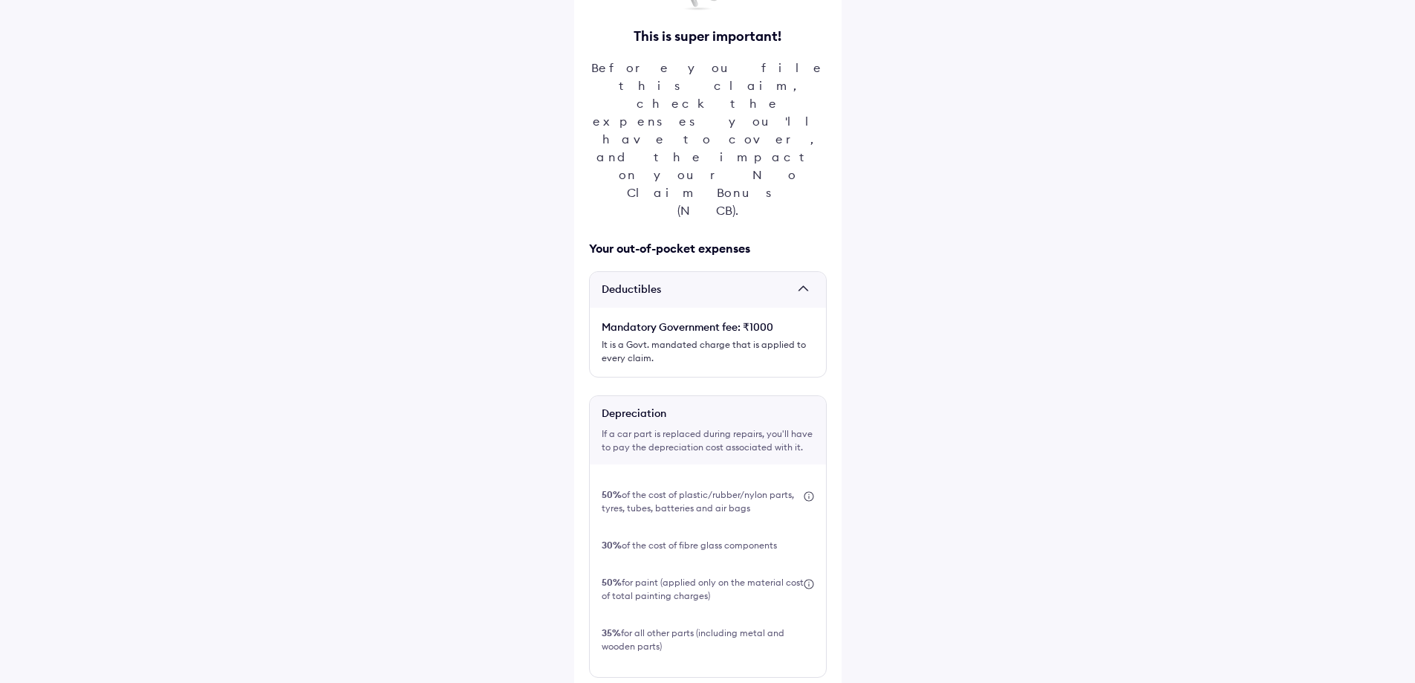
scroll to position [149, 0]
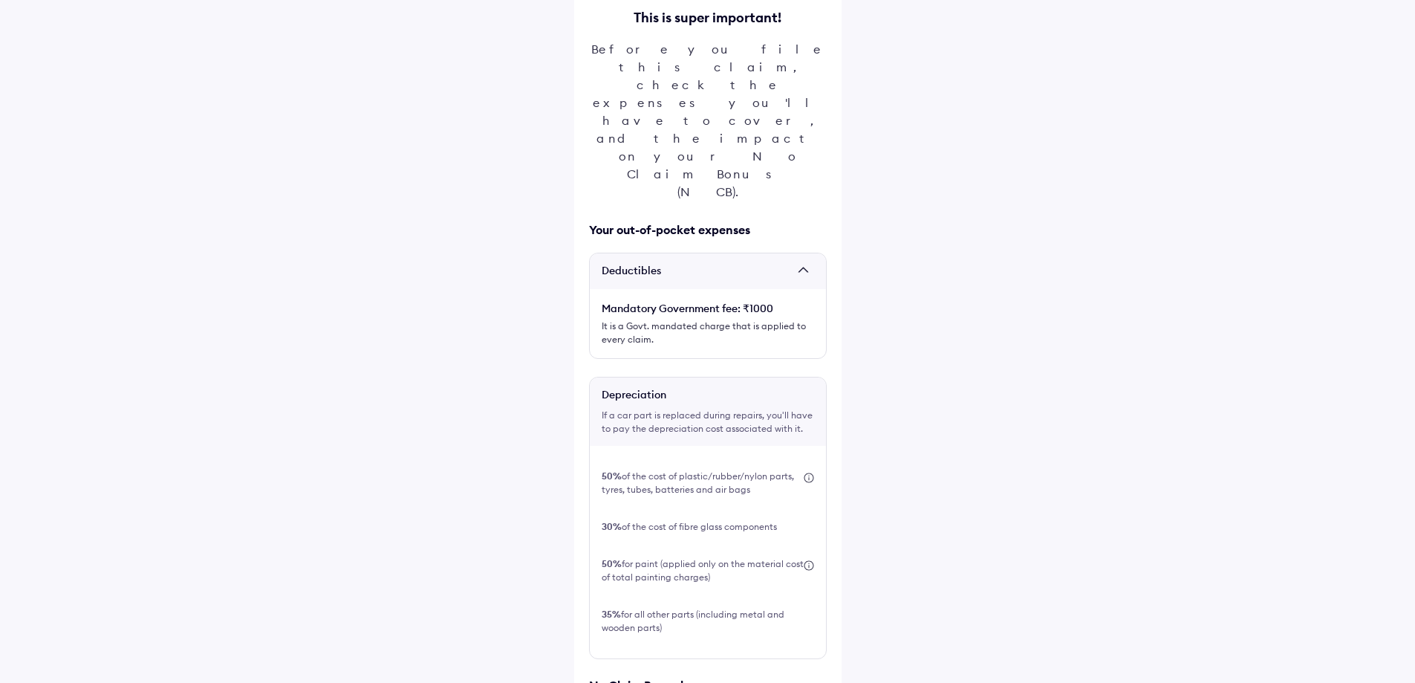
click at [754, 301] on div "Mandatory Government fee: ₹1000" at bounding box center [708, 308] width 212 height 15
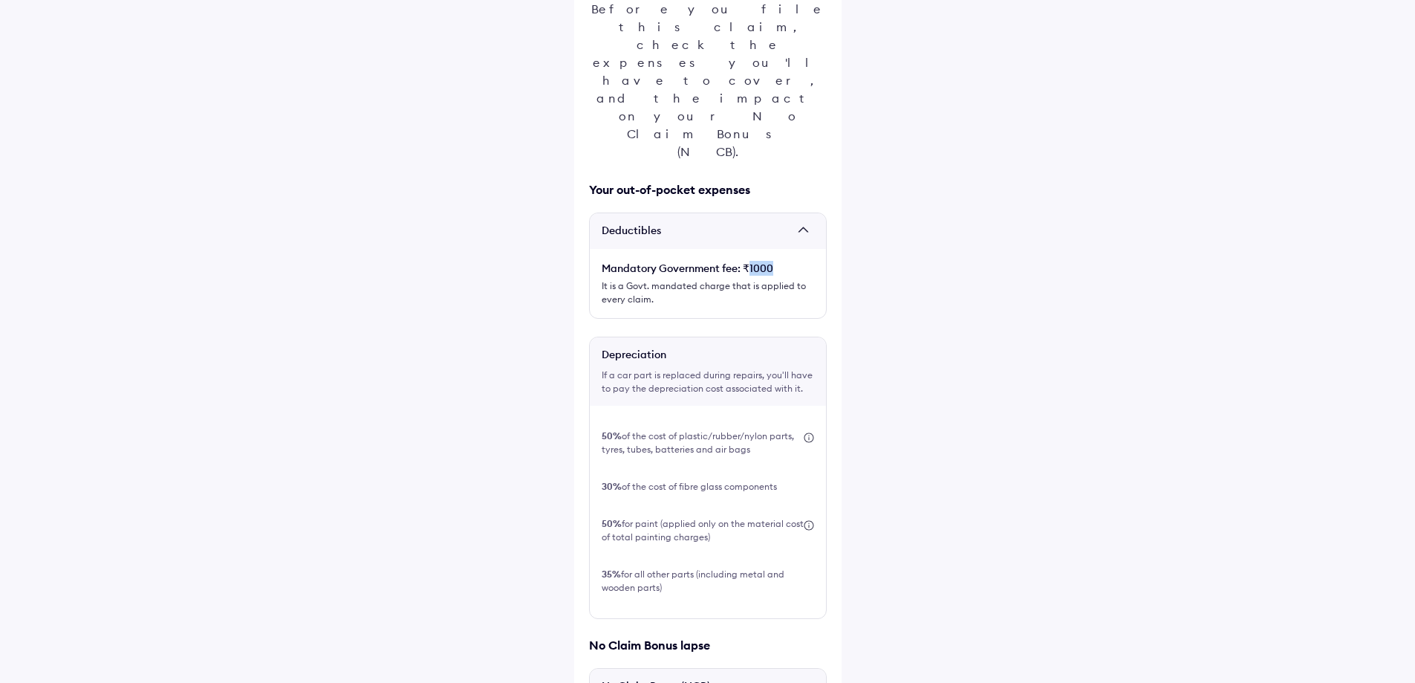
scroll to position [223, 0]
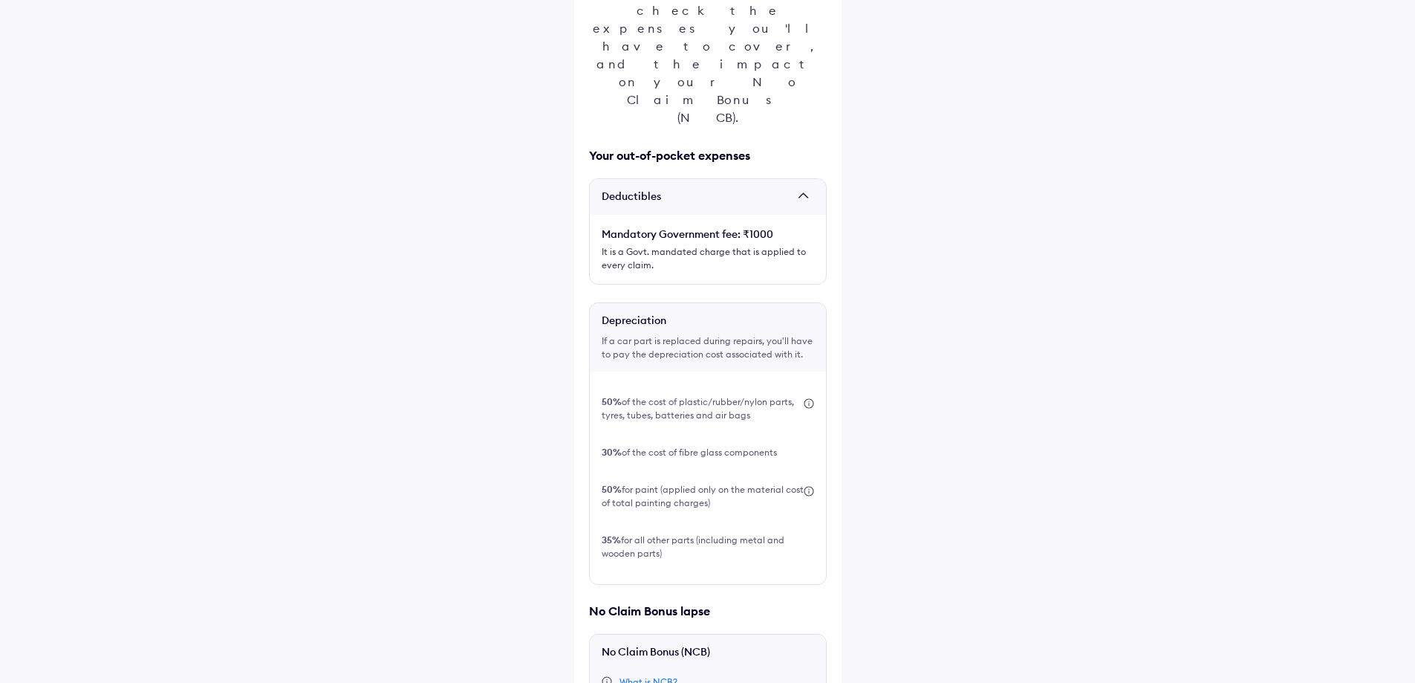
click at [609, 533] on div "35% for all other parts (including metal and wooden parts)" at bounding box center [708, 546] width 212 height 27
click at [616, 534] on b "35%" at bounding box center [611, 539] width 19 height 11
click at [605, 484] on b "50%" at bounding box center [612, 489] width 20 height 11
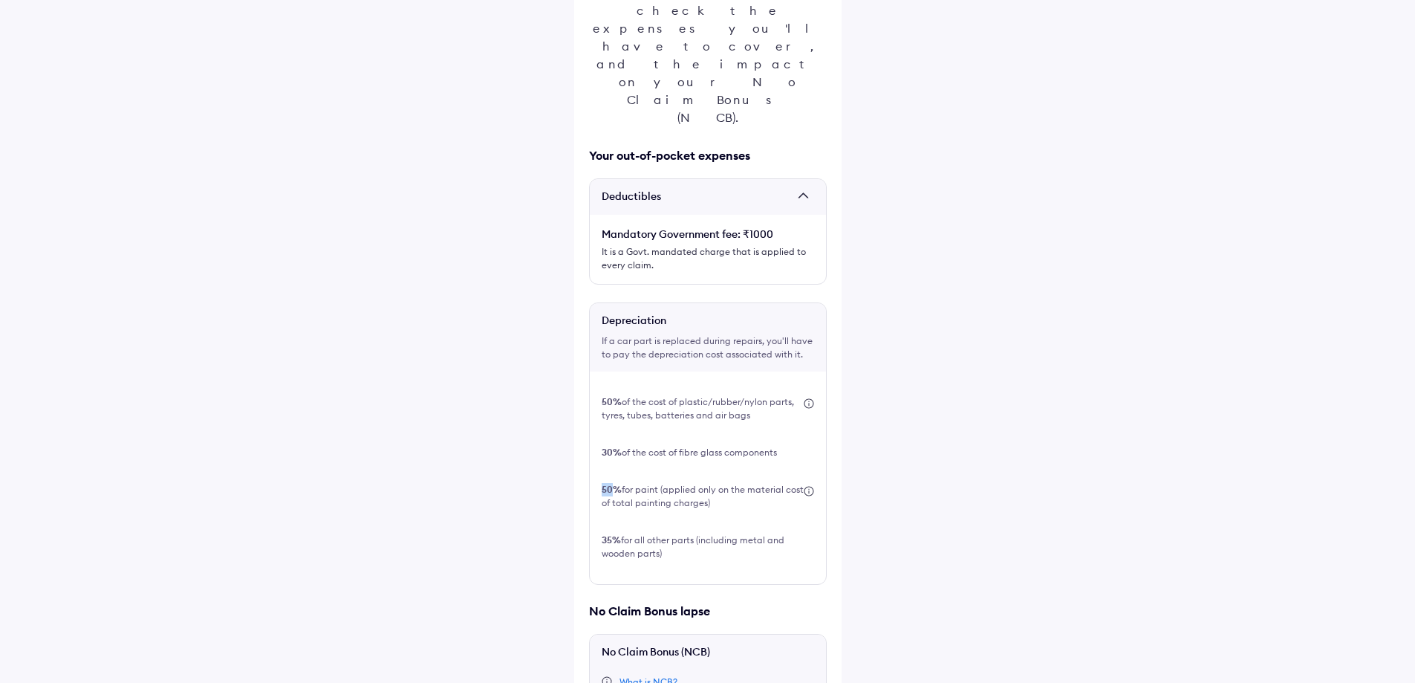
click at [605, 484] on b "50%" at bounding box center [612, 489] width 20 height 11
click at [764, 446] on div "30% of the cost of fibre glass components" at bounding box center [689, 452] width 175 height 13
click at [647, 446] on div "30% of the cost of fibre glass components" at bounding box center [689, 452] width 175 height 13
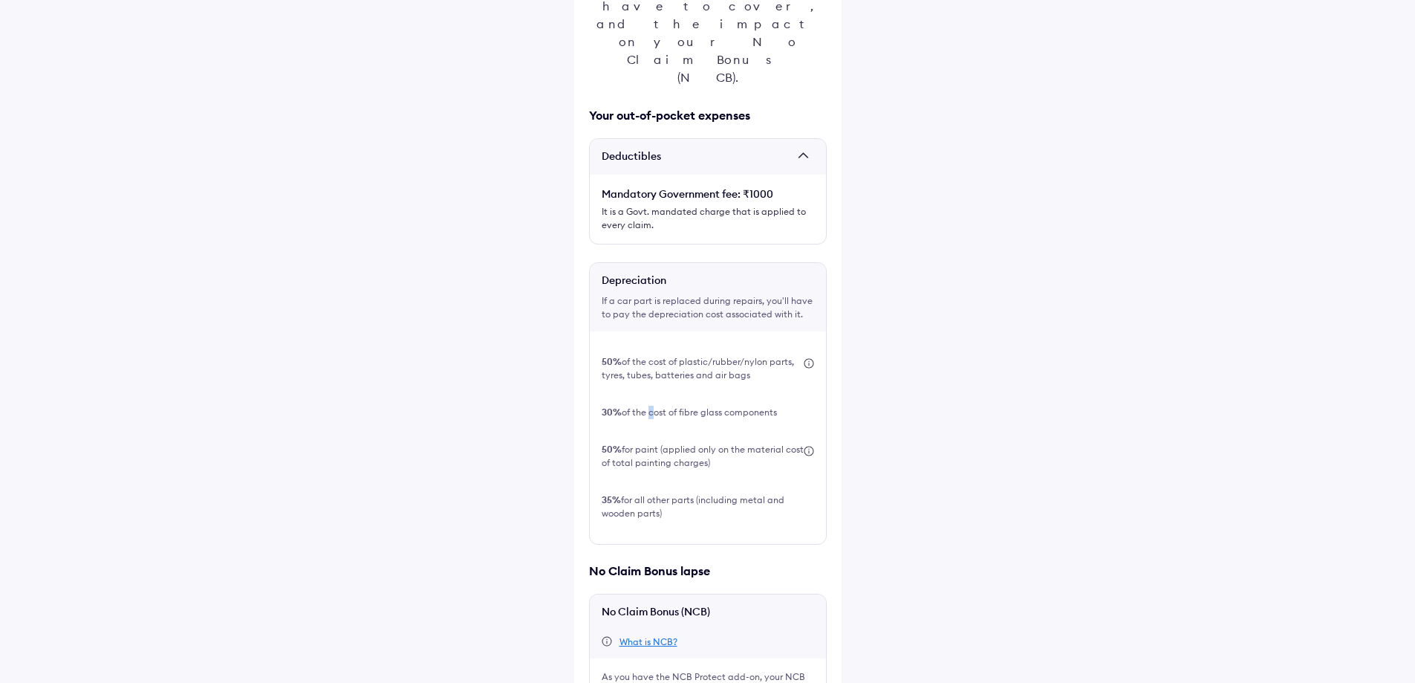
scroll to position [299, 0]
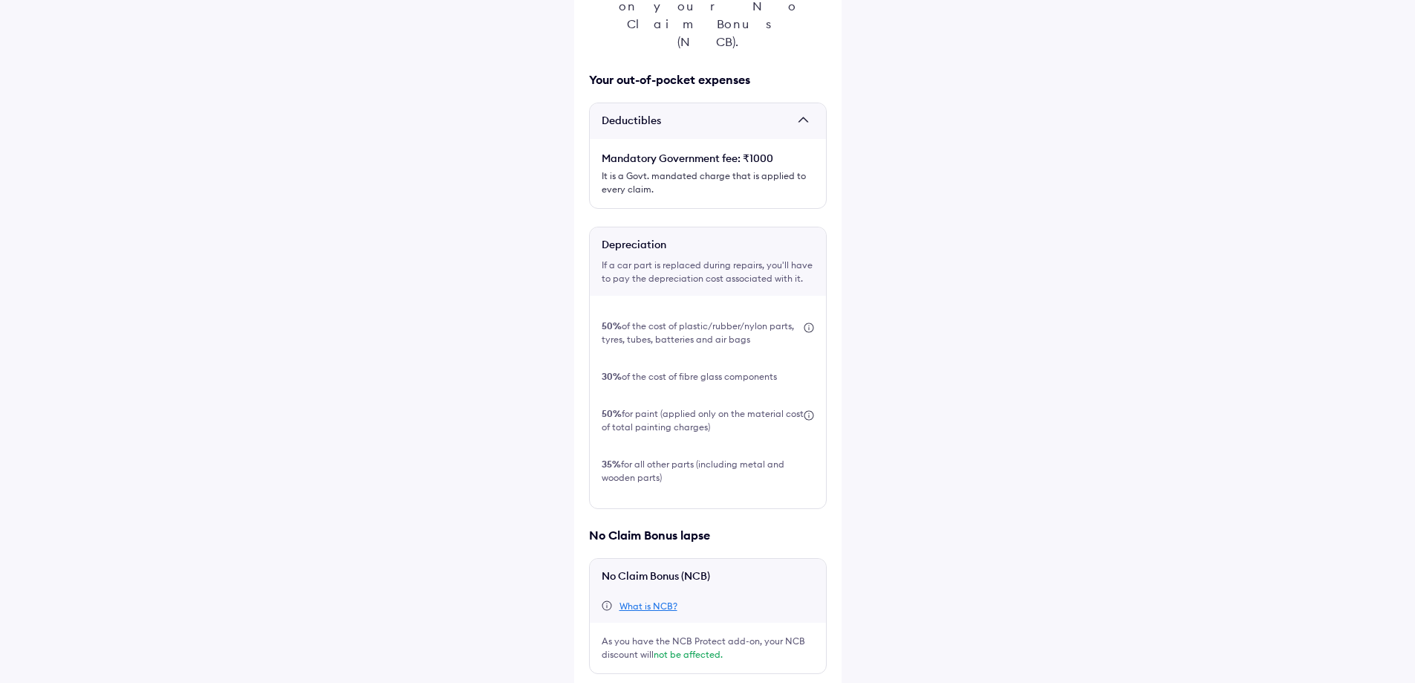
click at [1071, 446] on div "Help This is super important! Before you file this claim, check the expenses yo…" at bounding box center [707, 245] width 1415 height 1088
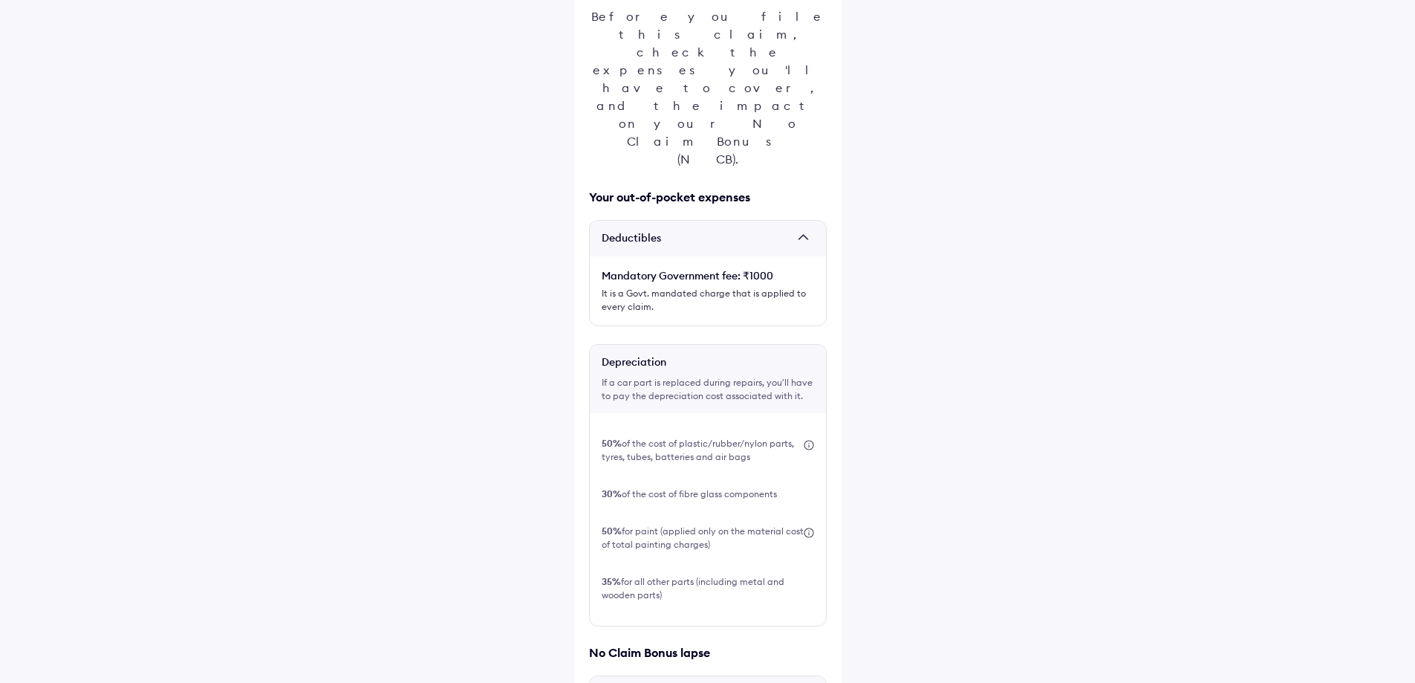
scroll to position [0, 0]
